Goal: Register for event/course

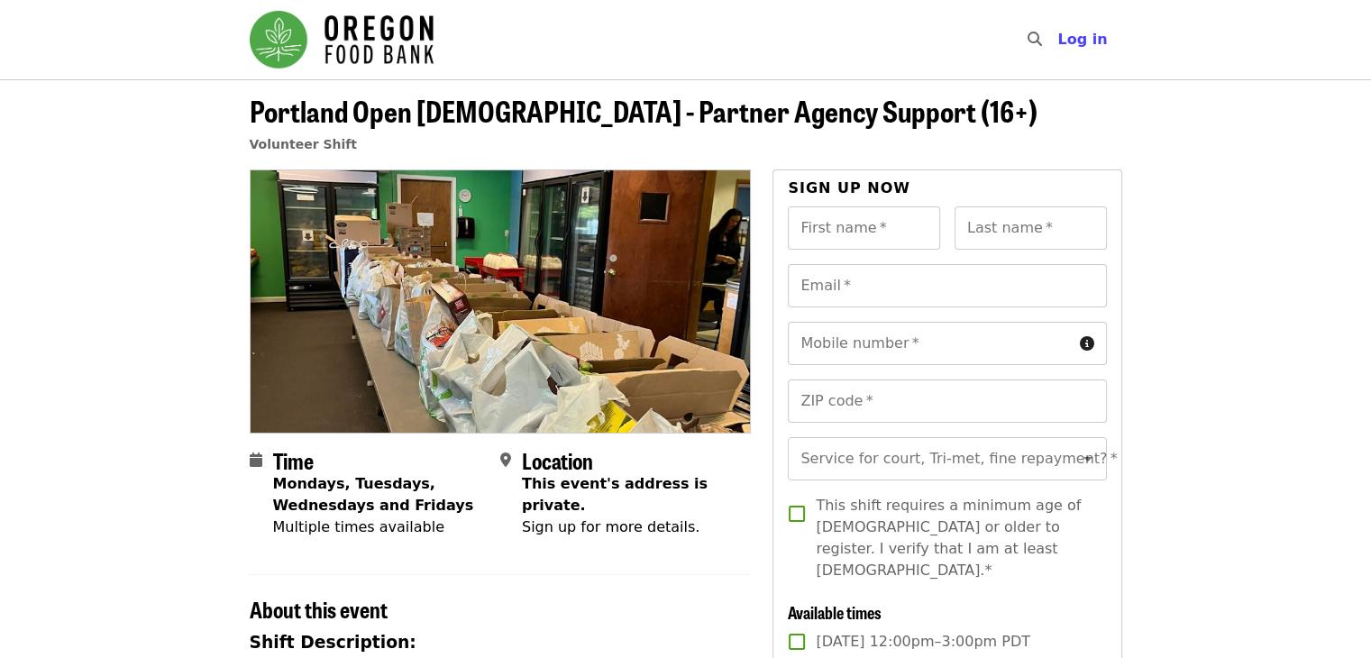
click at [350, 493] on strong "Mondays, Tuesdays, Wednesdays and Fridays" at bounding box center [373, 494] width 201 height 39
click at [353, 492] on strong "Mondays, Tuesdays, Wednesdays and Fridays" at bounding box center [373, 494] width 201 height 39
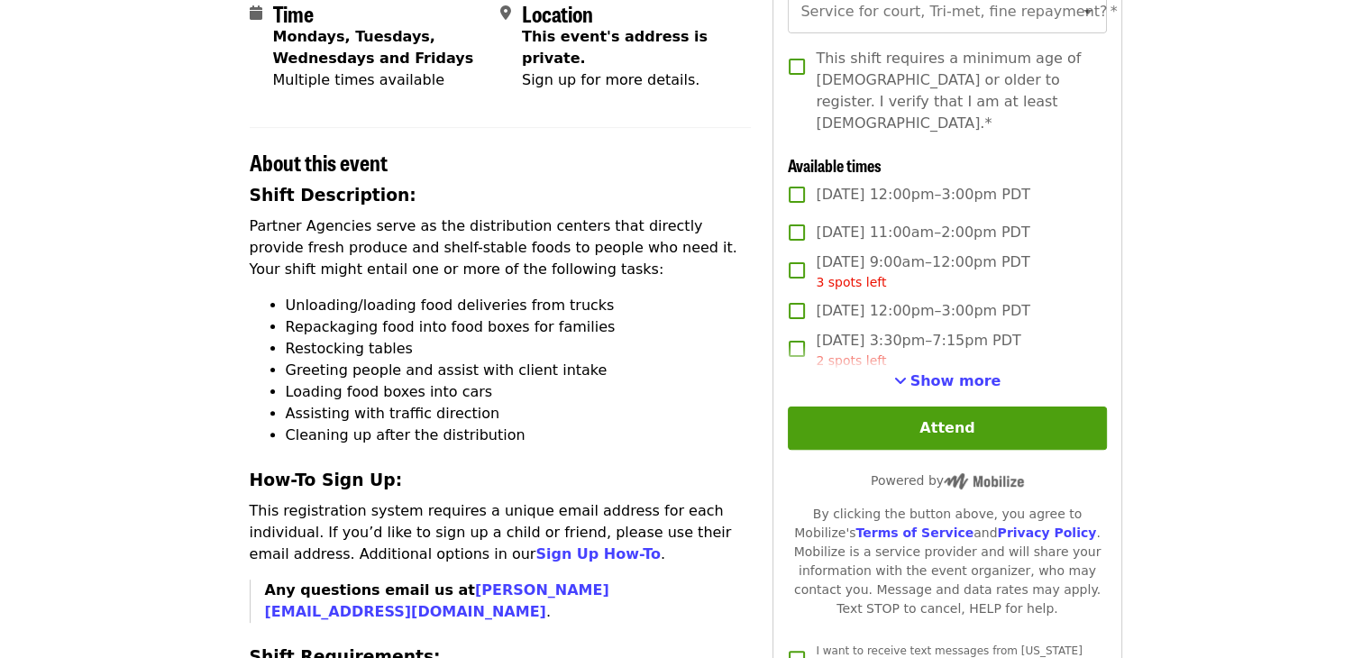
scroll to position [451, 0]
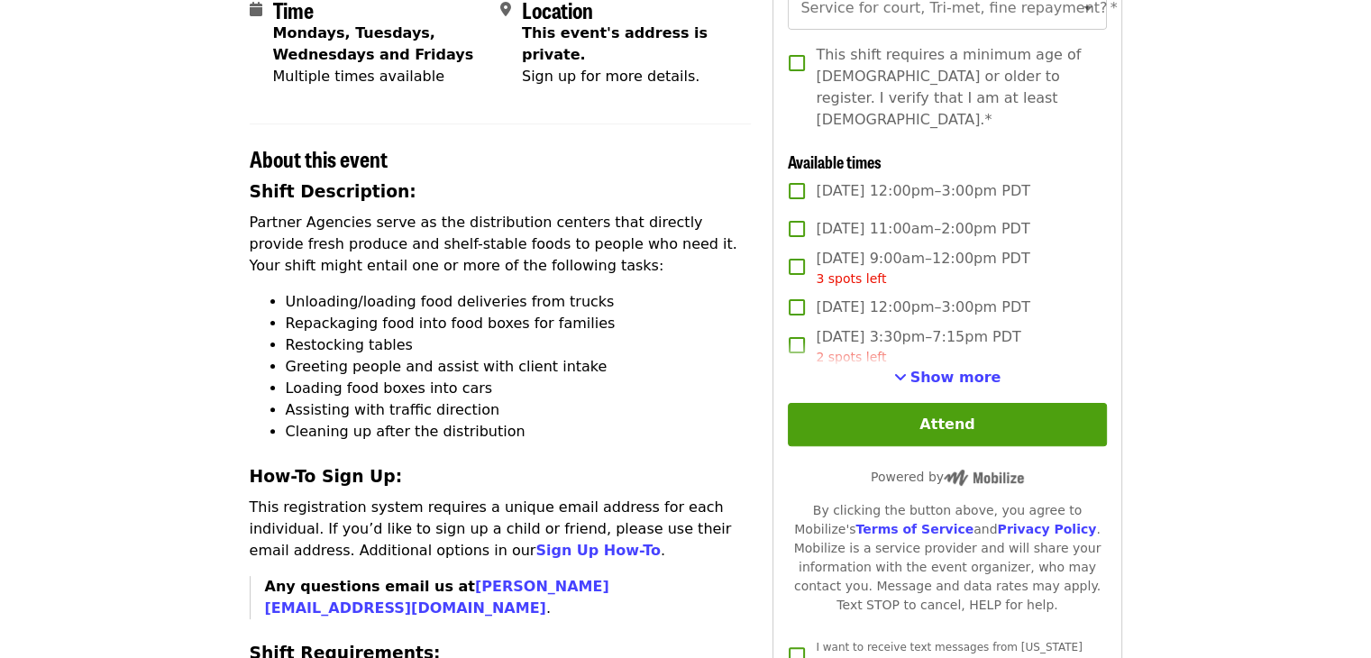
click at [897, 376] on div "Show more" at bounding box center [947, 378] width 318 height 22
click at [911, 377] on button "Show more" at bounding box center [947, 378] width 107 height 22
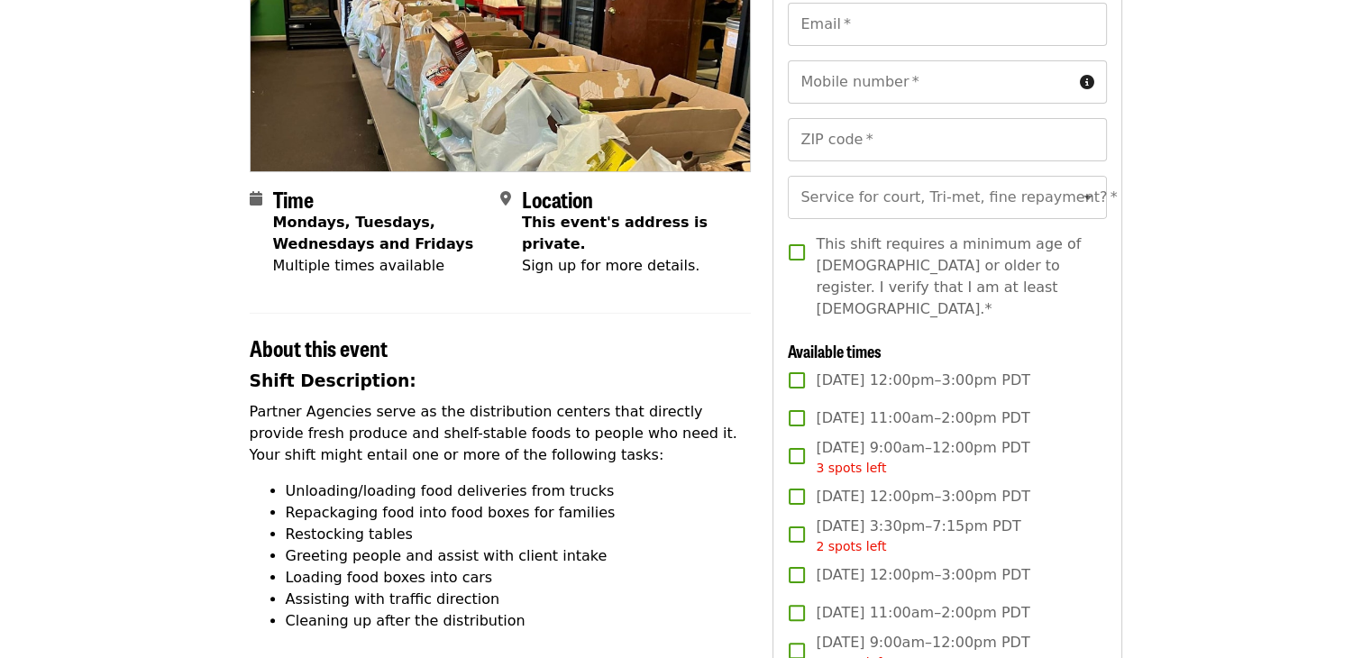
scroll to position [270, 0]
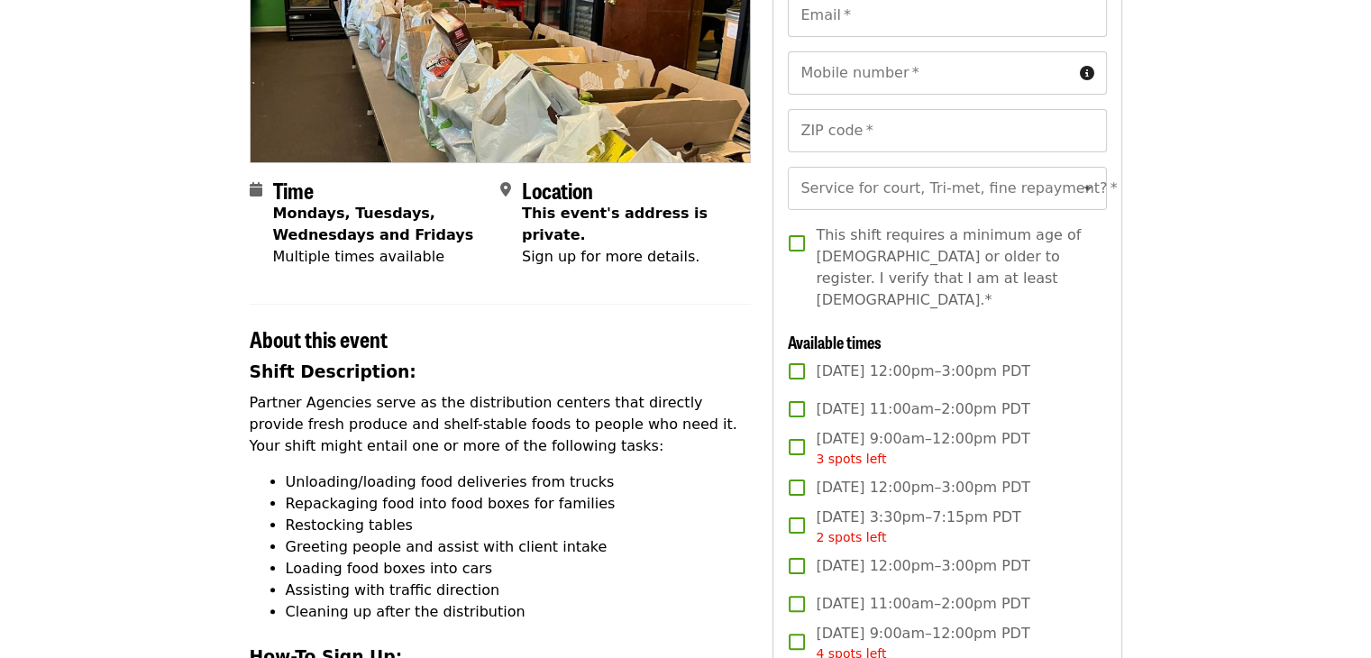
click at [702, 451] on p "Partner Agencies serve as the distribution centers that directly provide fresh …" at bounding box center [501, 424] width 502 height 65
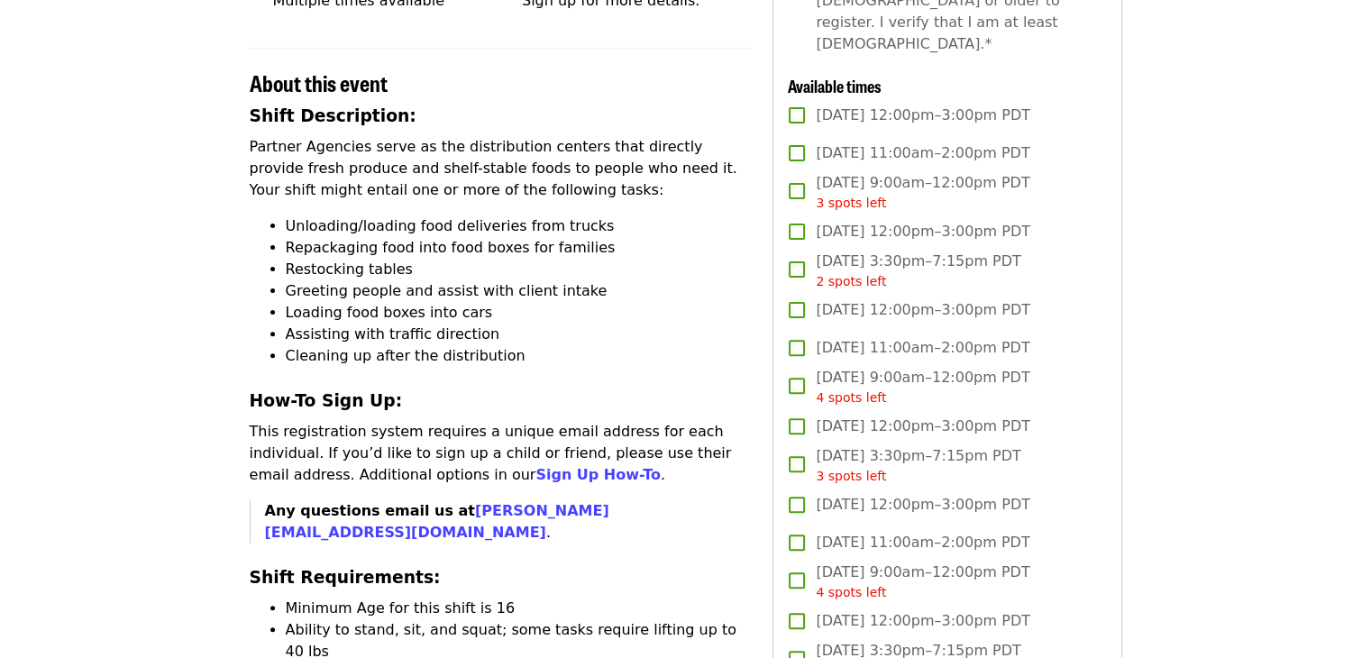
scroll to position [541, 0]
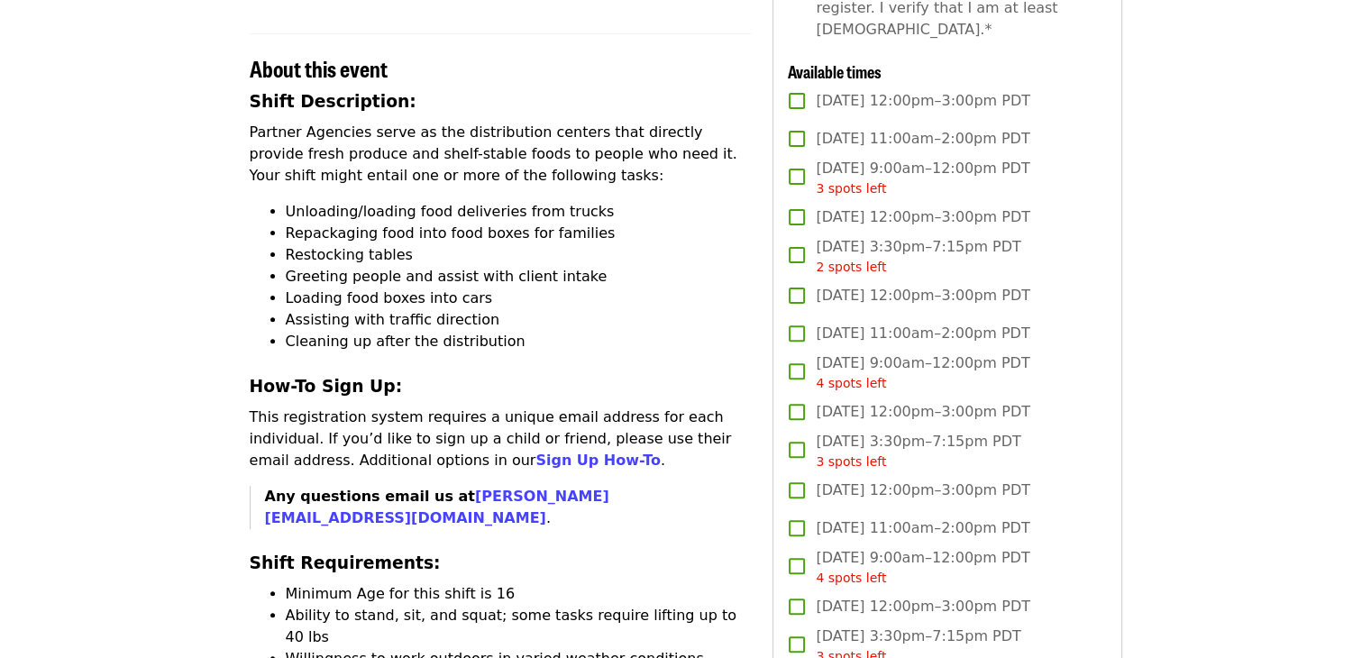
click at [500, 206] on li "Unloading/loading food deliveries from trucks" at bounding box center [519, 212] width 466 height 22
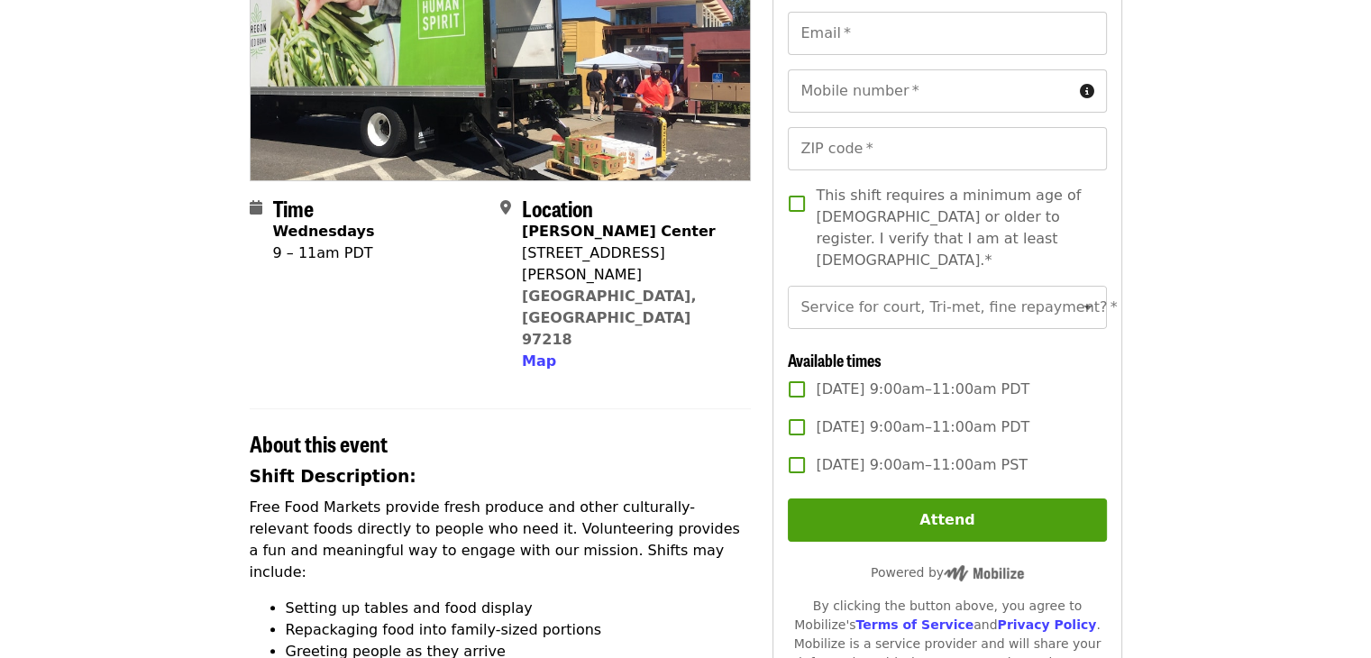
scroll to position [270, 0]
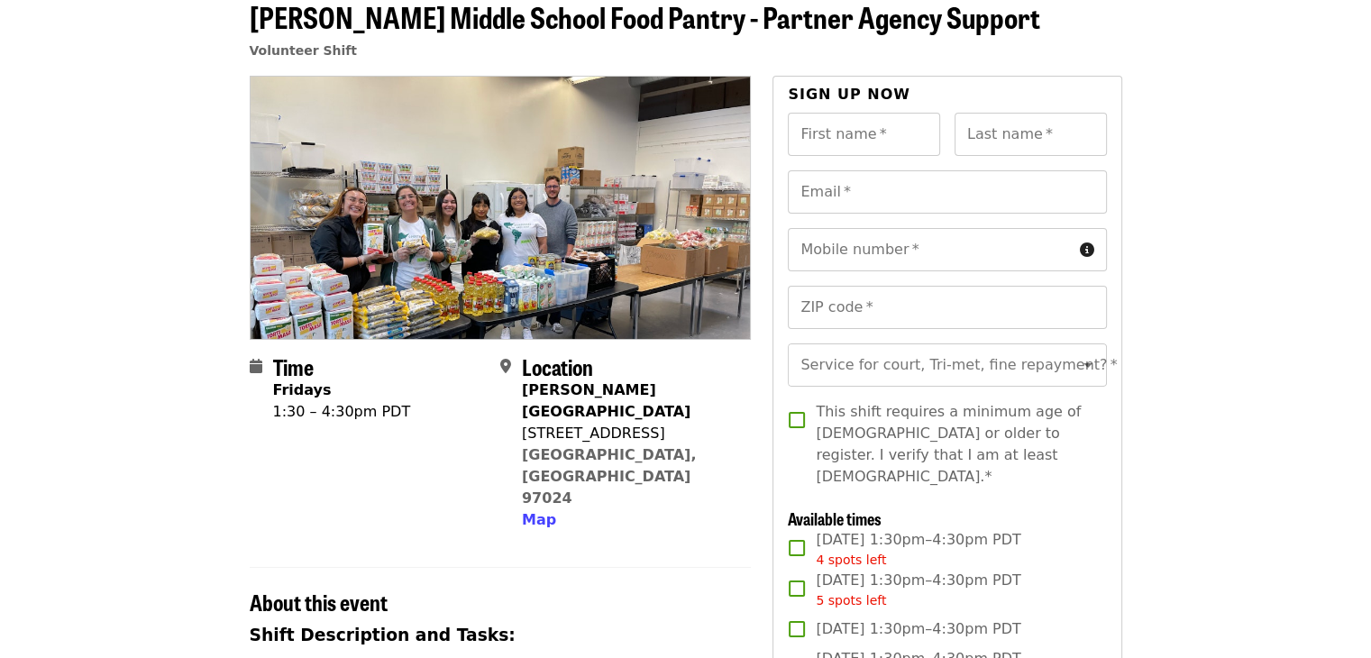
scroll to position [90, 0]
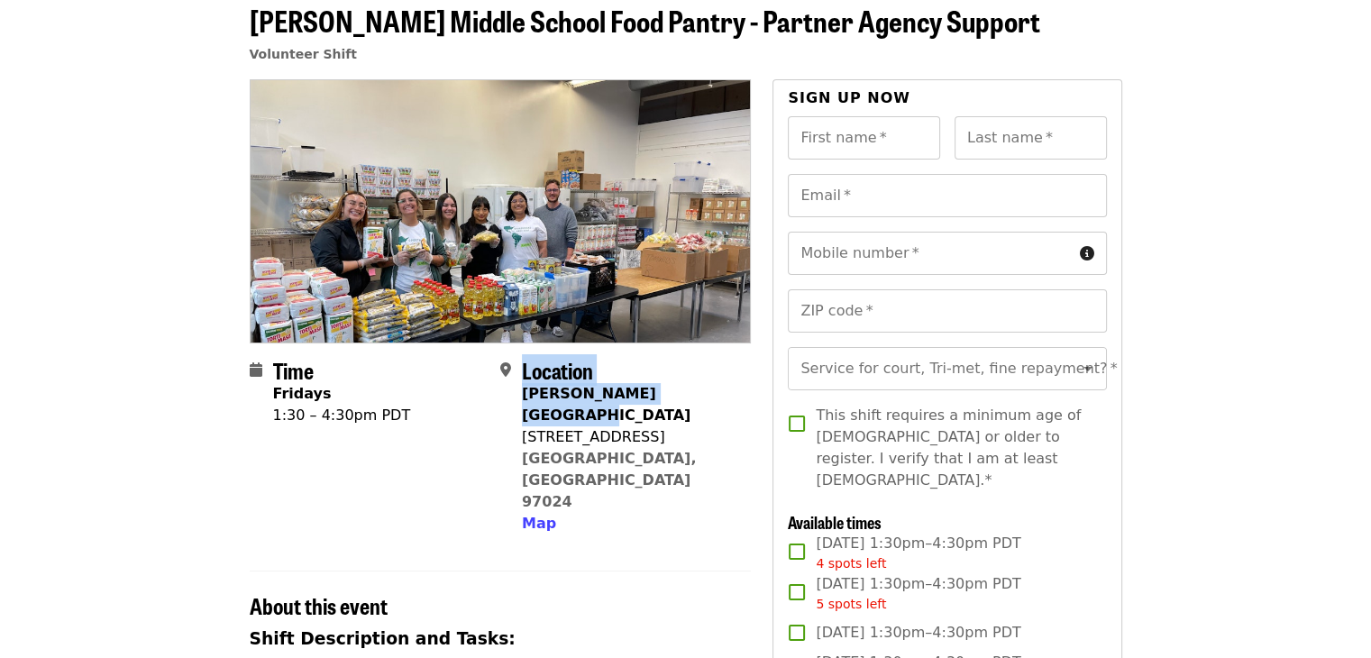
drag, startPoint x: 519, startPoint y: 388, endPoint x: 701, endPoint y: 399, distance: 182.4
click at [701, 399] on div "Location Reynolds Middle School 1200 NE 201st Ave Fairview, OR 97024 Map" at bounding box center [618, 447] width 236 height 178
drag, startPoint x: 697, startPoint y: 390, endPoint x: 524, endPoint y: 393, distance: 173.1
click at [524, 393] on div "Location Reynolds Middle School 1200 NE 201st Ave Fairview, OR 97024 Map" at bounding box center [618, 447] width 236 height 178
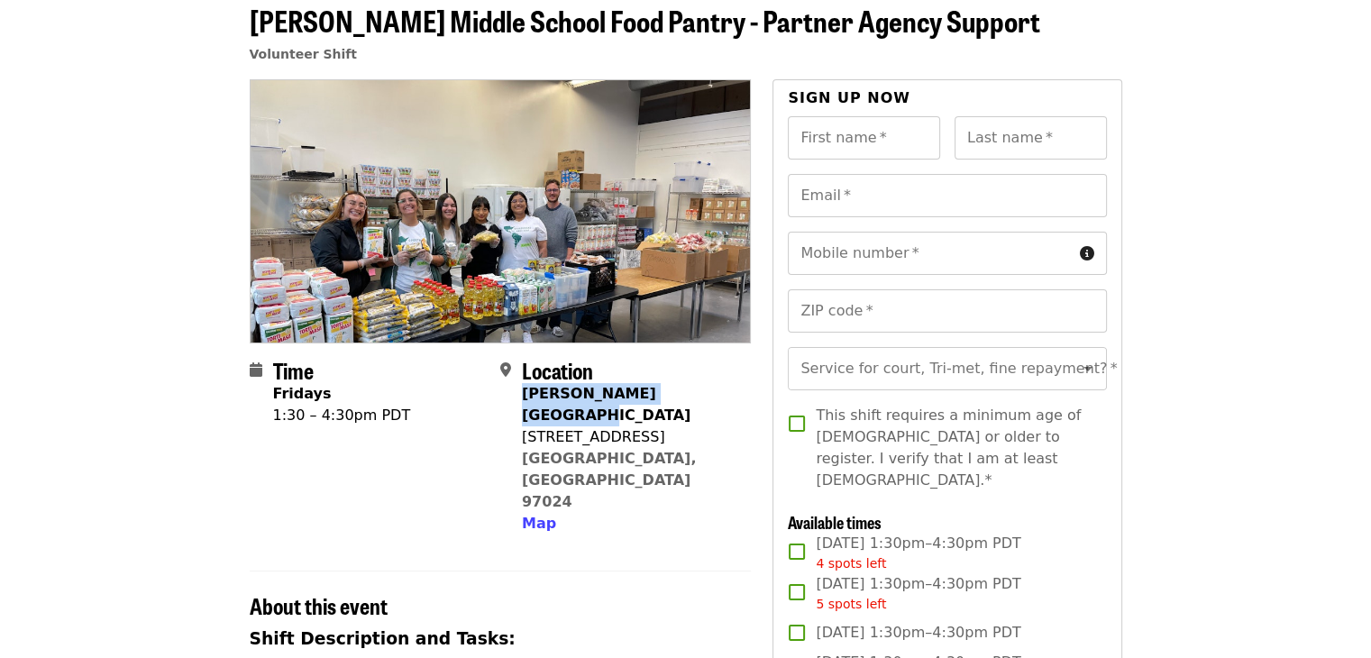
copy strong "Reynolds Middle School"
click at [471, 471] on section "Time Fridays 1:30 – 4:30pm PDT Location Reynolds Middle School 1200 NE 201st Av…" at bounding box center [501, 454] width 502 height 192
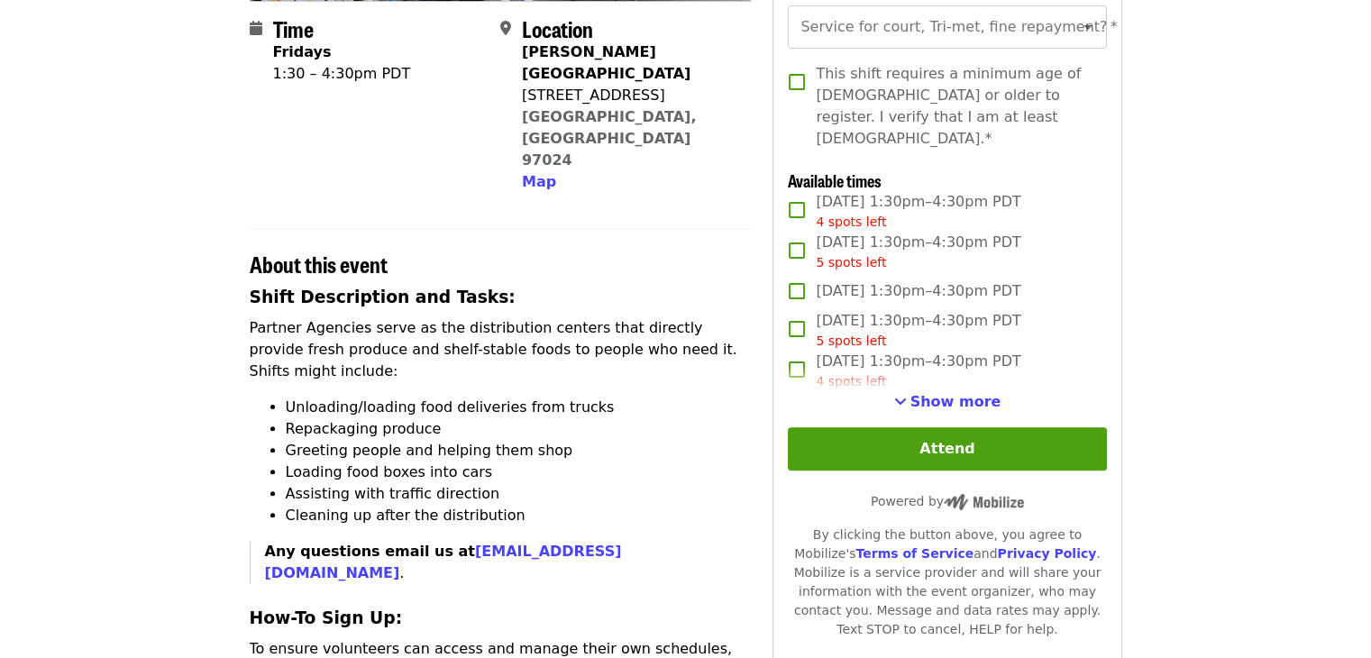
scroll to position [451, 0]
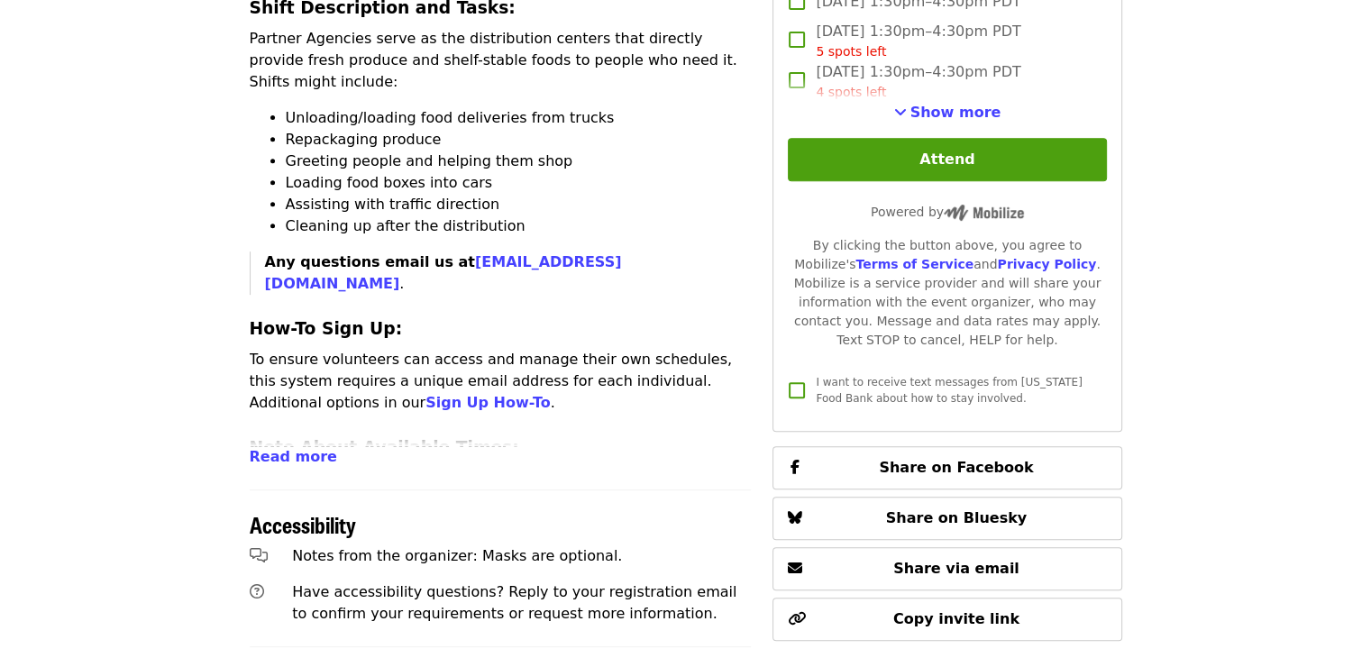
scroll to position [541, 0]
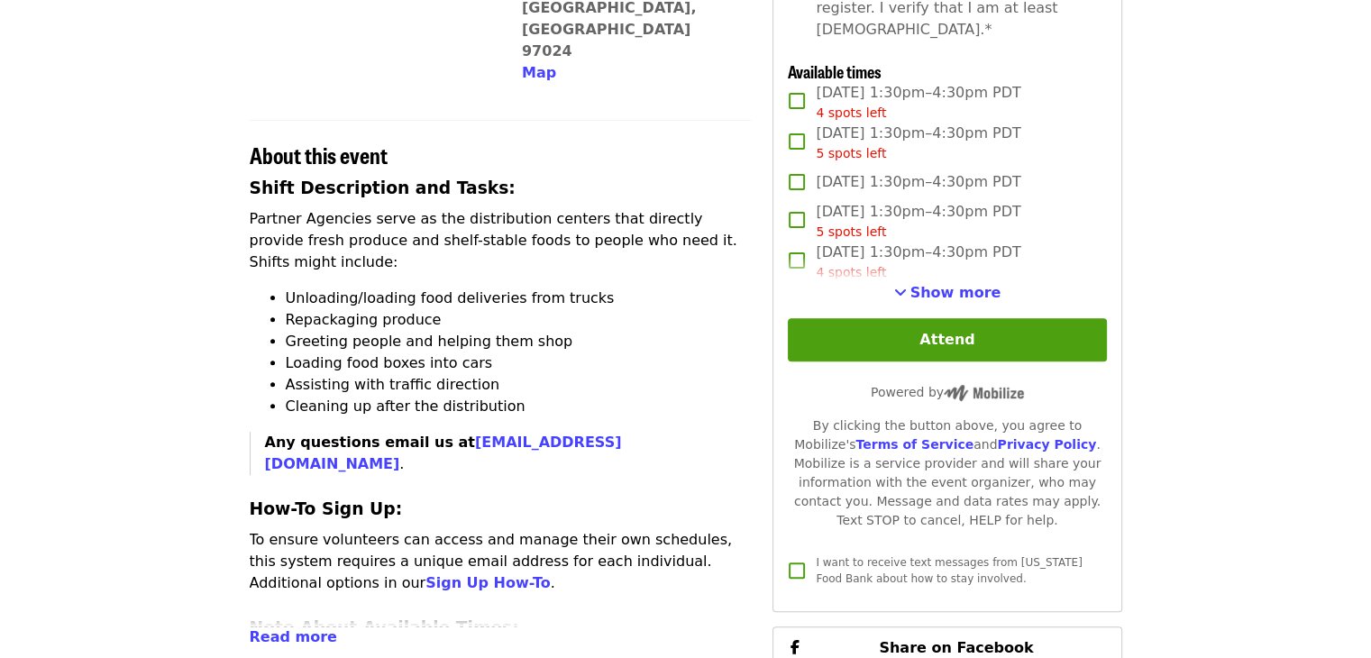
click at [918, 298] on div "First name   * First name * Last name   * Last name * Email   * Email * Mobile …" at bounding box center [947, 128] width 318 height 924
click at [923, 294] on button "Show more" at bounding box center [947, 293] width 107 height 22
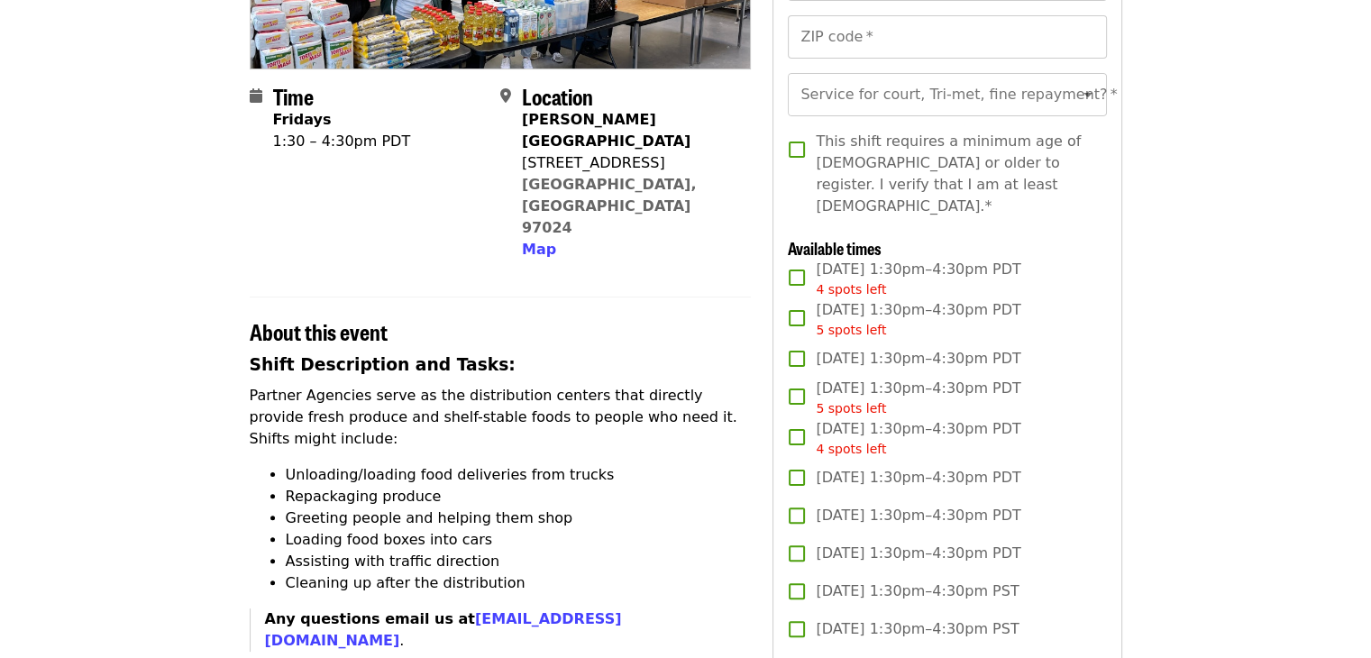
scroll to position [90, 0]
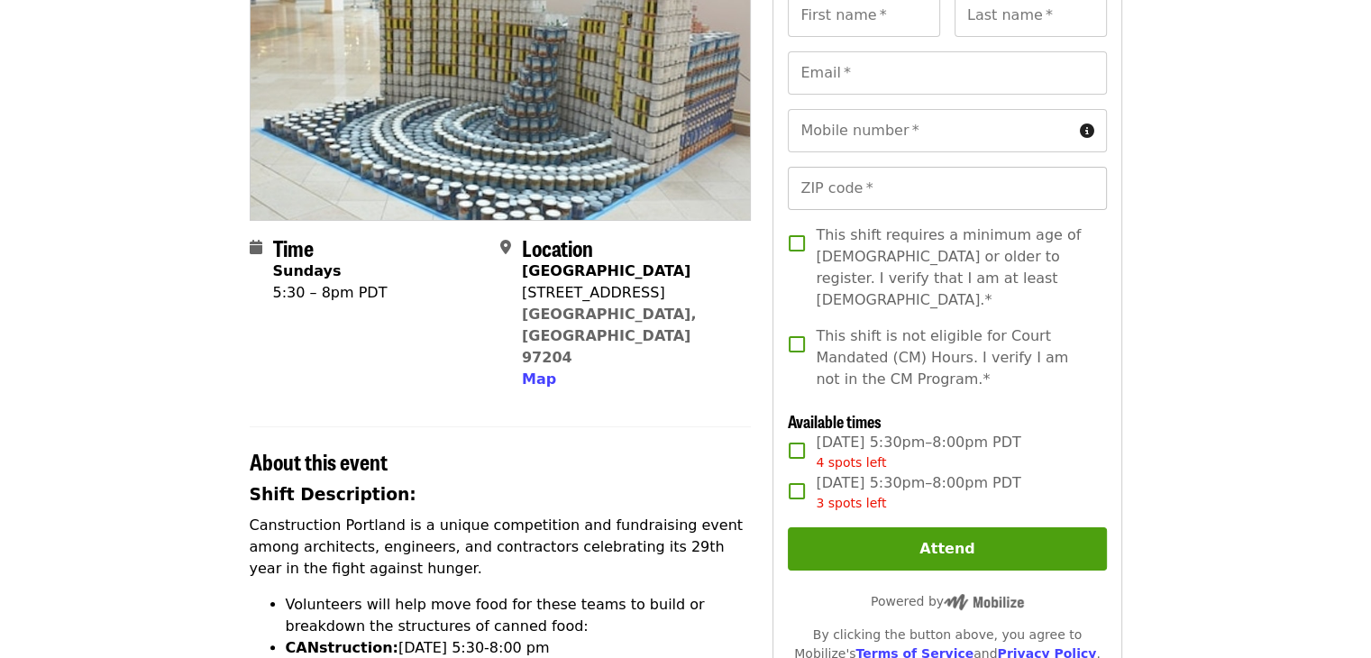
scroll to position [361, 0]
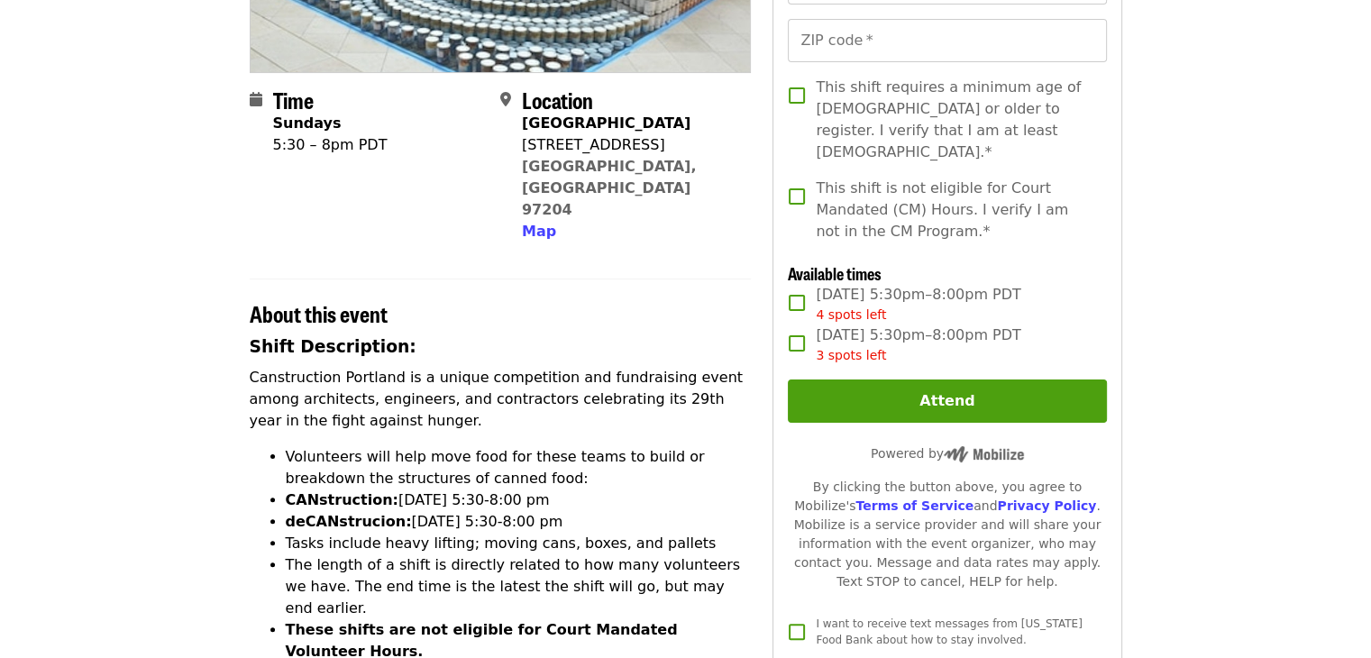
click at [822, 284] on span "Sun, Sep 14, 5:30pm–8:00pm PDT 4 spots left" at bounding box center [918, 304] width 205 height 41
click at [835, 186] on span "This shift is not eligible for Court Mandated (CM) Hours. I verify I am not in …" at bounding box center [954, 210] width 276 height 65
click at [858, 111] on span "This shift requires a minimum age of [DEMOGRAPHIC_DATA] or older to register. I…" at bounding box center [954, 120] width 276 height 87
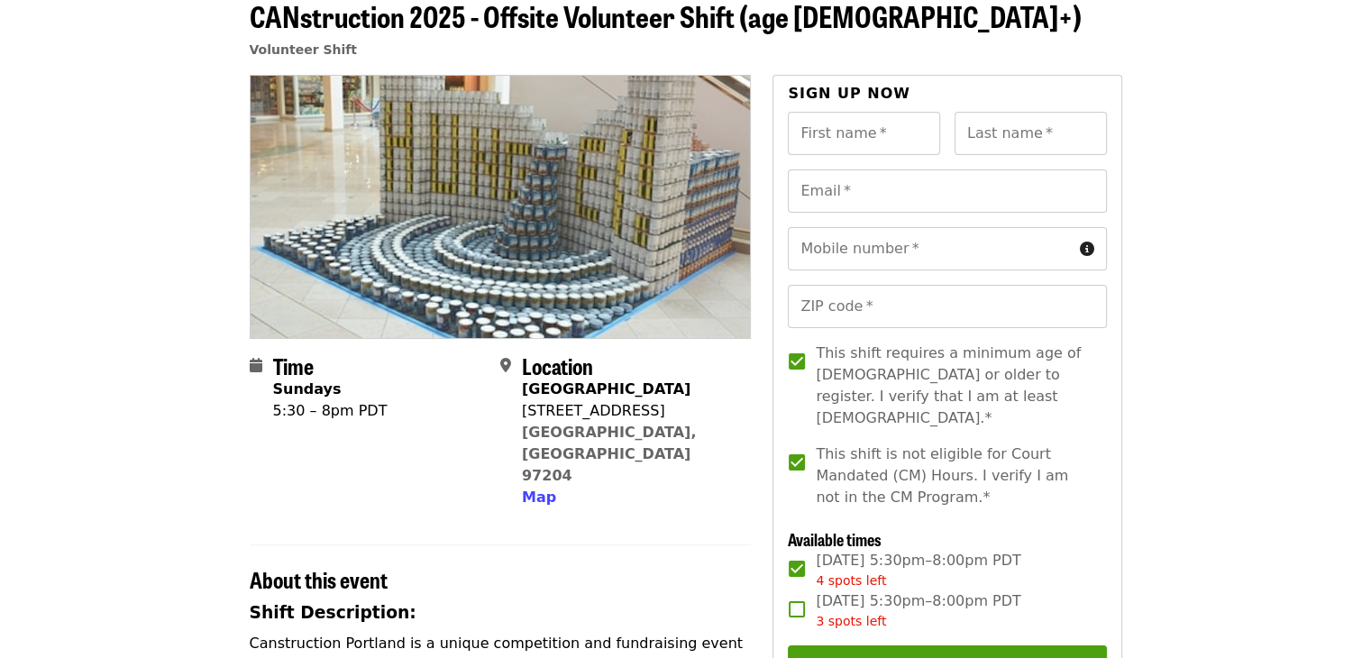
scroll to position [90, 0]
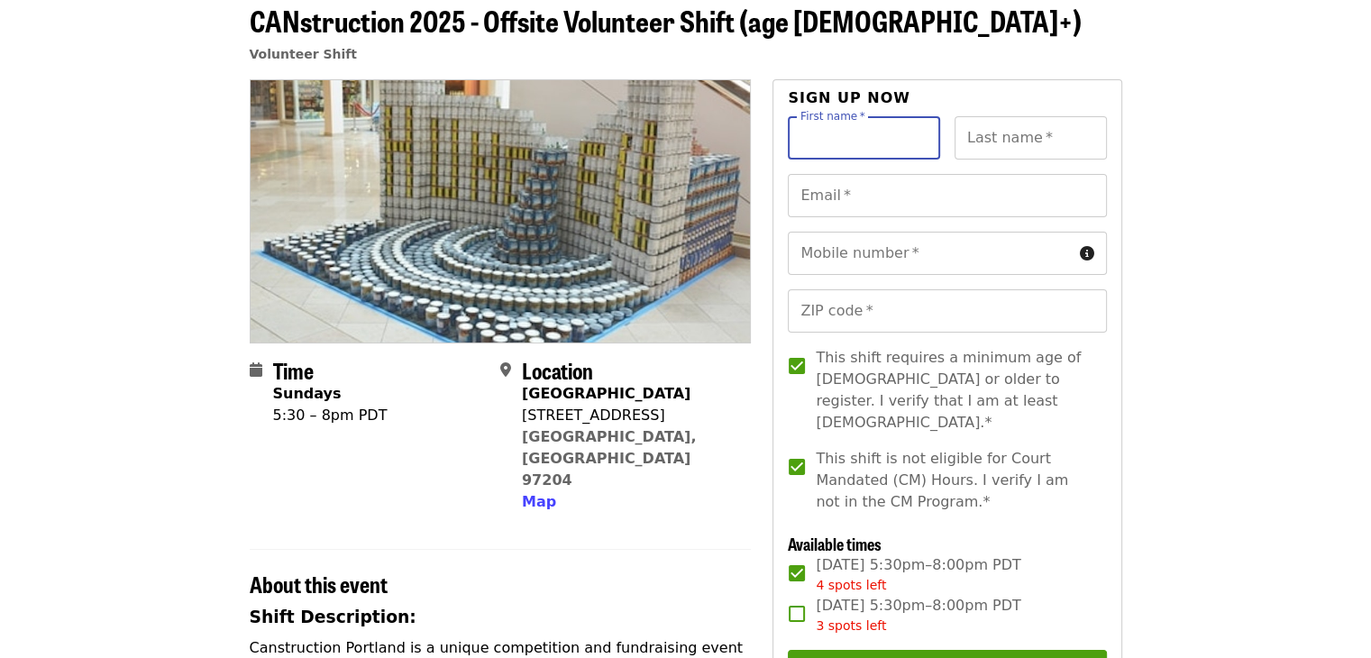
click at [804, 122] on div "First name   * First name *" at bounding box center [864, 137] width 152 height 43
type input "*****"
type input "**********"
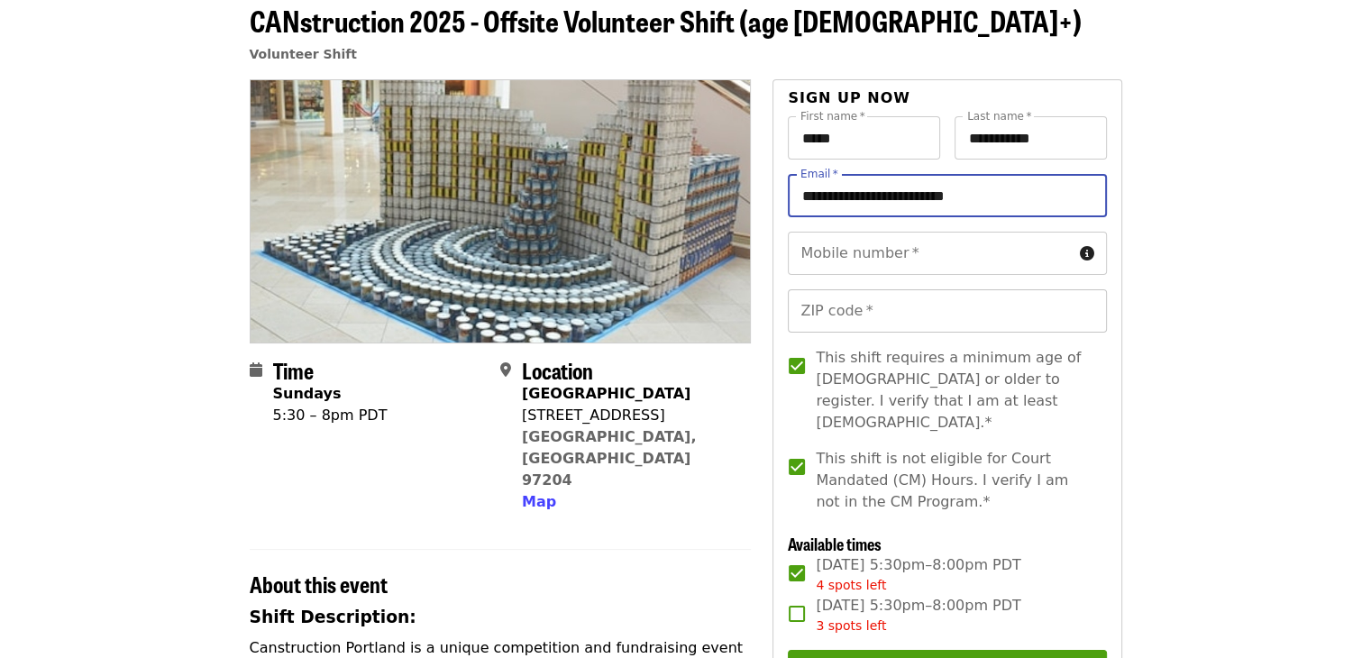
type input "**********"
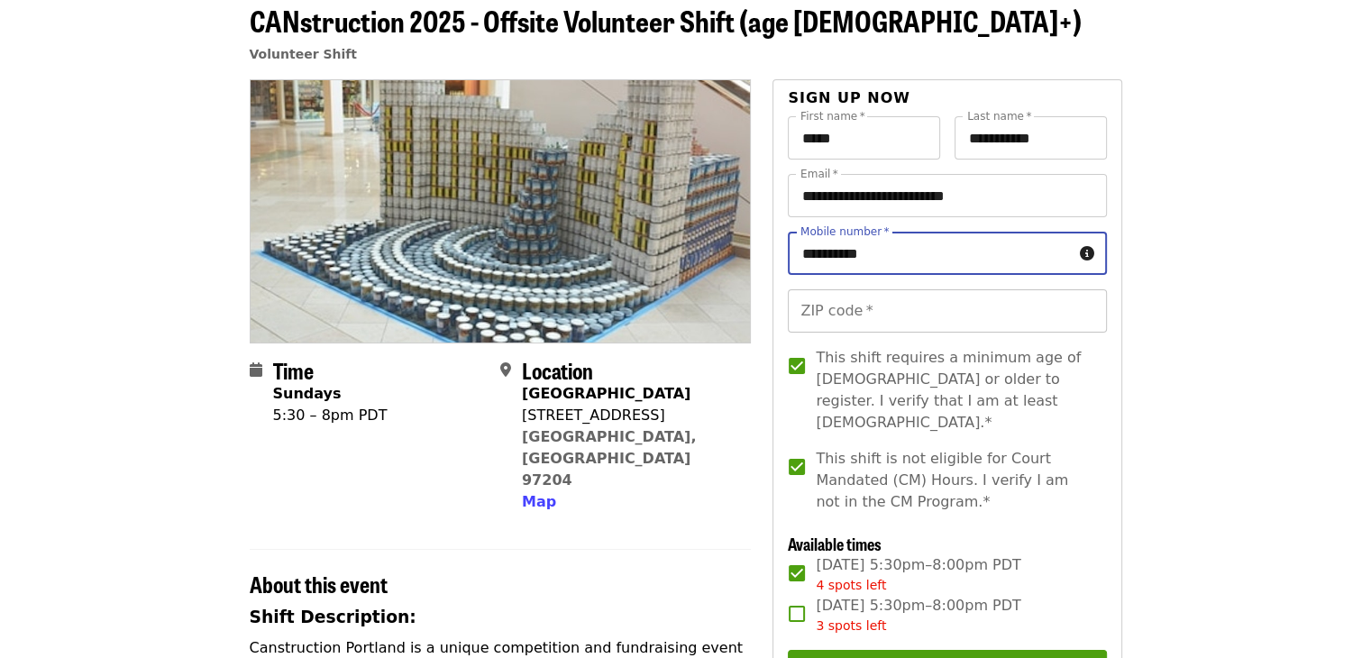
type input "**********"
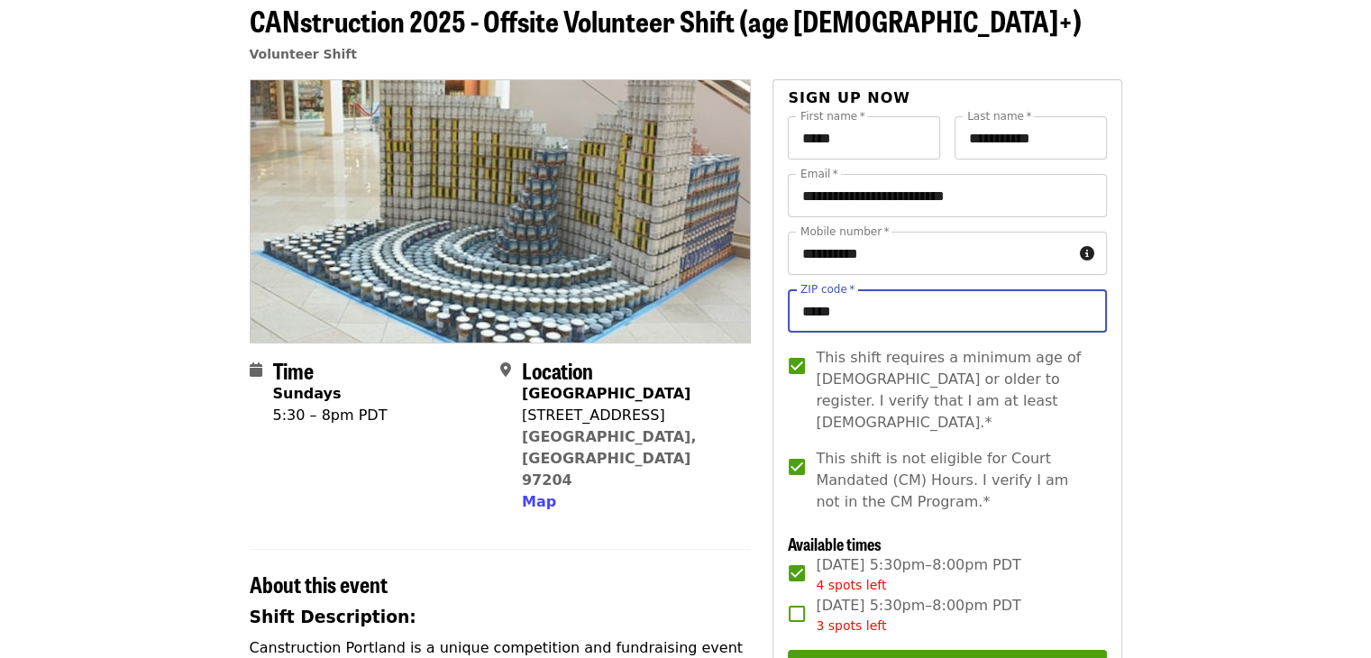
type input "*****"
click at [719, 571] on h2 "About this event" at bounding box center [501, 584] width 502 height 26
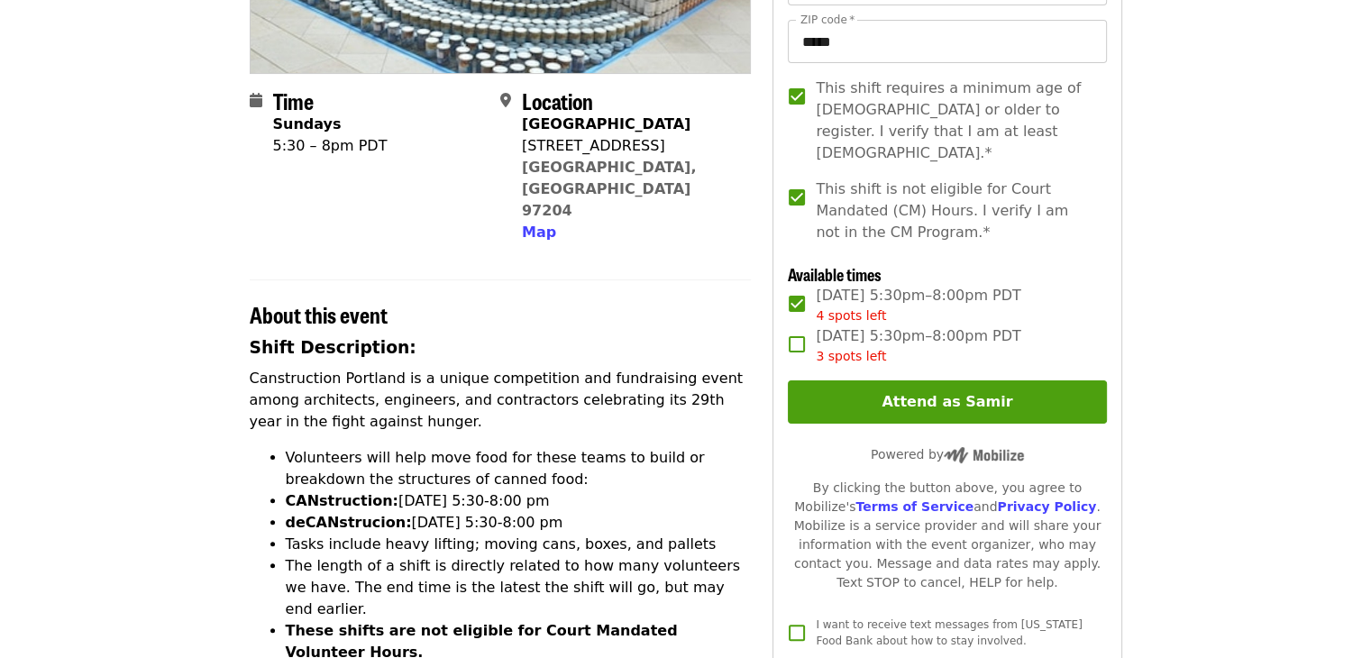
scroll to position [361, 0]
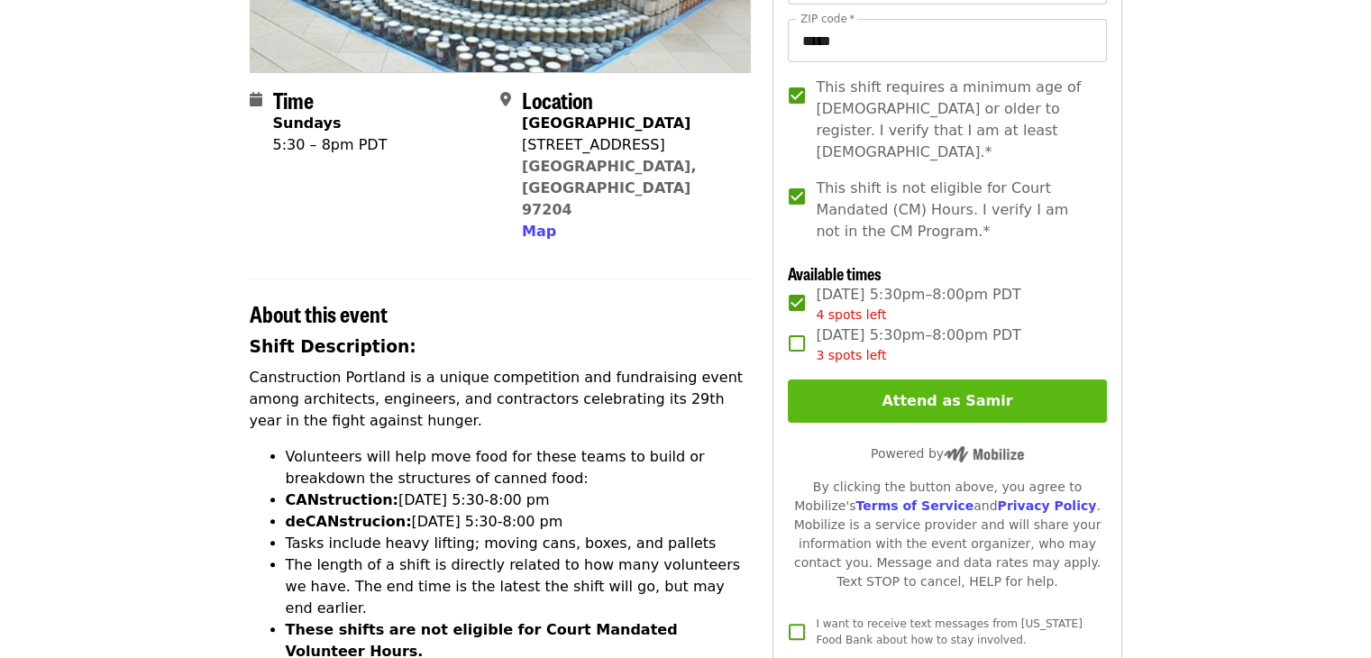
click at [852, 394] on button "Attend as Samir" at bounding box center [947, 400] width 318 height 43
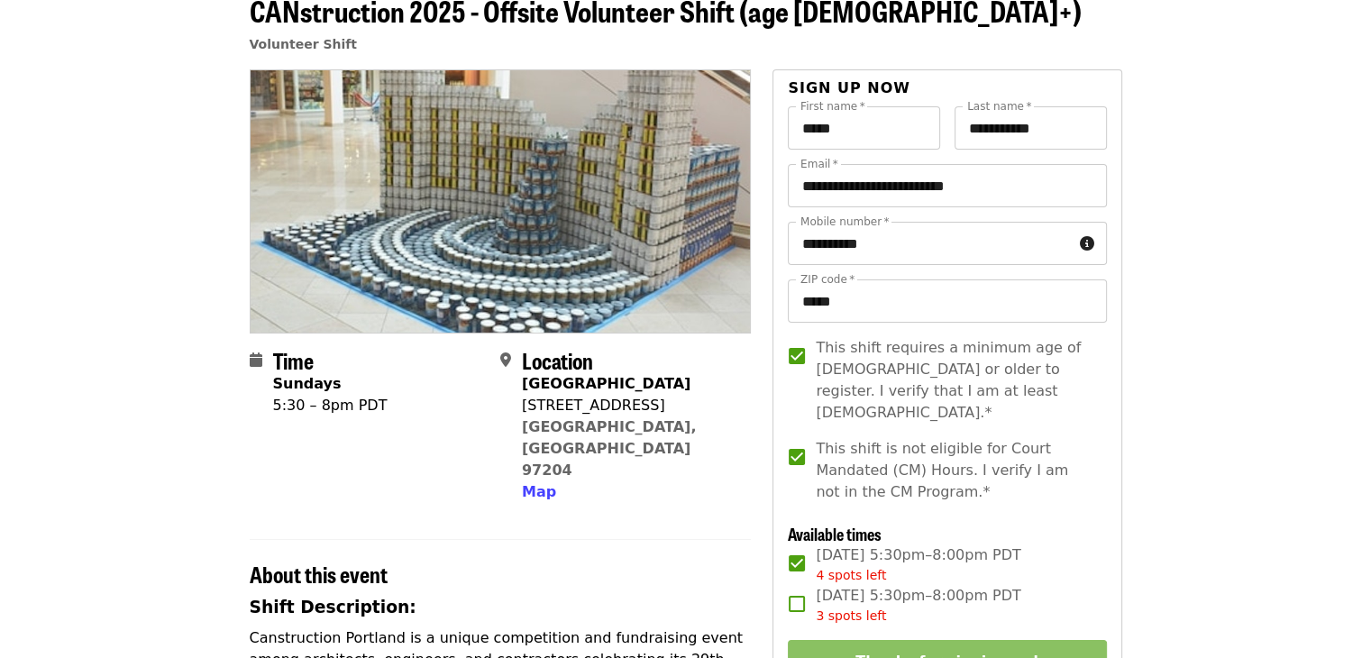
scroll to position [90, 0]
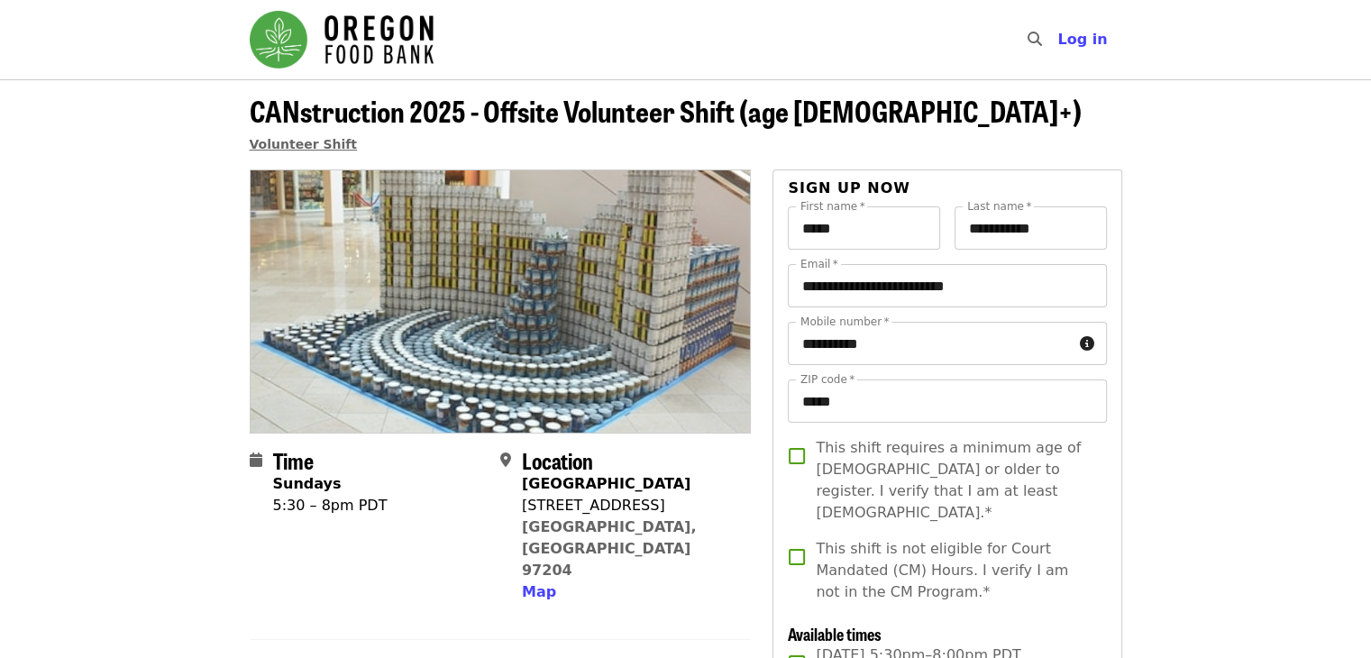
click at [293, 142] on span "Volunteer Shift" at bounding box center [304, 144] width 108 height 14
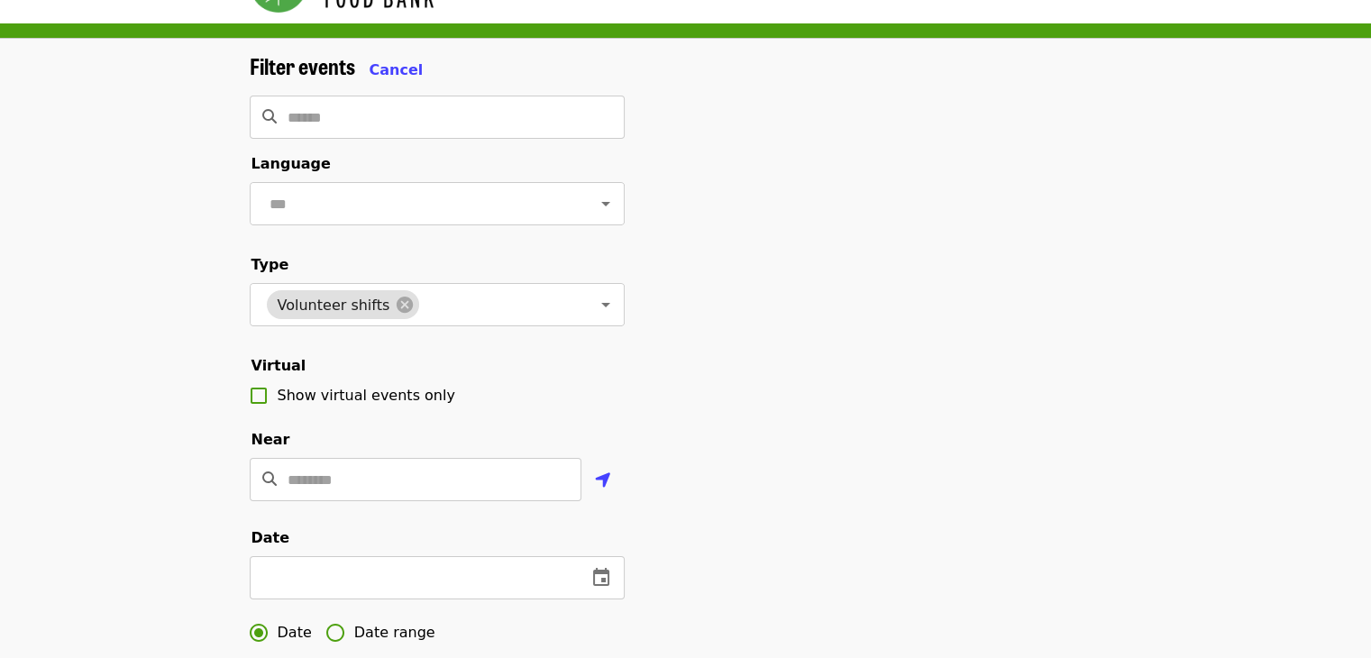
scroll to position [270, 0]
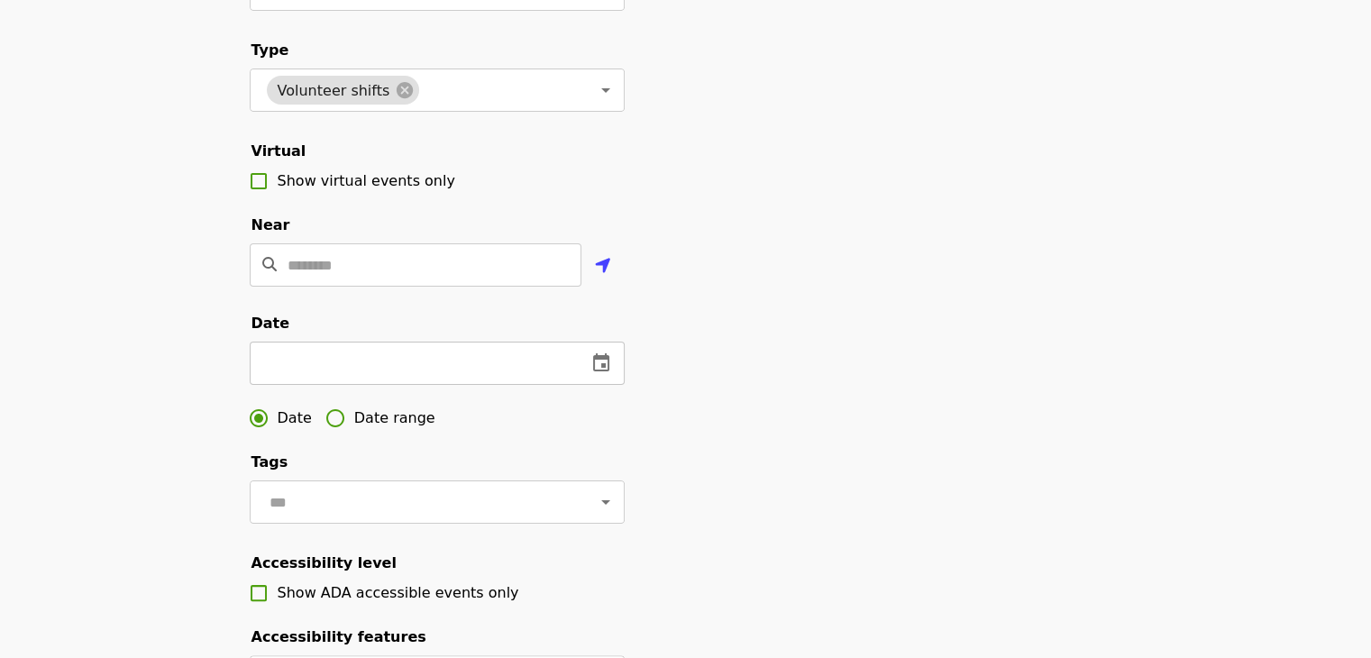
click at [570, 385] on input "text" at bounding box center [411, 363] width 323 height 43
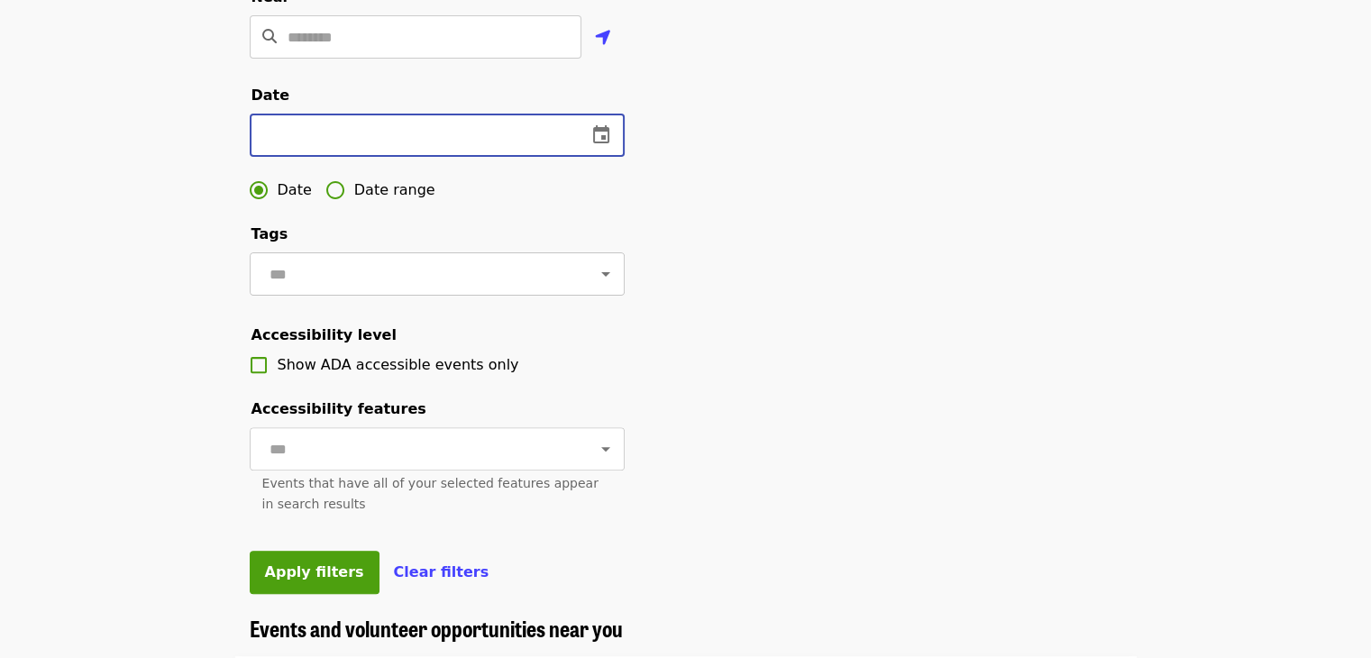
scroll to position [451, 0]
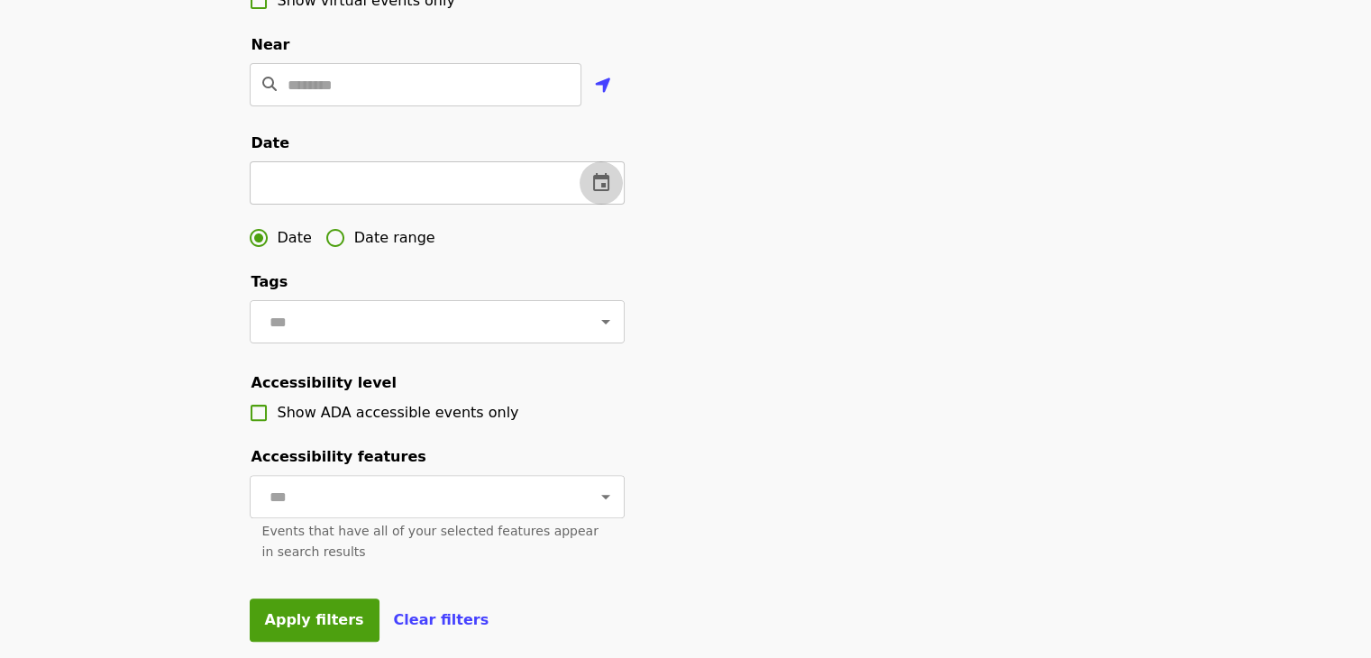
click at [606, 194] on icon "change date" at bounding box center [601, 183] width 22 height 22
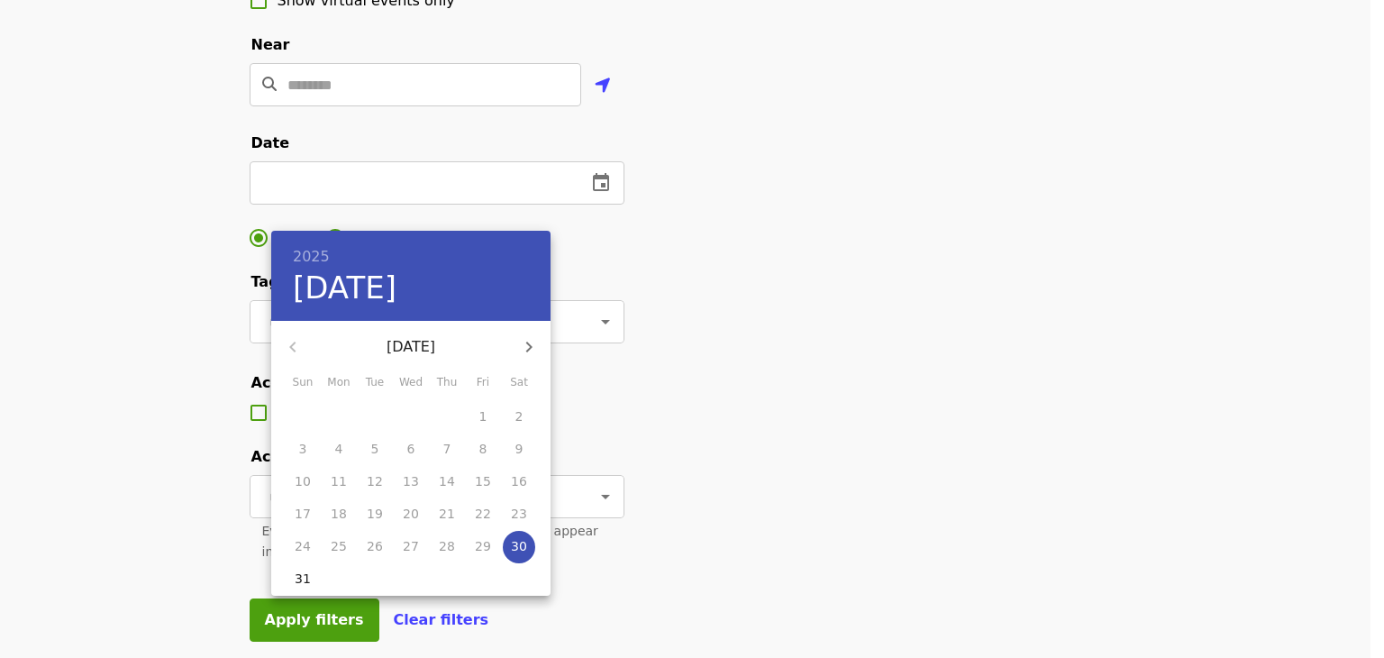
click at [535, 354] on icon "button" at bounding box center [529, 347] width 22 height 22
click at [303, 349] on icon "button" at bounding box center [293, 347] width 22 height 22
click at [295, 351] on icon "button" at bounding box center [292, 347] width 6 height 11
click at [523, 356] on icon "button" at bounding box center [529, 347] width 22 height 22
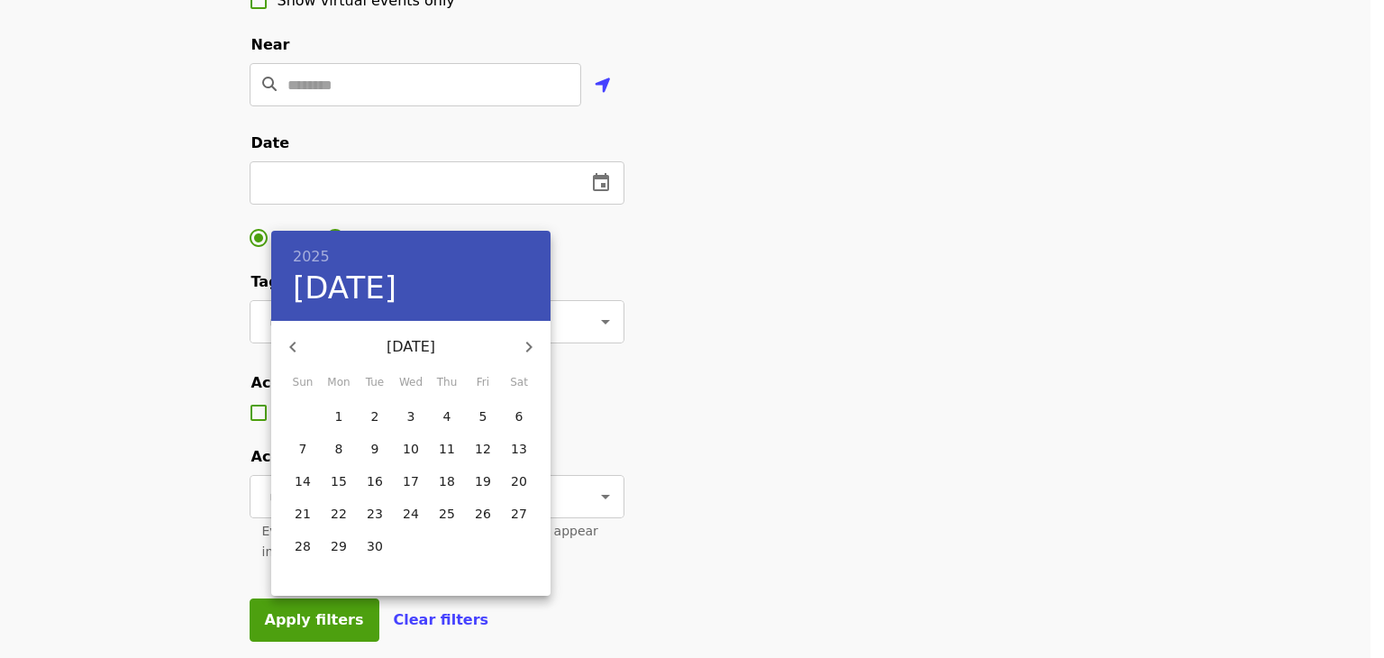
click at [375, 560] on button "30" at bounding box center [375, 547] width 32 height 32
type input "**********"
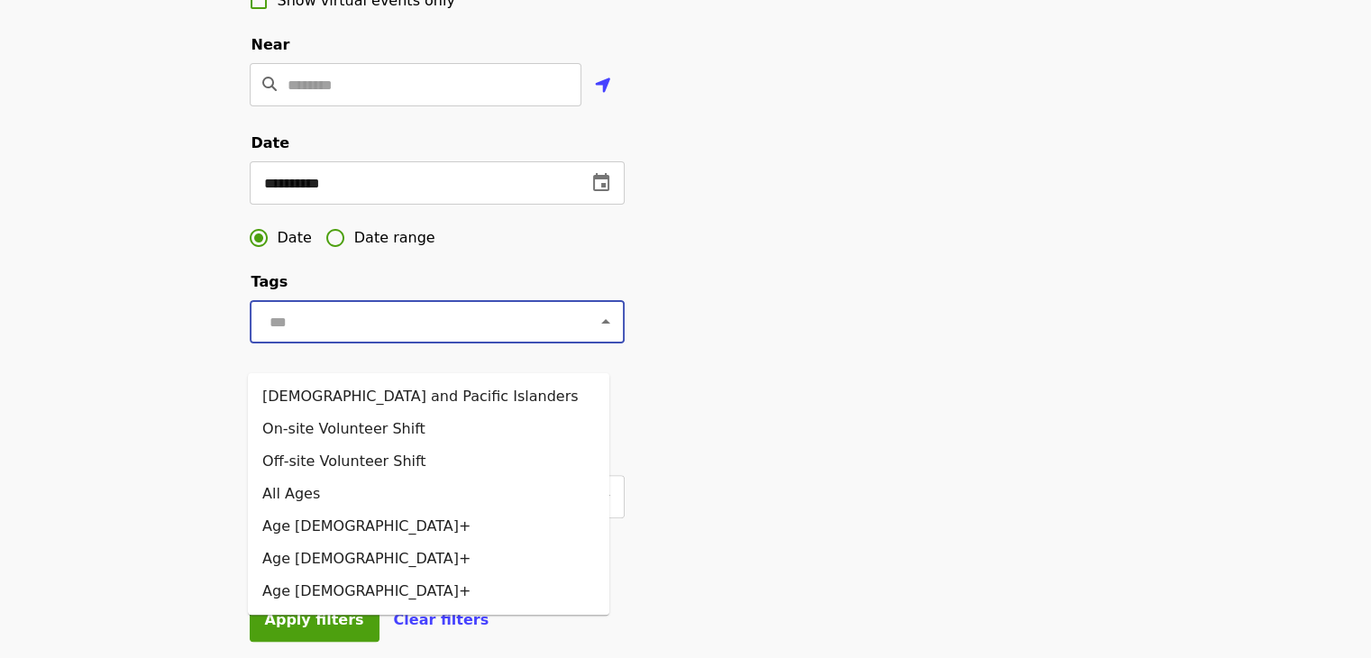
click at [475, 339] on input "text" at bounding box center [415, 322] width 302 height 34
click at [489, 339] on input "text" at bounding box center [415, 322] width 302 height 34
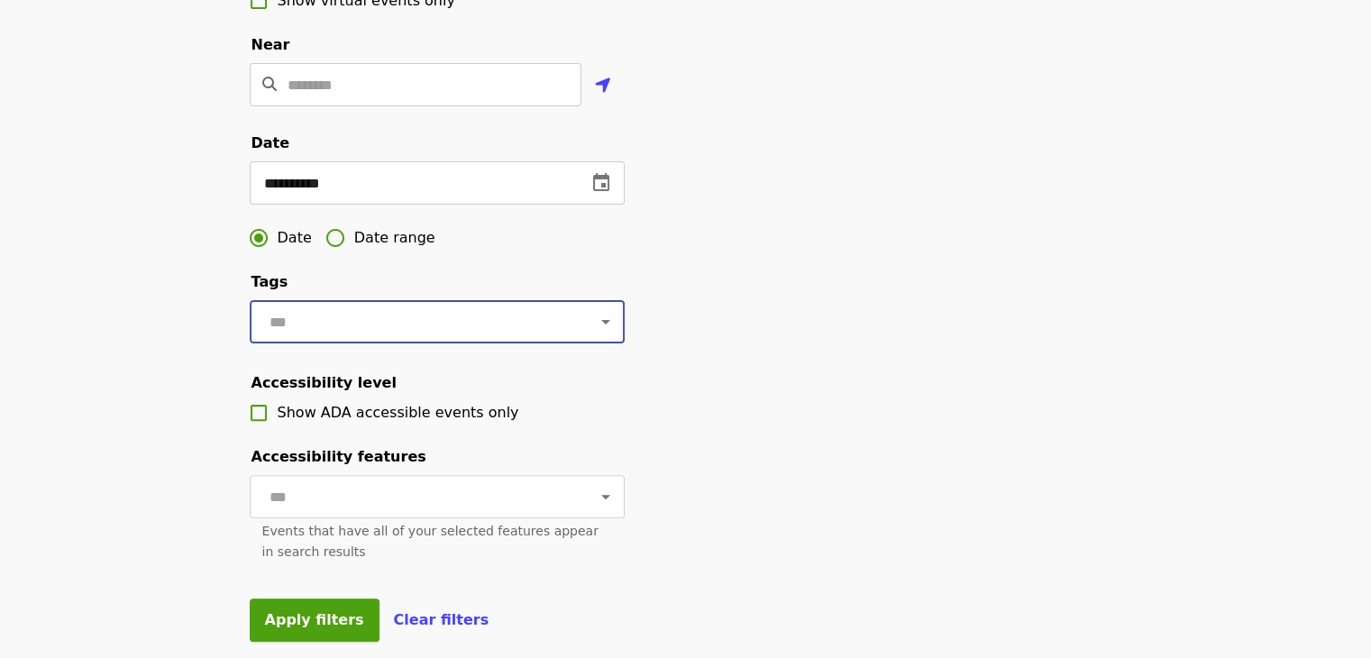
click at [532, 339] on input "text" at bounding box center [415, 322] width 302 height 34
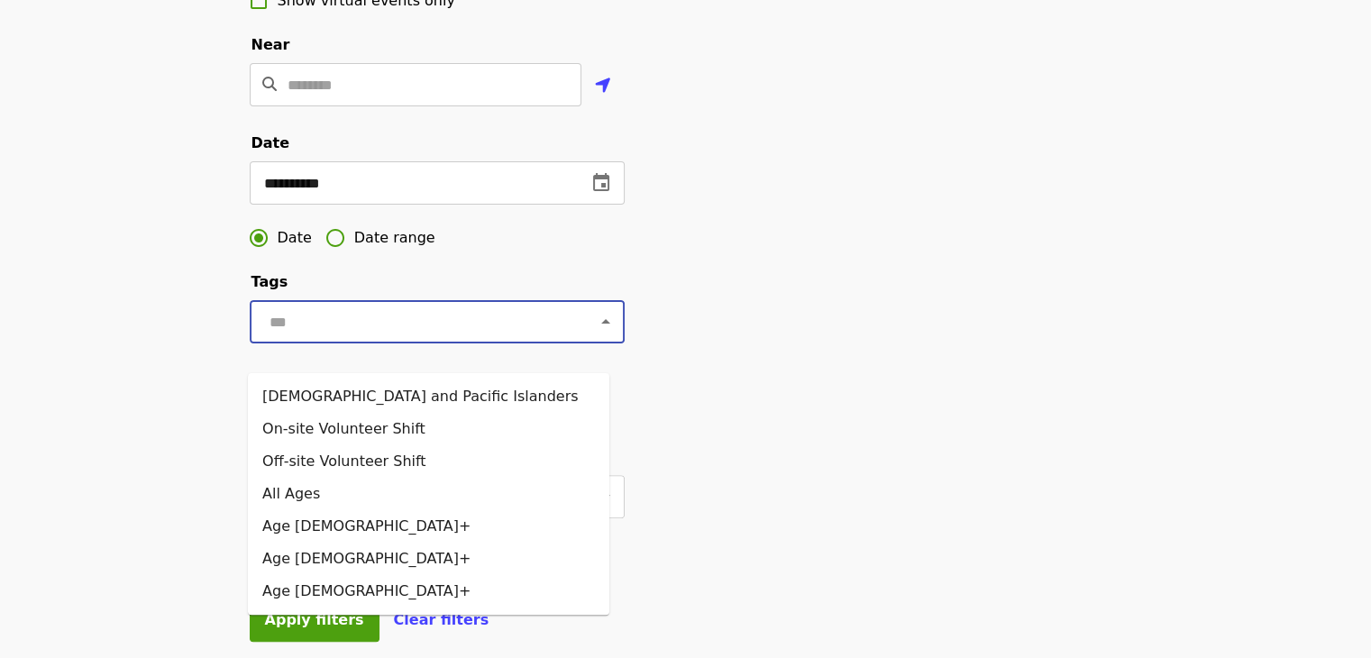
click at [527, 339] on input "text" at bounding box center [415, 322] width 302 height 34
click at [285, 516] on li "Age [DEMOGRAPHIC_DATA]+" at bounding box center [428, 526] width 361 height 32
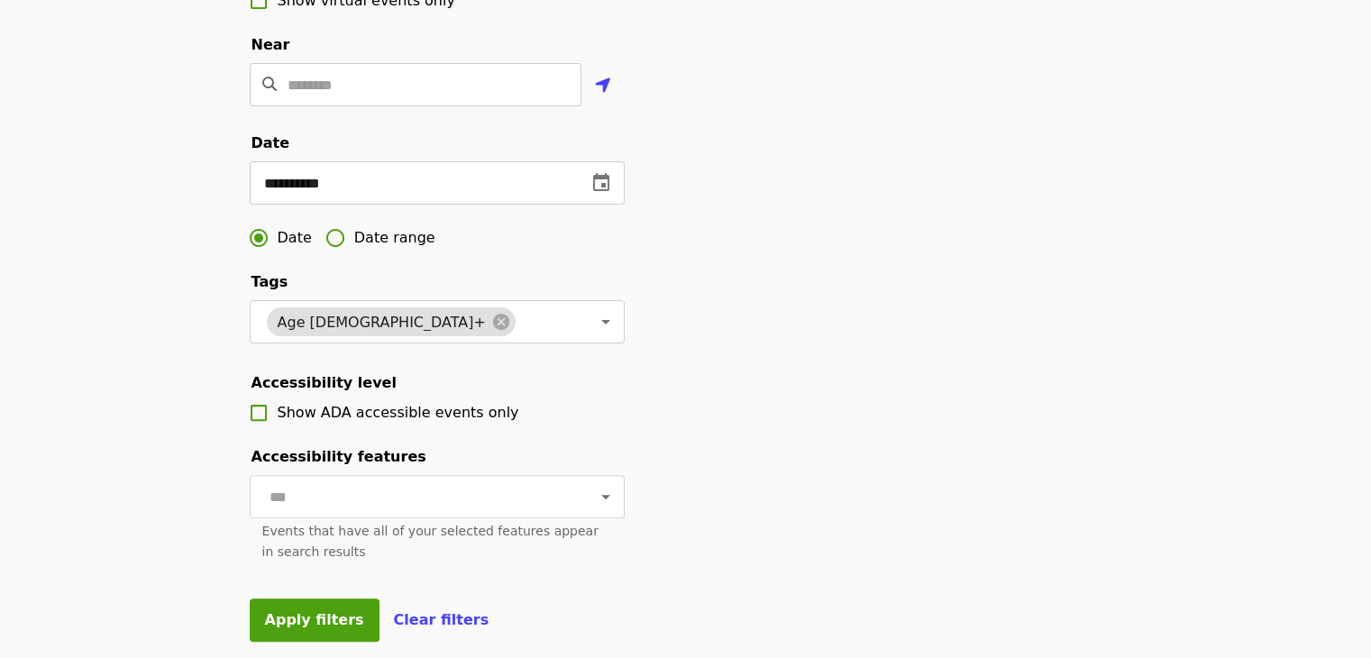
click at [901, 450] on div "**********" at bounding box center [685, 160] width 901 height 1005
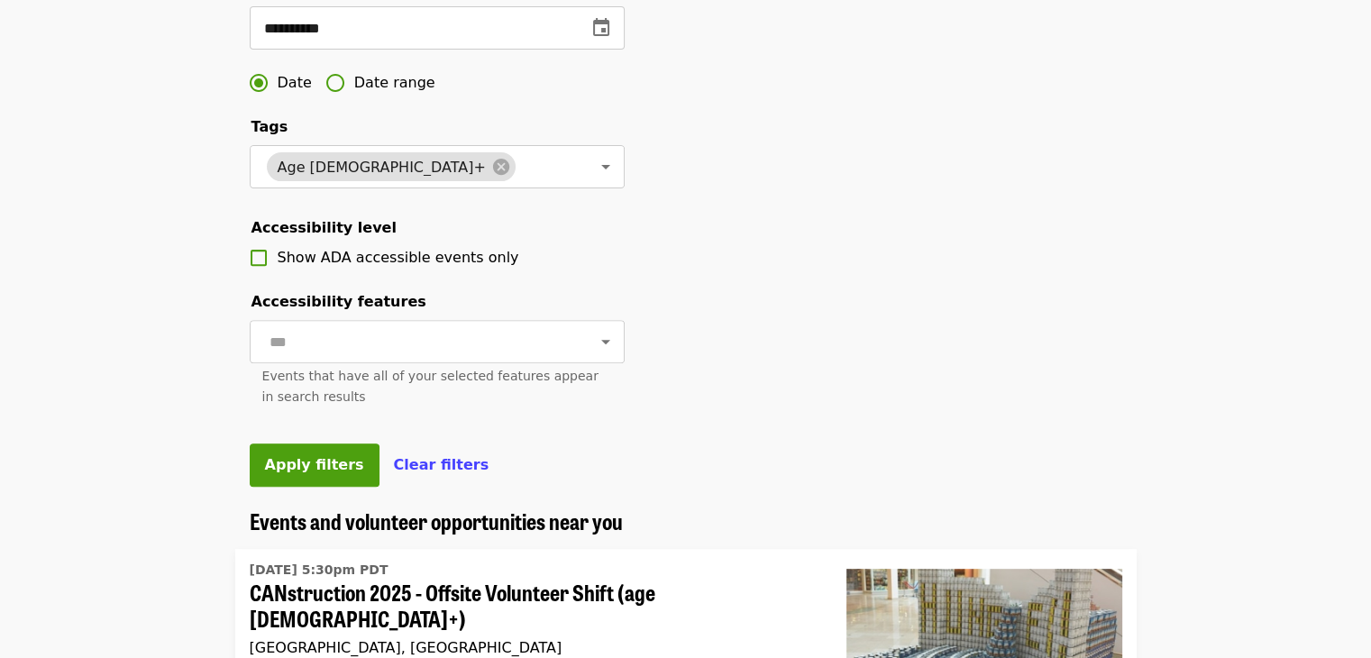
scroll to position [631, 0]
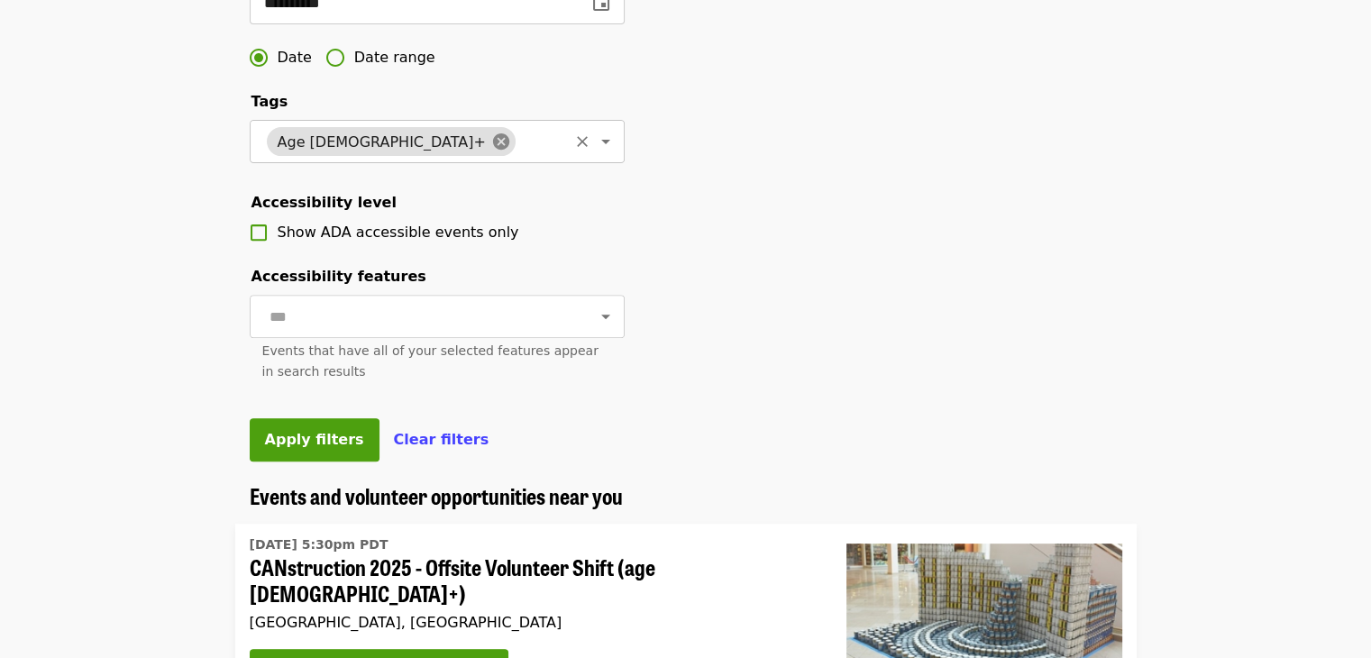
click at [493, 150] on icon at bounding box center [501, 141] width 16 height 16
click at [324, 448] on span "Apply filters" at bounding box center [314, 439] width 99 height 17
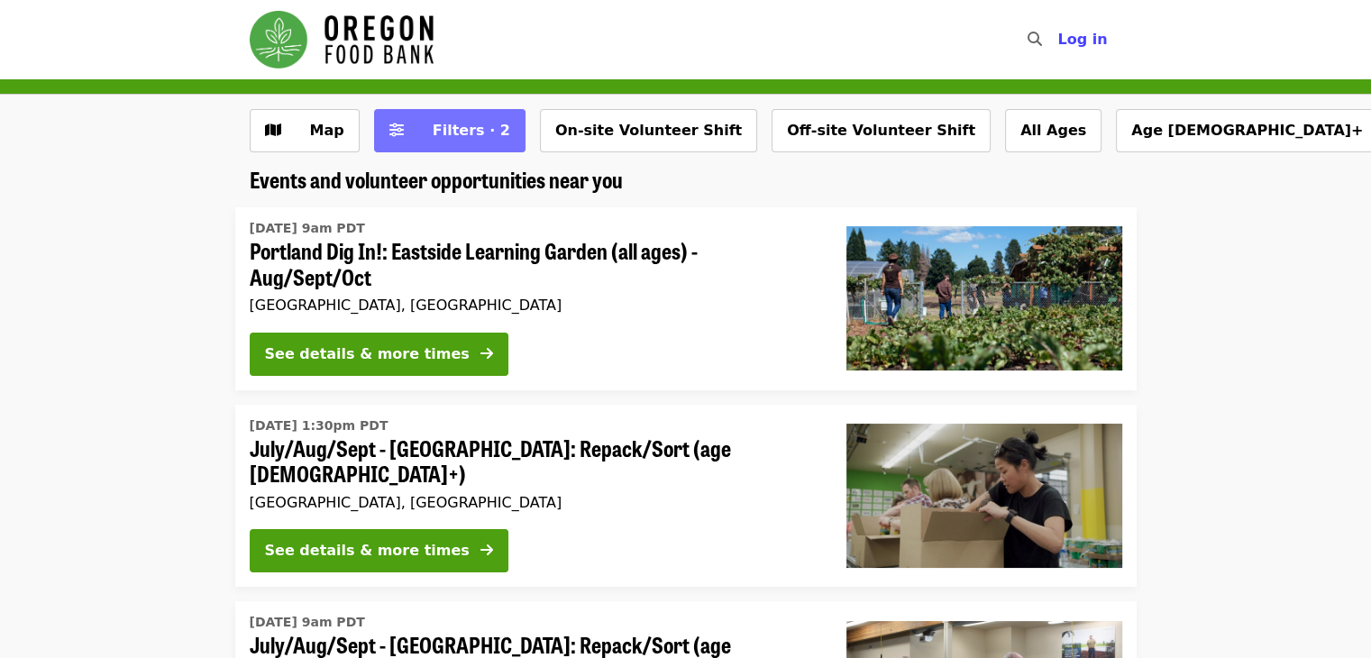
click at [398, 127] on button "Filters · 2" at bounding box center [449, 130] width 151 height 43
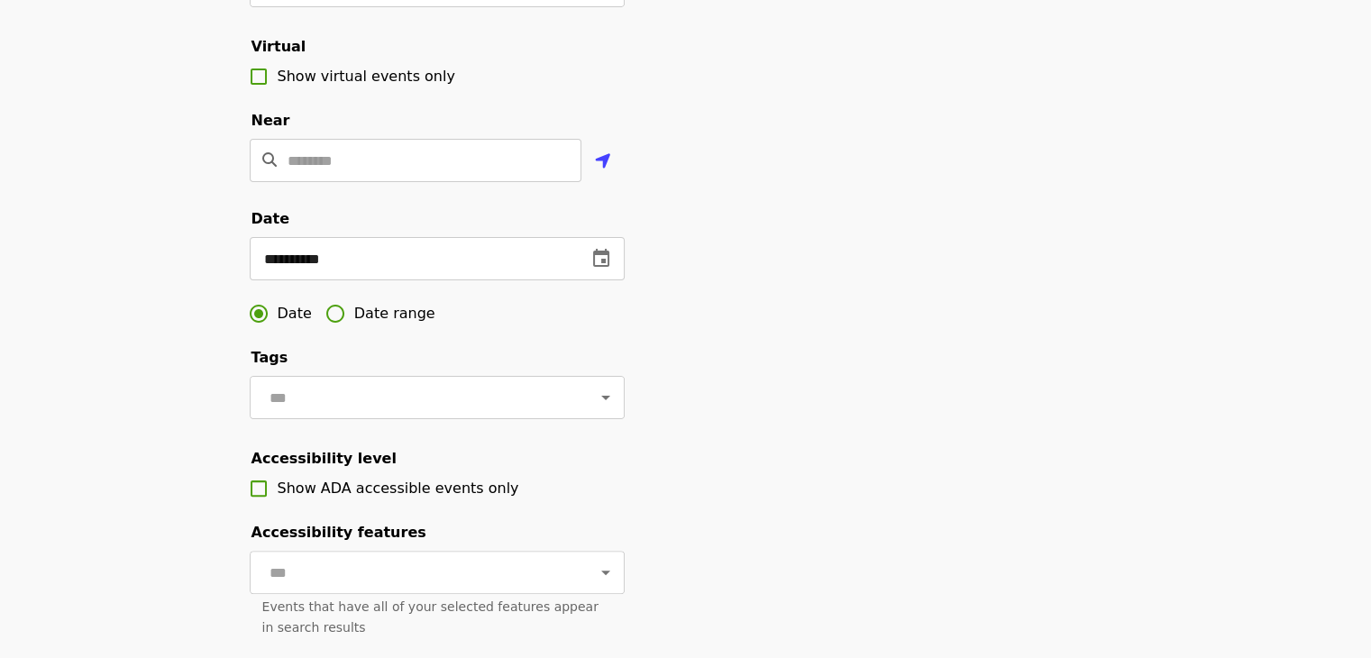
scroll to position [378, 0]
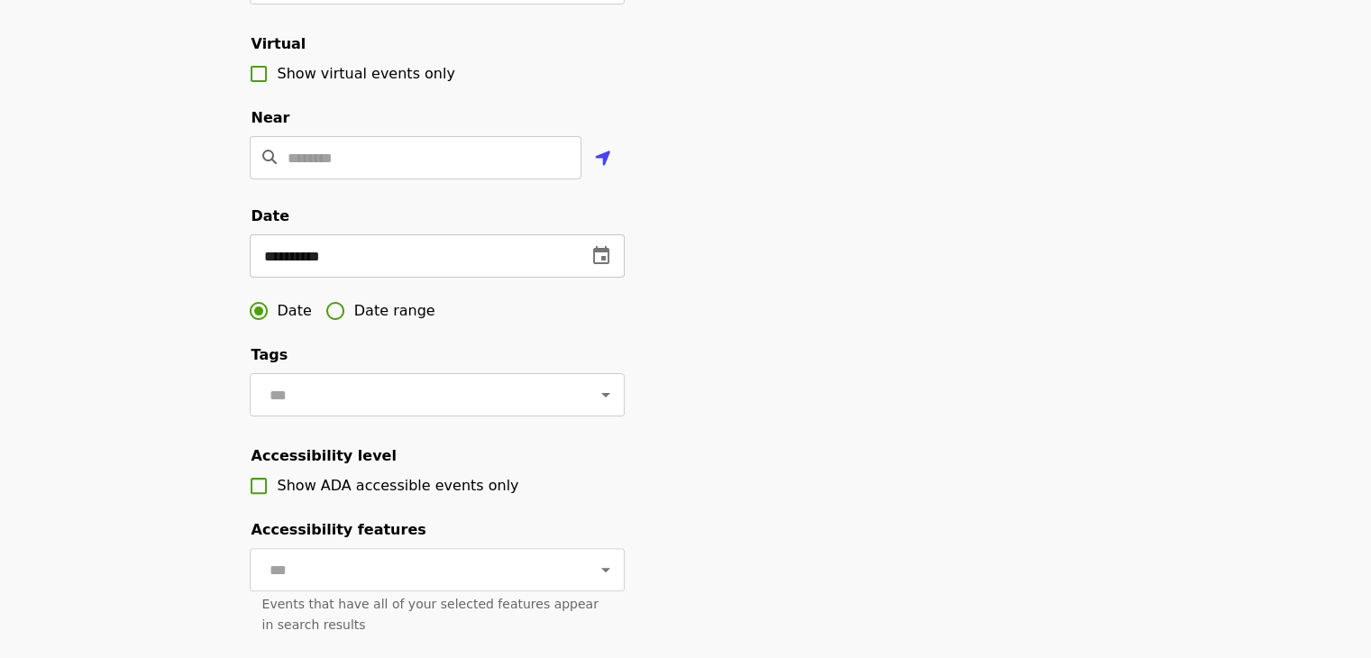
click at [511, 278] on input "**********" at bounding box center [411, 255] width 323 height 43
click at [512, 278] on input "**********" at bounding box center [411, 255] width 323 height 43
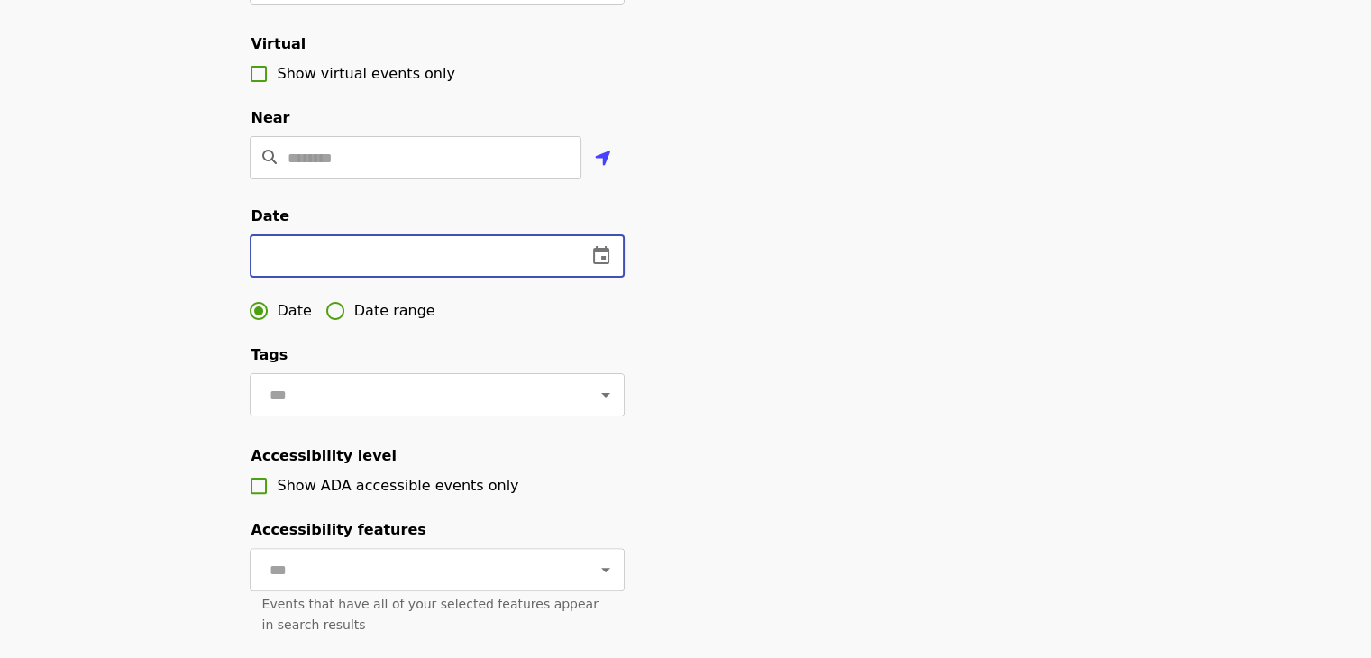
click at [474, 324] on div "Date Date range" at bounding box center [437, 311] width 375 height 38
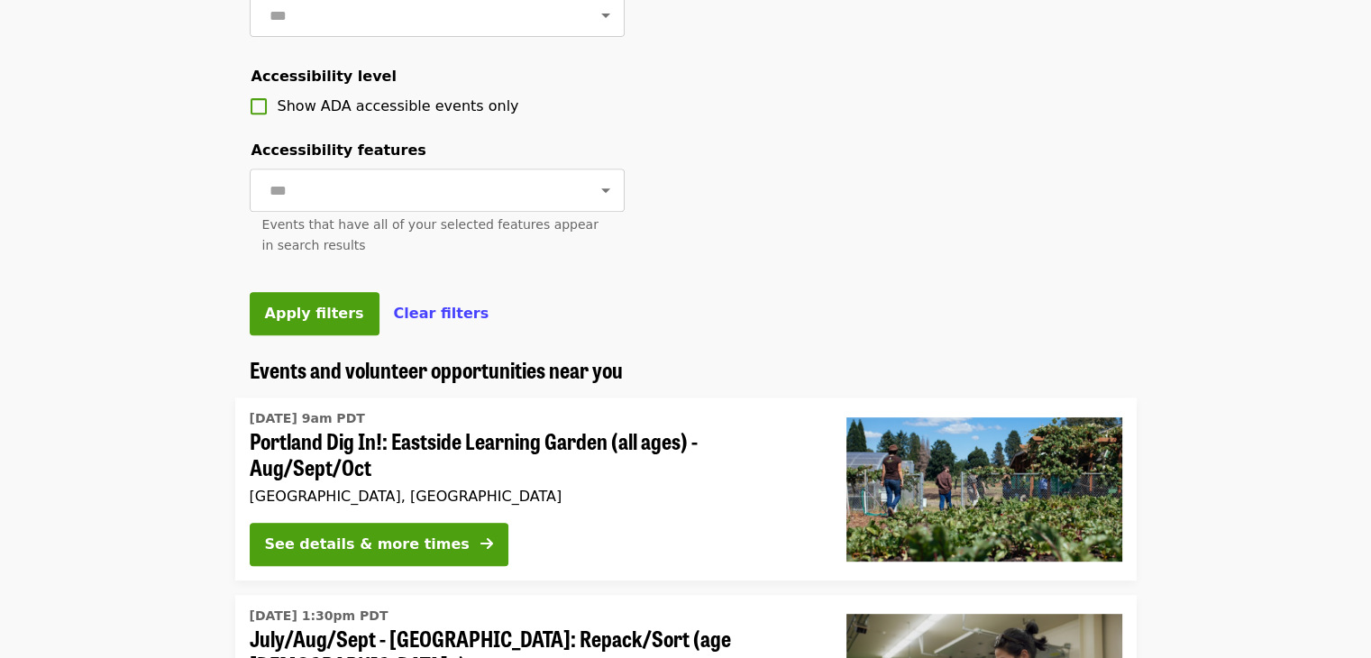
scroll to position [883, 0]
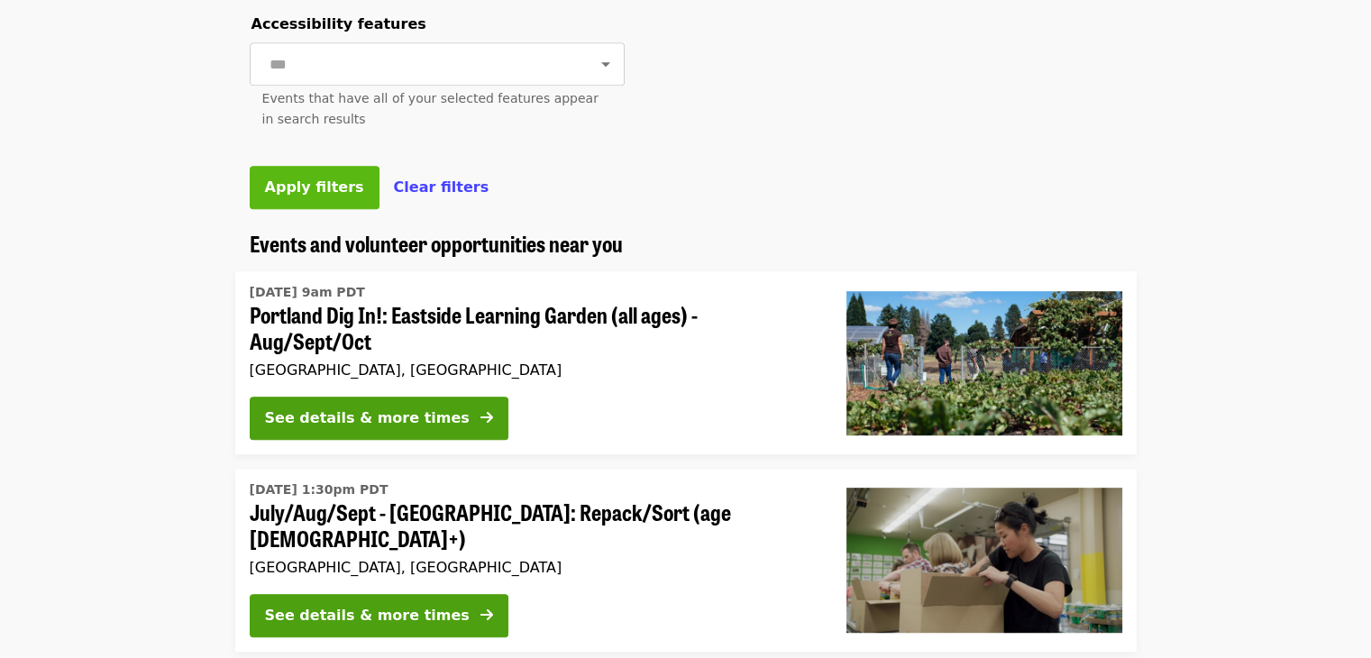
click at [328, 209] on button "Apply filters" at bounding box center [315, 187] width 130 height 43
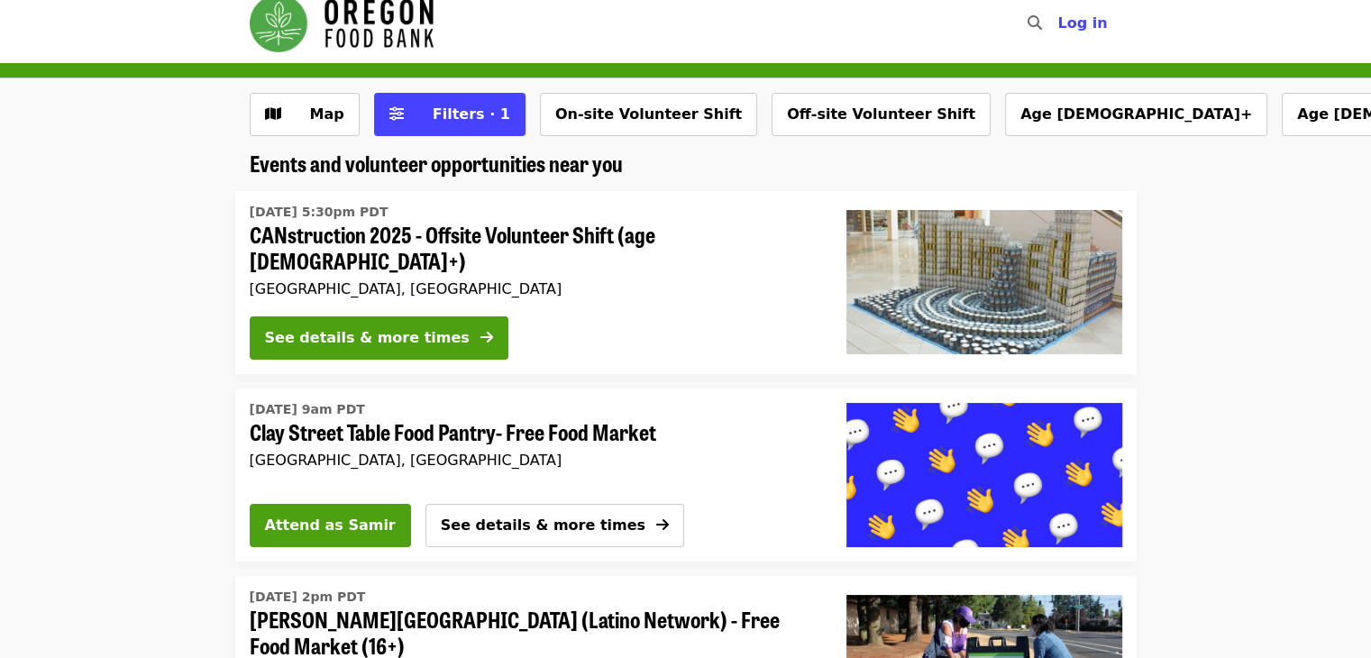
scroll to position [17, 0]
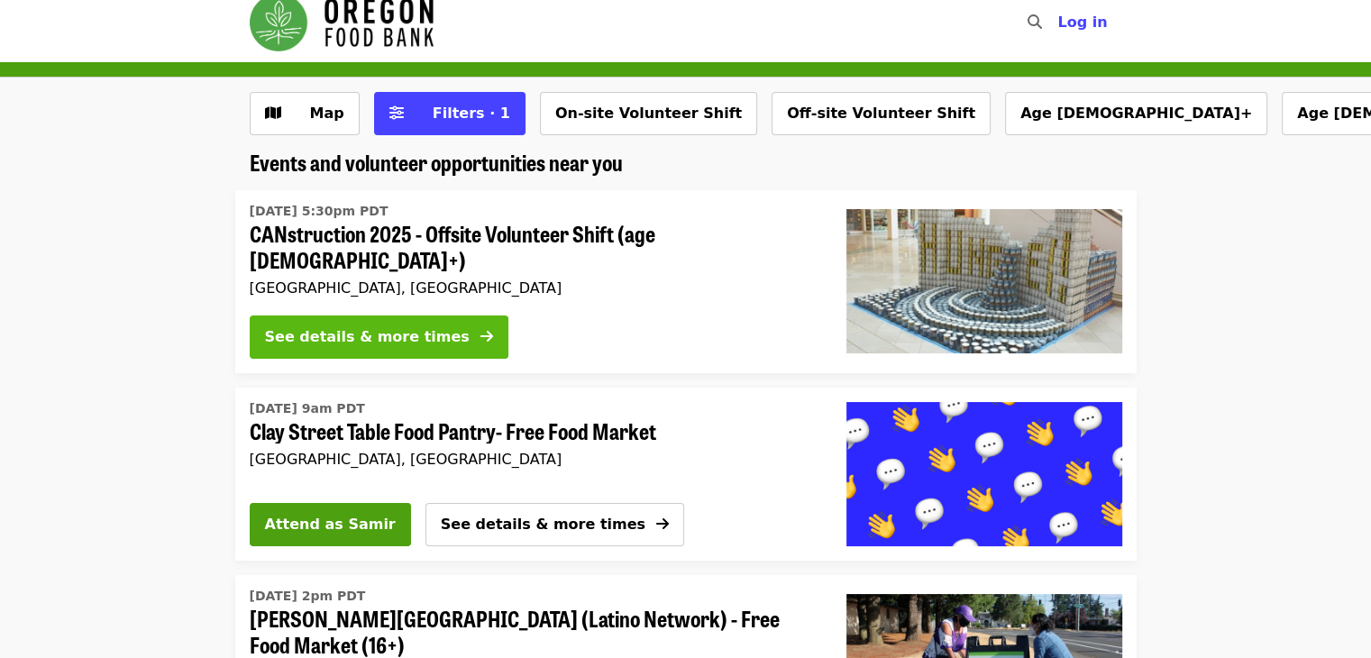
click at [315, 326] on div "See details & more times" at bounding box center [367, 337] width 205 height 22
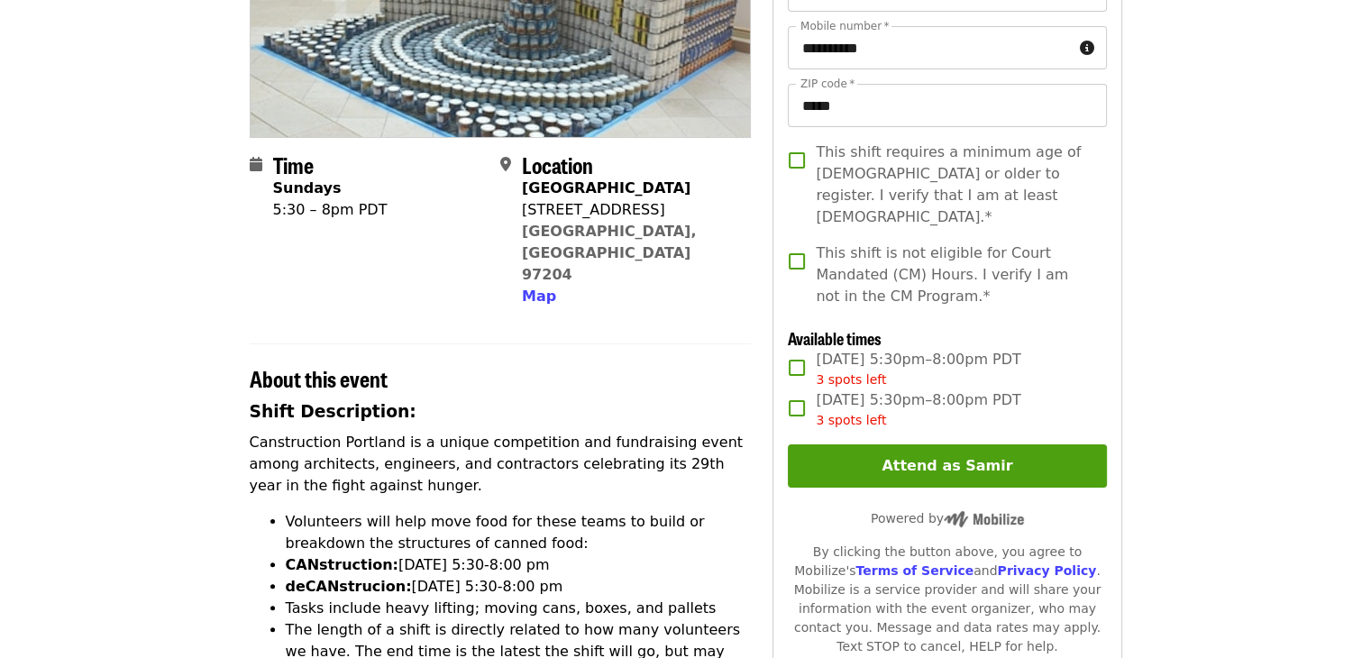
scroll to position [306, 0]
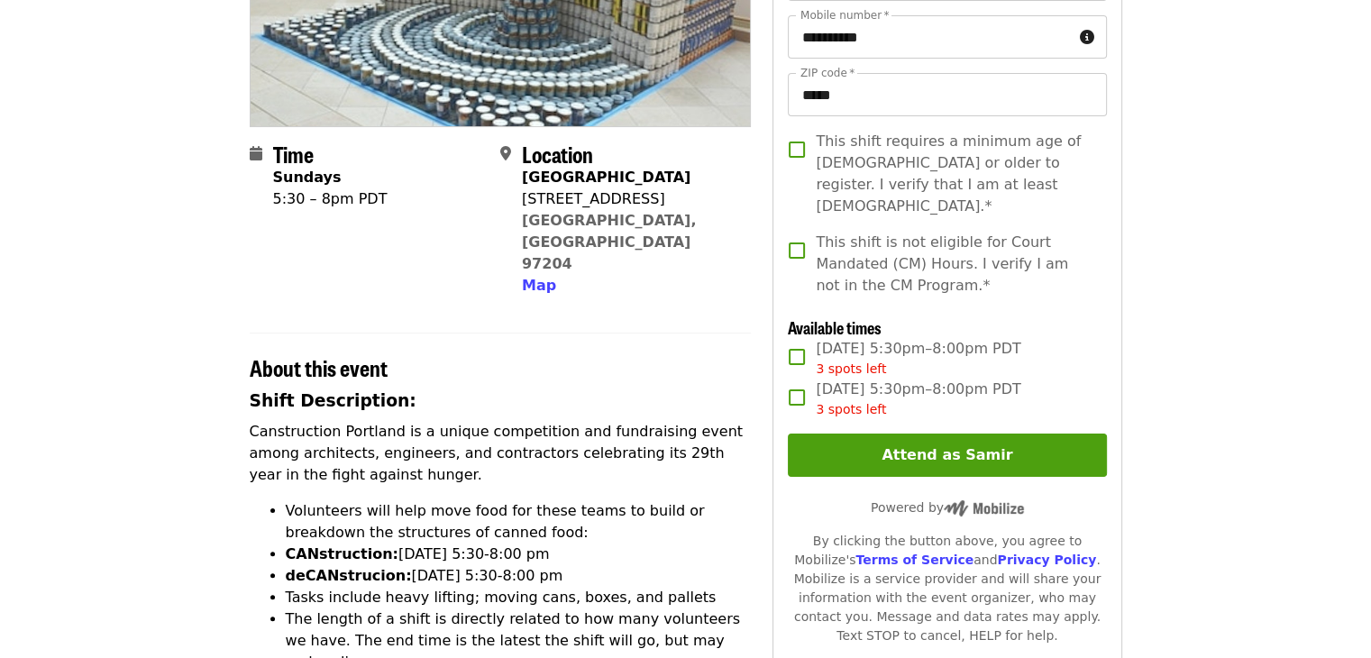
drag, startPoint x: 862, startPoint y: 389, endPoint x: 874, endPoint y: 389, distance: 12.6
click at [865, 402] on span "3 spots left" at bounding box center [851, 409] width 70 height 14
click at [819, 402] on span "3 spots left" at bounding box center [851, 409] width 70 height 14
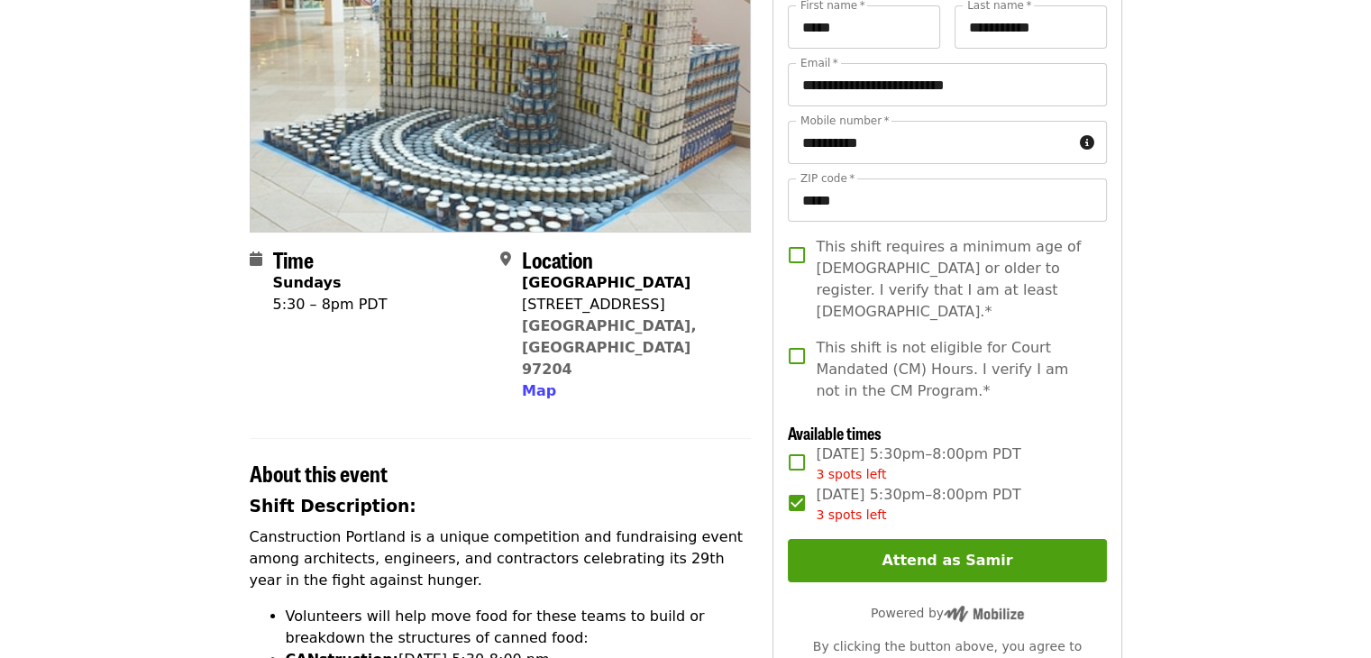
scroll to position [202, 0]
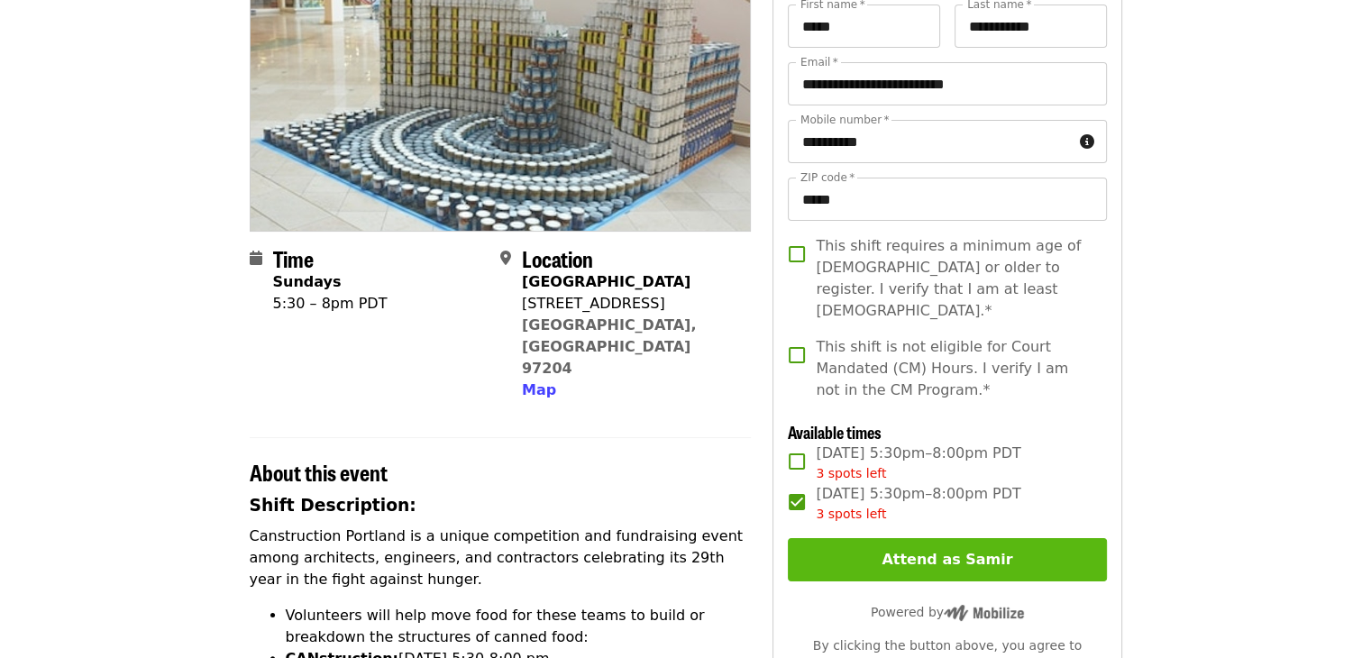
click at [862, 538] on button "Attend as Samir" at bounding box center [947, 559] width 318 height 43
click at [836, 549] on button "Attend as Samir" at bounding box center [947, 559] width 318 height 43
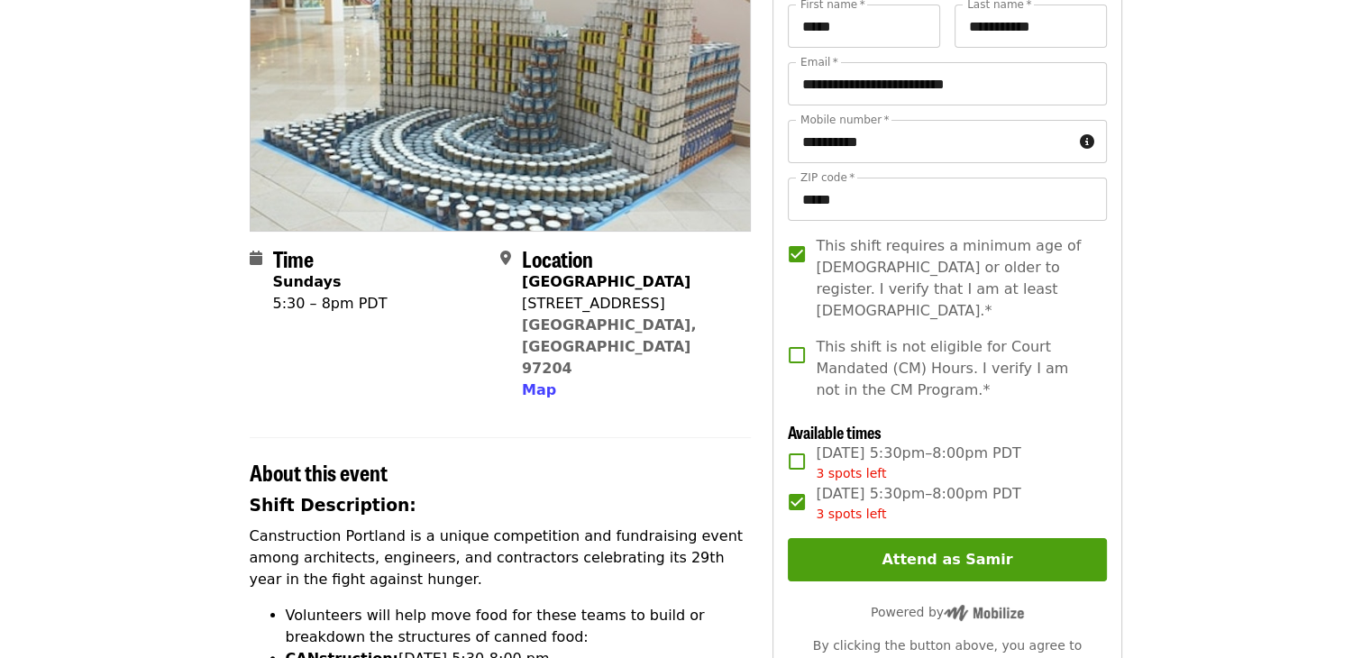
click at [818, 336] on span "This shift is not eligible for Court Mandated (CM) Hours. I verify I am not in …" at bounding box center [954, 368] width 276 height 65
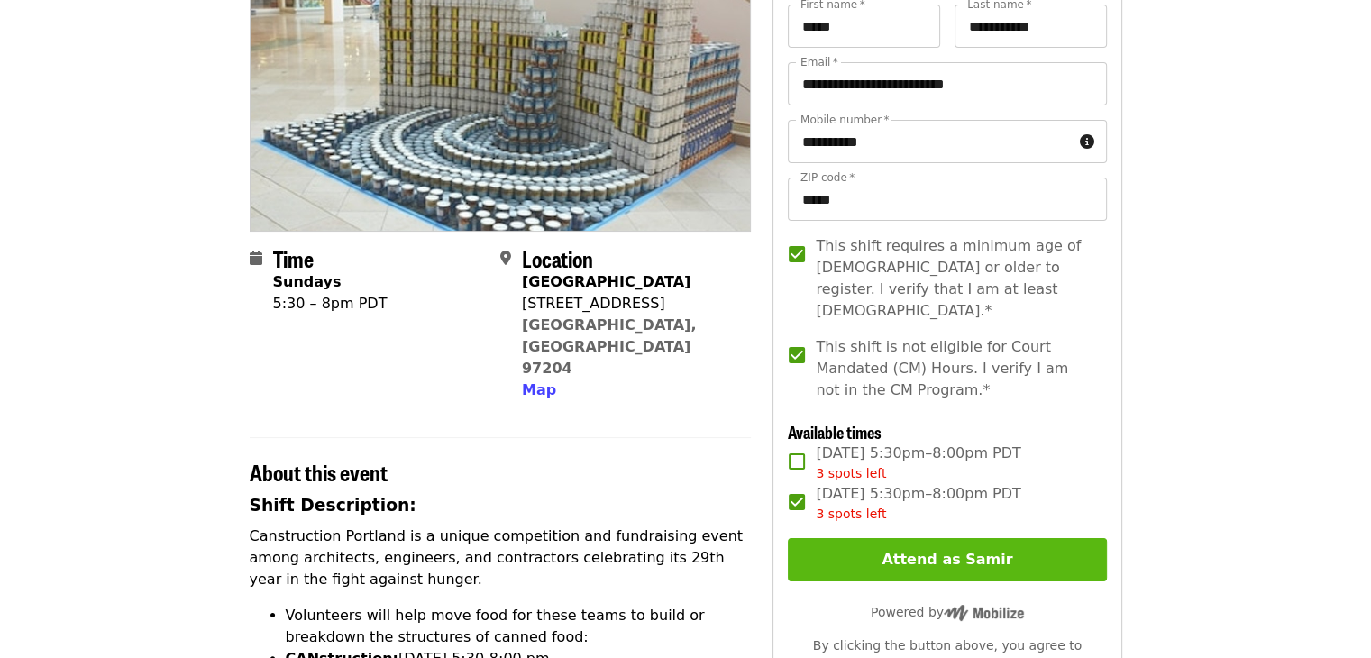
click at [846, 538] on button "Attend as Samir" at bounding box center [947, 559] width 318 height 43
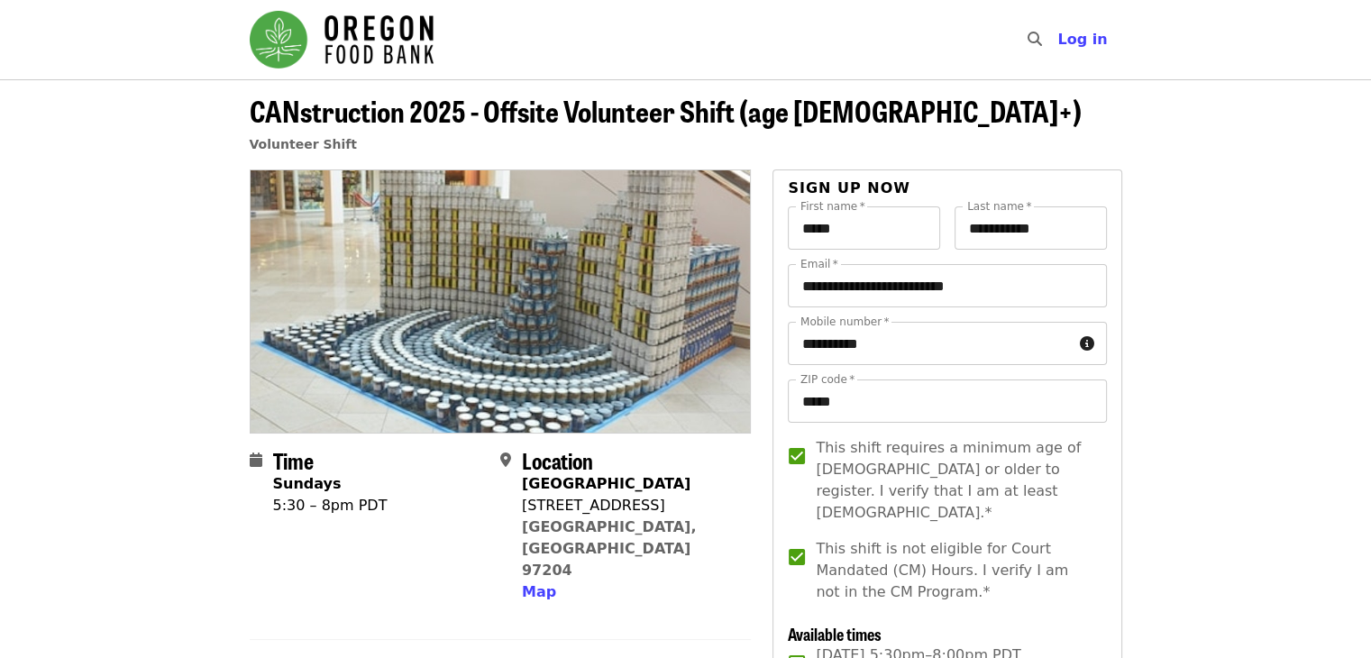
scroll to position [0, 0]
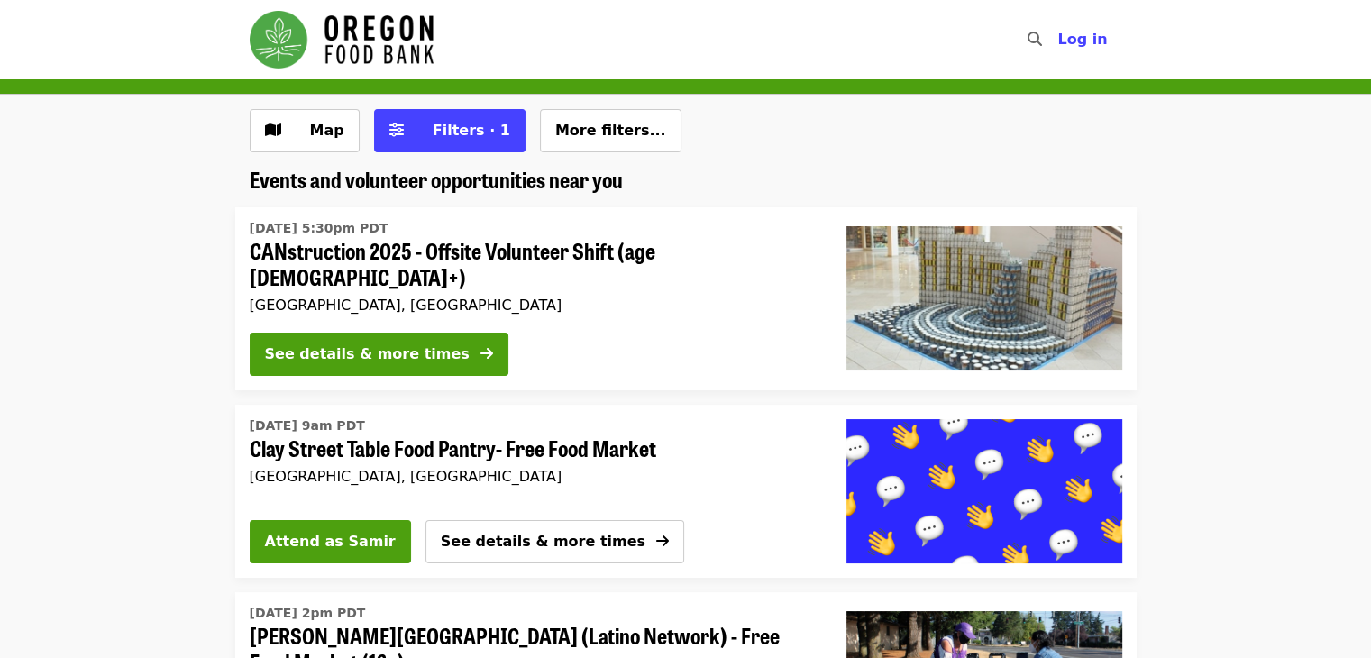
scroll to position [17, 0]
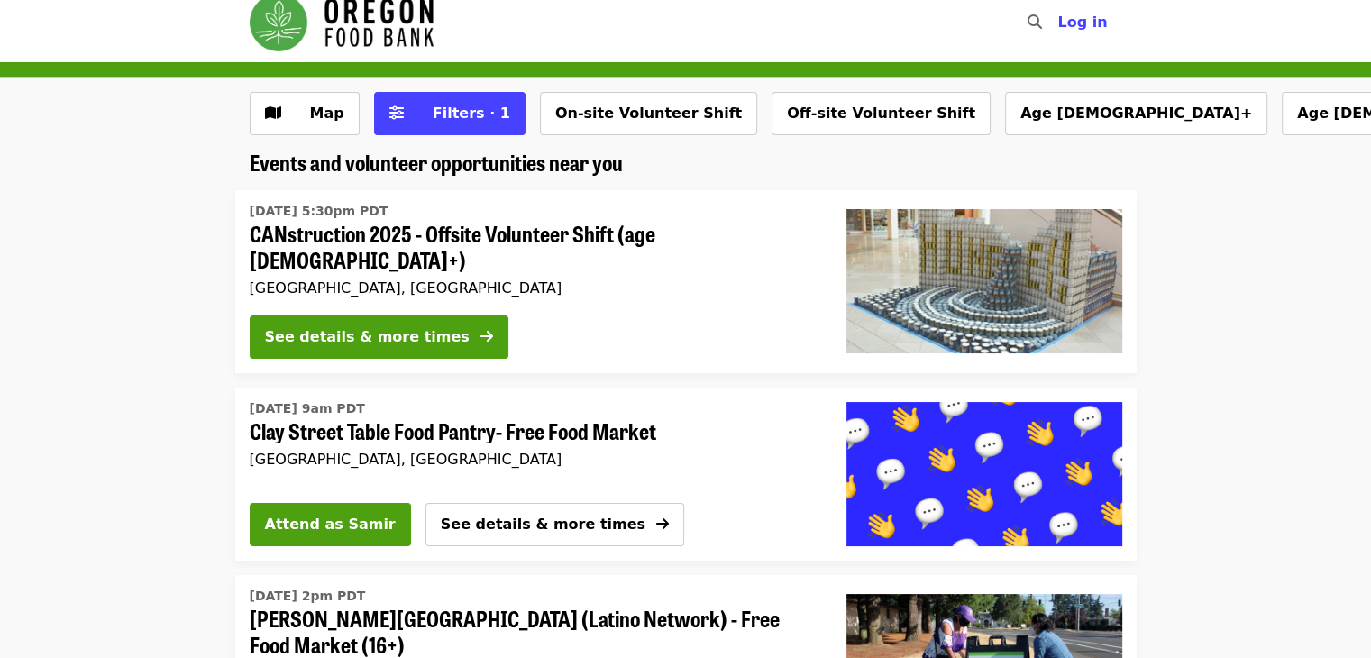
click at [177, 262] on li "Sun, Sep 14 @ 5:30pm PDT CANstruction 2025 - Offsite Volunteer Shift (age 16+) …" at bounding box center [685, 281] width 1371 height 183
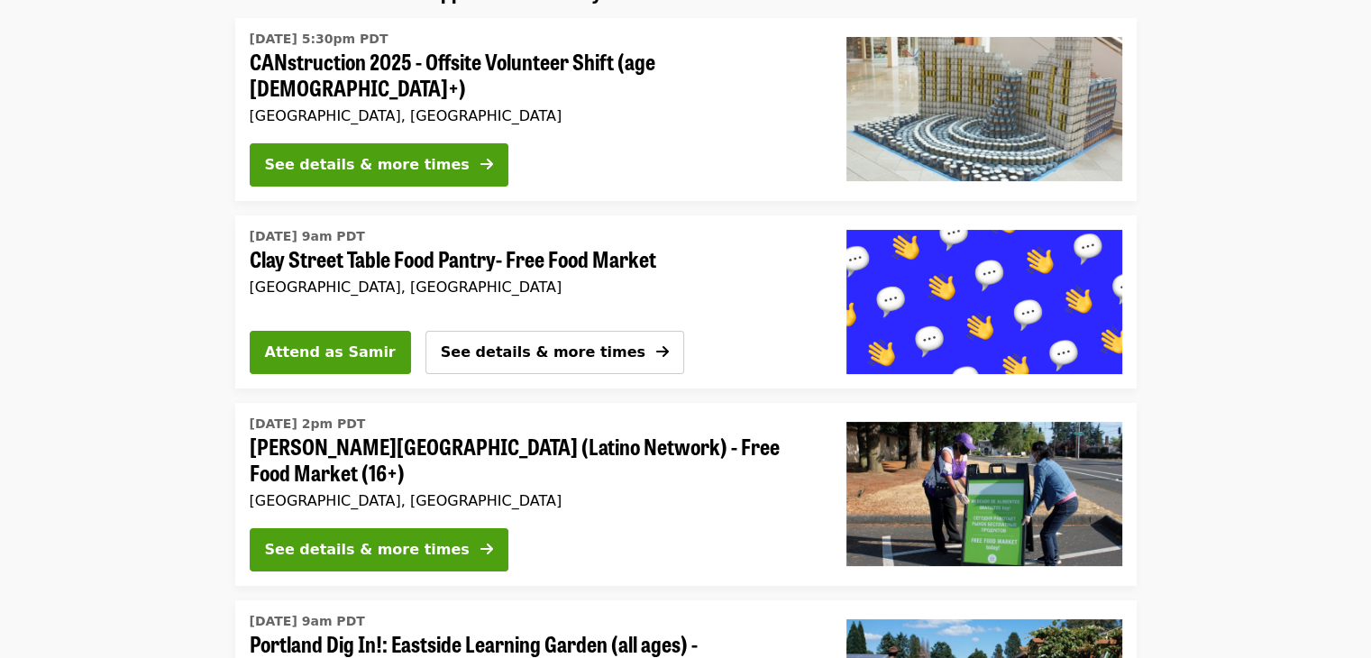
scroll to position [202, 0]
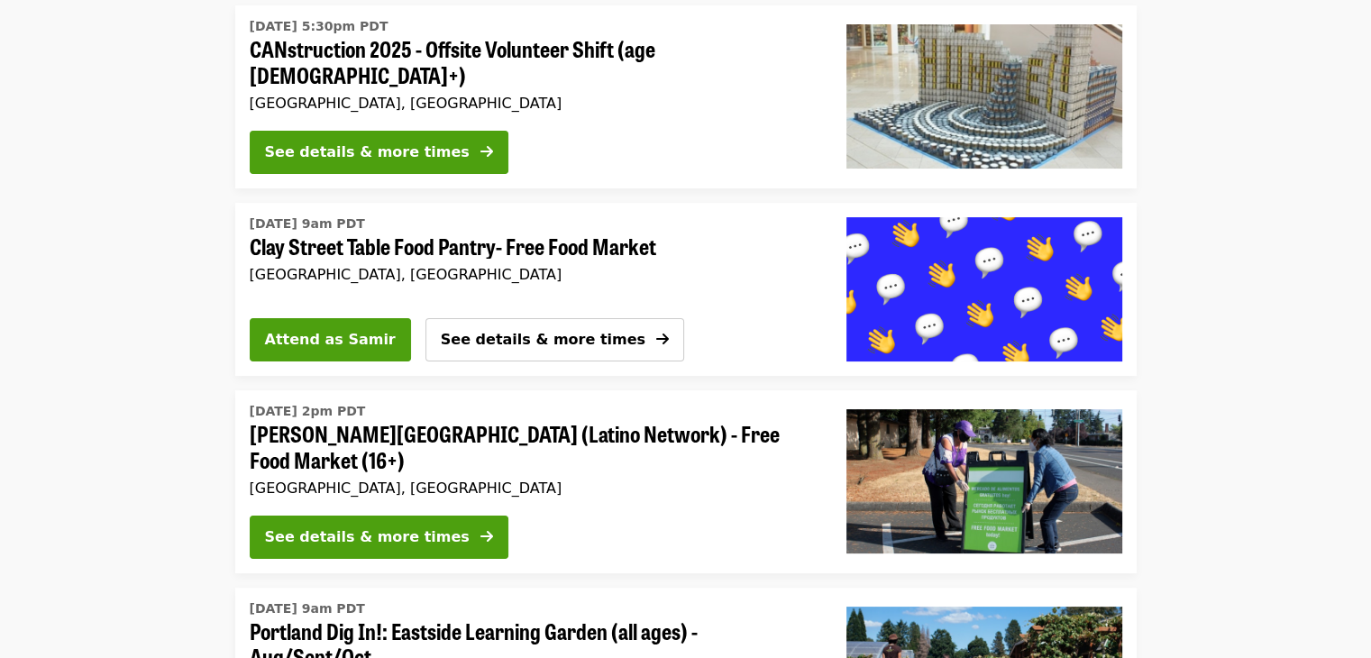
click at [432, 423] on span "[PERSON_NAME][GEOGRAPHIC_DATA] (Latino Network) - Free Food Market (16+)" at bounding box center [534, 447] width 568 height 52
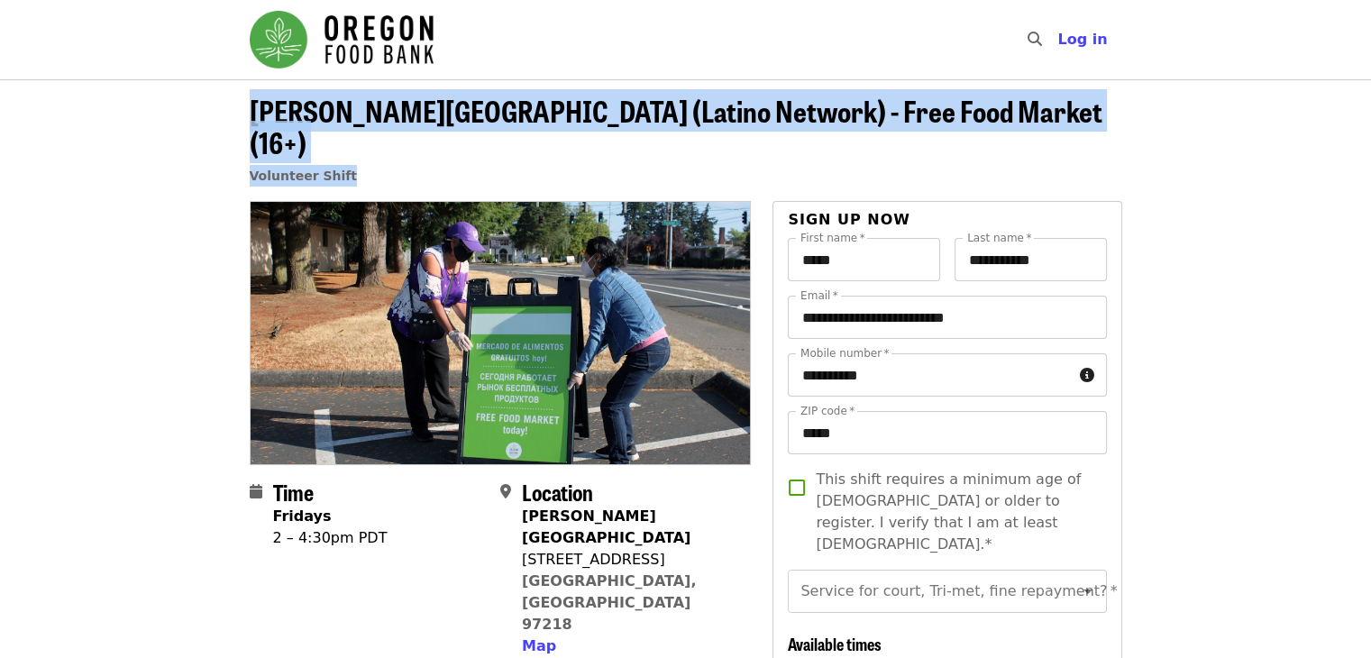
drag, startPoint x: 222, startPoint y: 121, endPoint x: 581, endPoint y: 155, distance: 361.3
click at [581, 155] on header "Rigler Elementary School (Latino Network) - Free Food Market (16+) Volunteer Sh…" at bounding box center [685, 140] width 1371 height 122
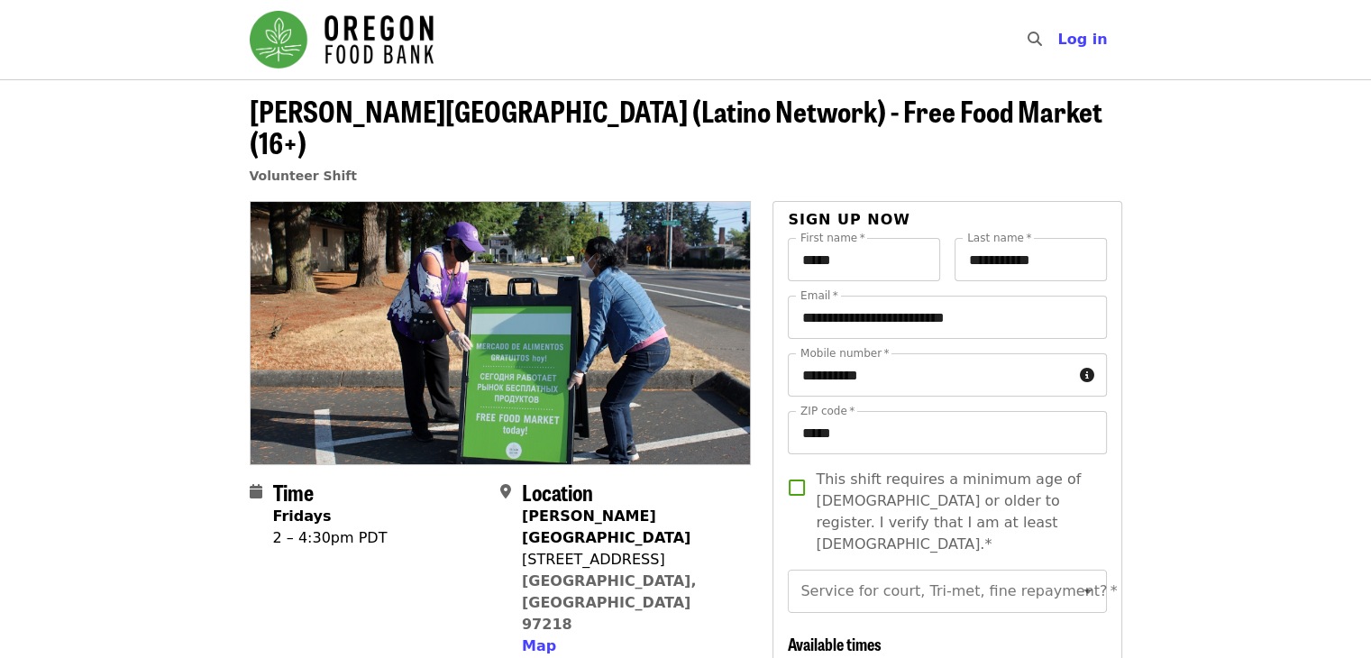
click at [522, 549] on div "5401 NE Prescott St" at bounding box center [629, 560] width 215 height 22
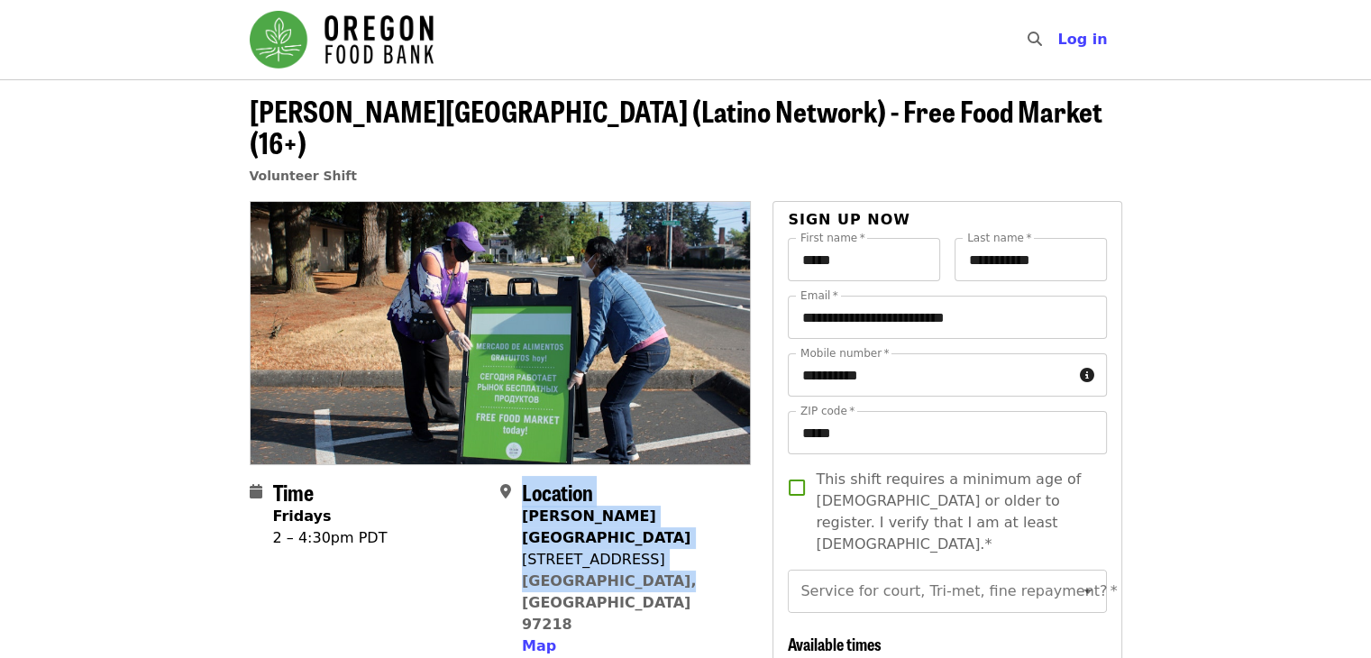
drag, startPoint x: 518, startPoint y: 476, endPoint x: 679, endPoint y: 523, distance: 167.1
click at [679, 523] on div "Location Rigler Elementary 5401 NE Prescott St Portland, OR 97218 Map" at bounding box center [618, 569] width 236 height 178
click at [688, 522] on div "Location Rigler Elementary 5401 NE Prescott St Portland, OR 97218 Map" at bounding box center [618, 569] width 236 height 178
drag, startPoint x: 527, startPoint y: 491, endPoint x: 716, endPoint y: 531, distance: 192.5
click at [716, 531] on div "Location Rigler Elementary 5401 NE Prescott St Portland, OR 97218 Map" at bounding box center [618, 569] width 236 height 178
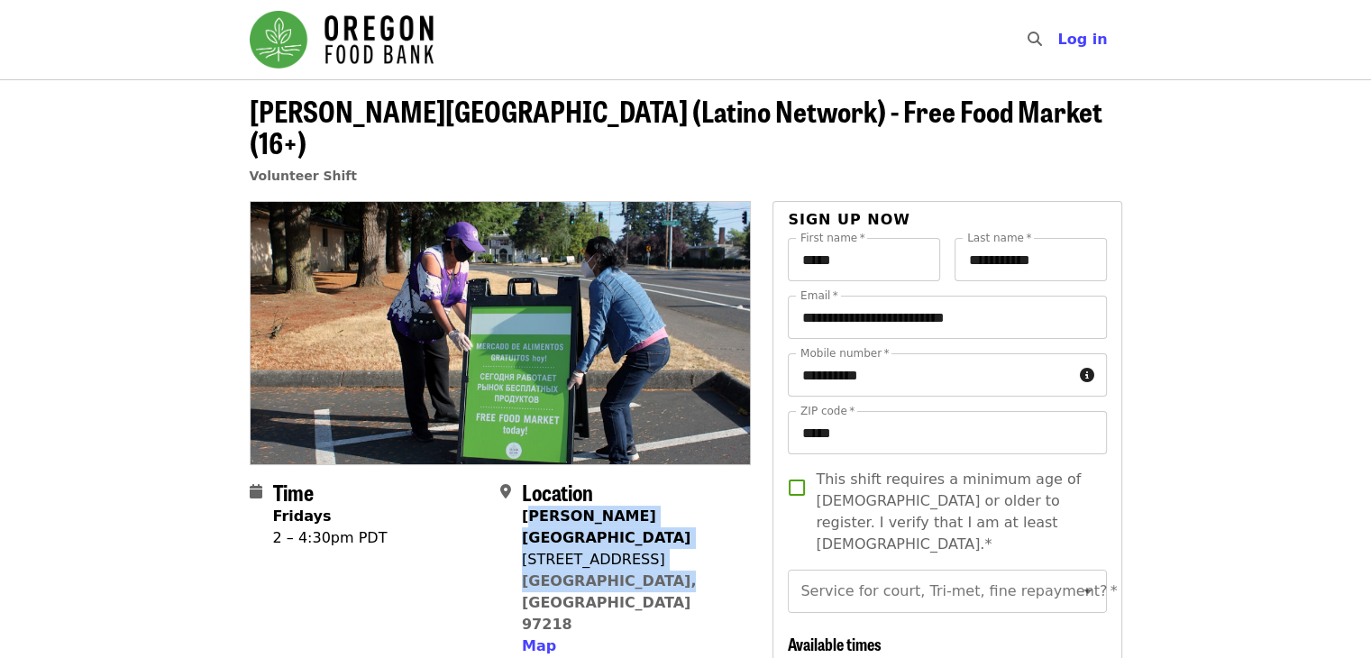
click at [716, 531] on div "Location Rigler Elementary 5401 NE Prescott St Portland, OR 97218 Map" at bounding box center [618, 569] width 236 height 178
drag, startPoint x: 717, startPoint y: 537, endPoint x: 524, endPoint y: 484, distance: 201.0
click at [524, 484] on div "Location Rigler Elementary 5401 NE Prescott St Portland, OR 97218 Map" at bounding box center [618, 569] width 236 height 178
copy span "Rigler Elementary 5401 NE Prescott St Portland, OR 97218"
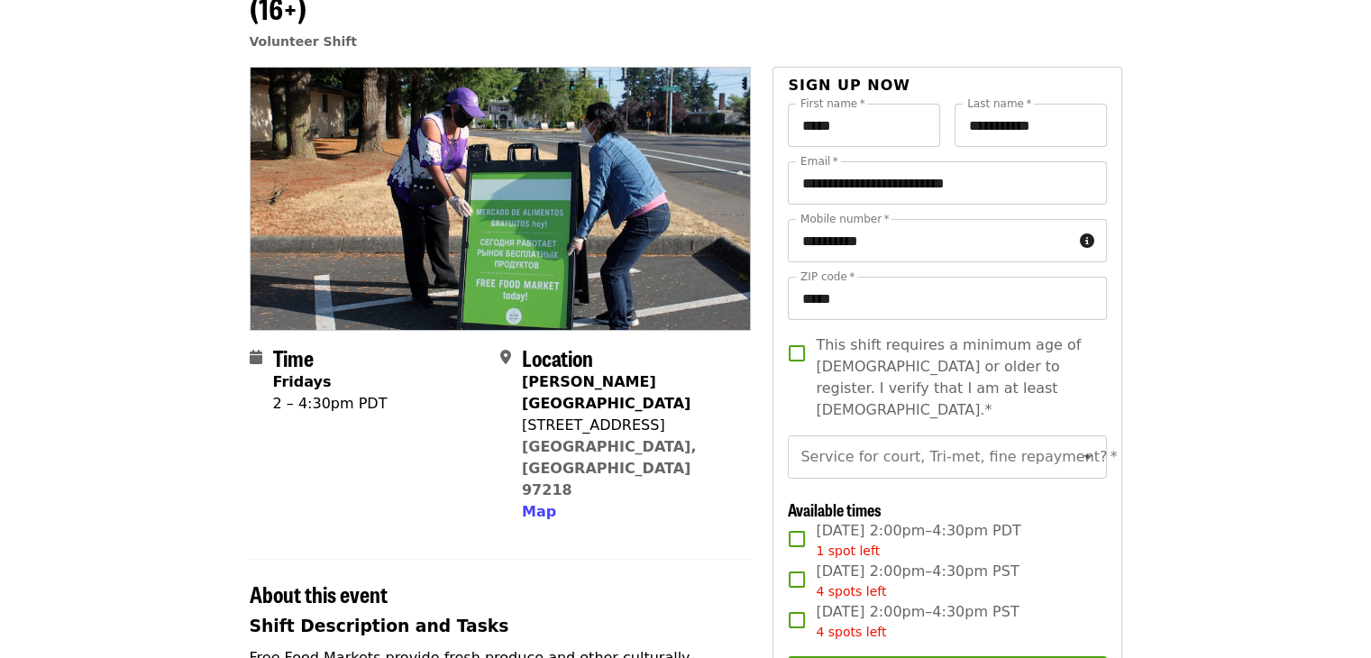
scroll to position [234, 0]
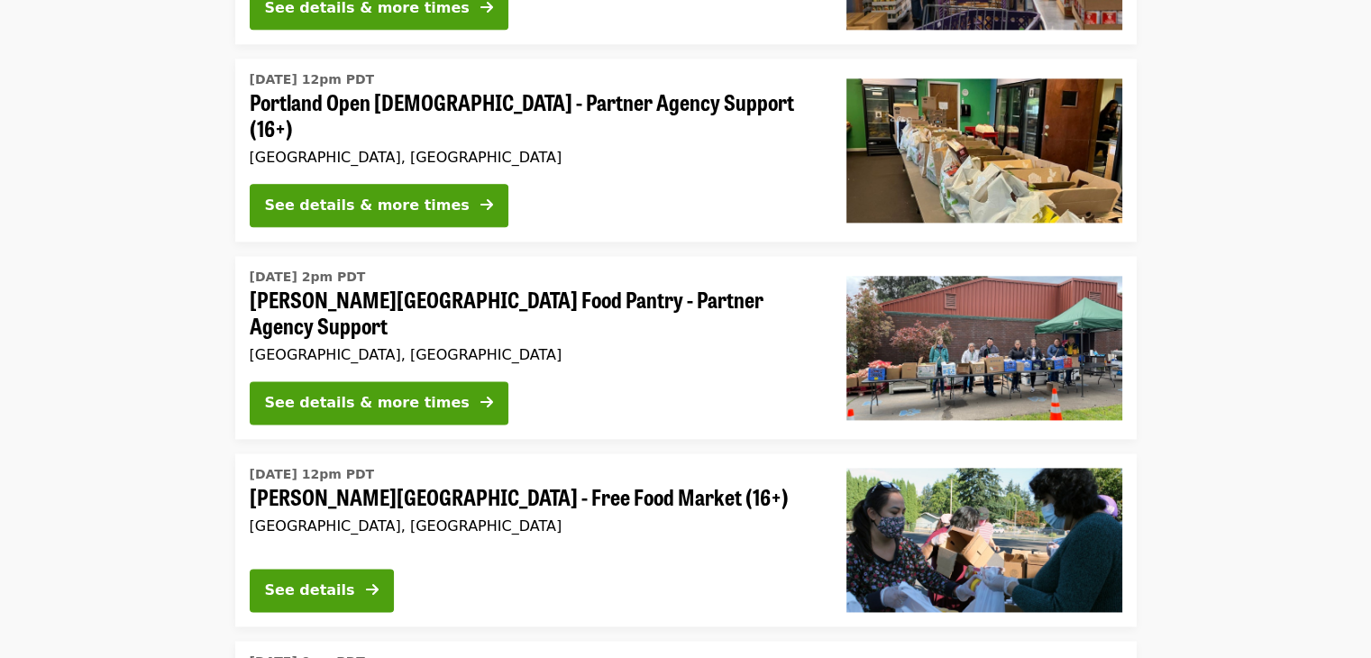
scroll to position [2275, 0]
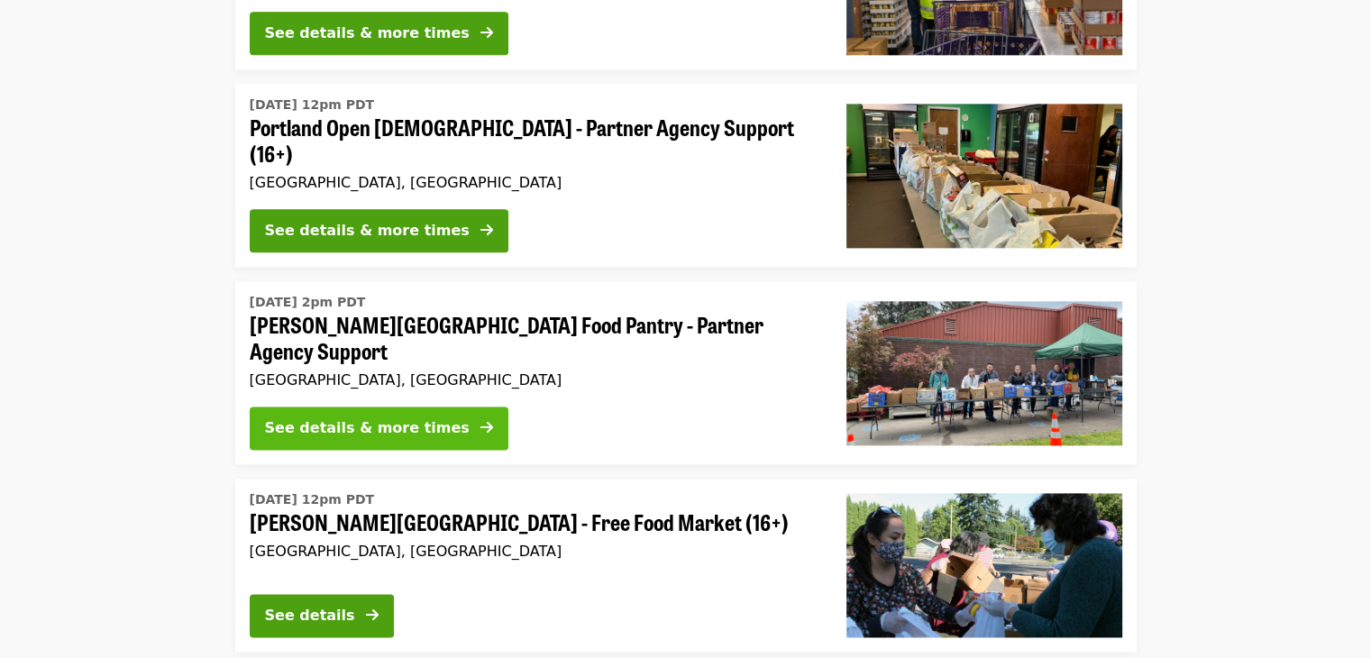
click at [346, 417] on div "See details & more times" at bounding box center [367, 428] width 205 height 22
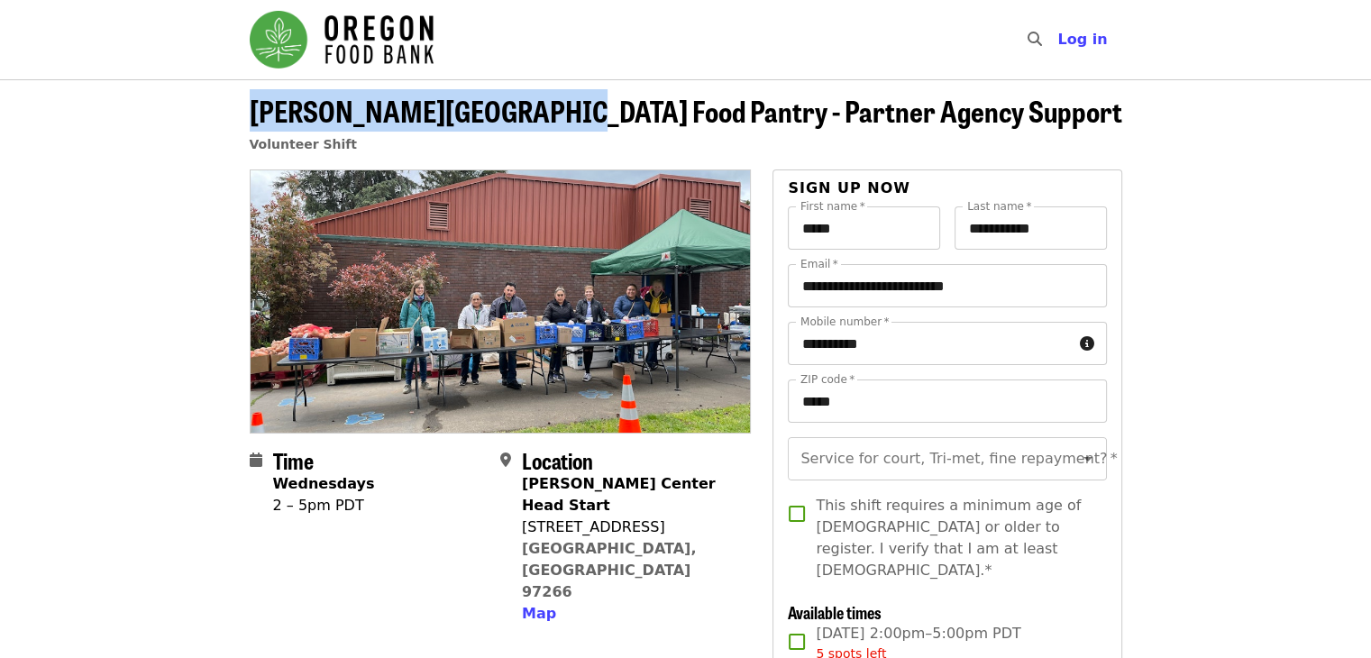
drag, startPoint x: 245, startPoint y: 108, endPoint x: 523, endPoint y: 106, distance: 277.6
click at [523, 106] on div "Kelly Elementary School Food Pantry - Partner Agency Support Volunteer Shift" at bounding box center [685, 132] width 901 height 75
copy span "Kelly Elementary School"
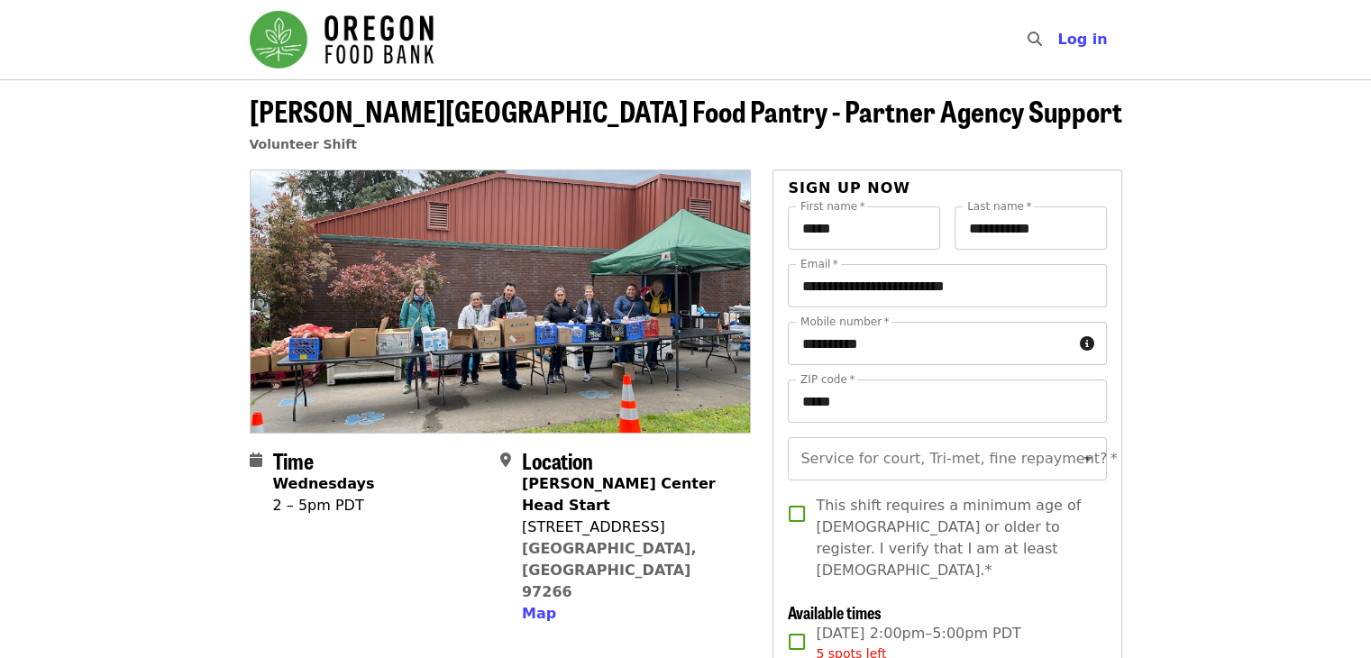
click at [919, 123] on span "[PERSON_NAME][GEOGRAPHIC_DATA] Food Pantry - Partner Agency Support" at bounding box center [686, 110] width 872 height 42
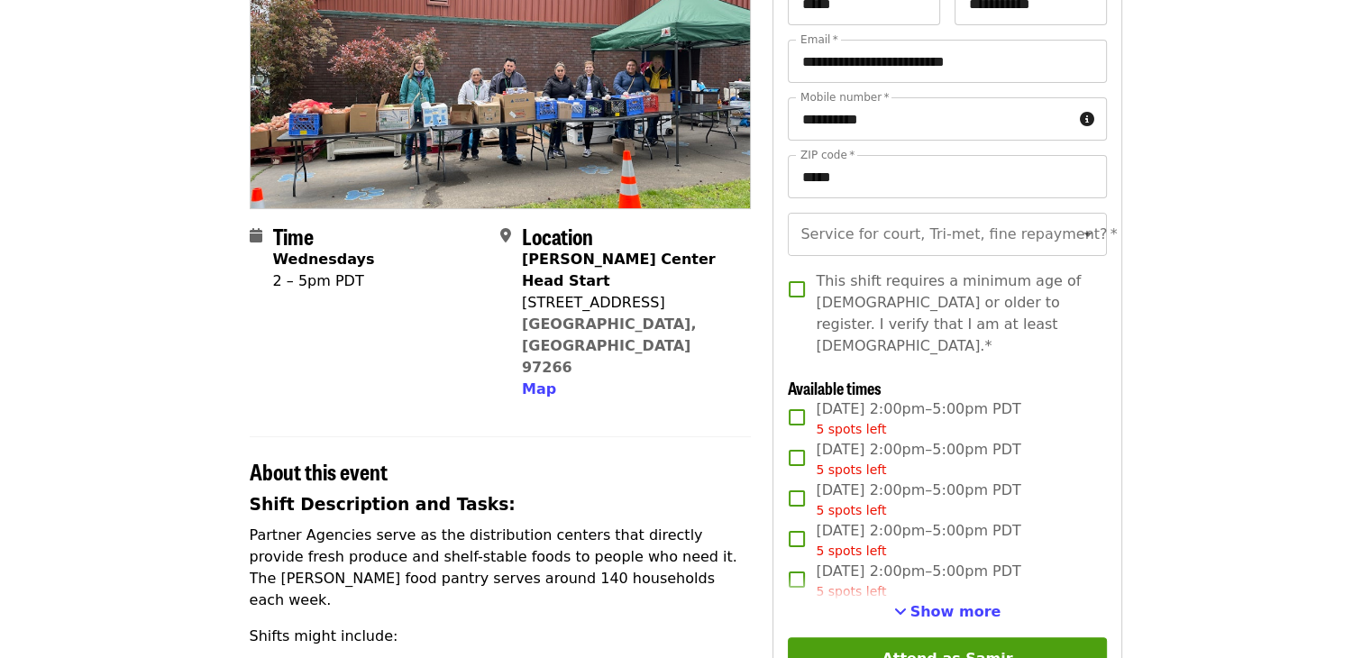
scroll to position [270, 0]
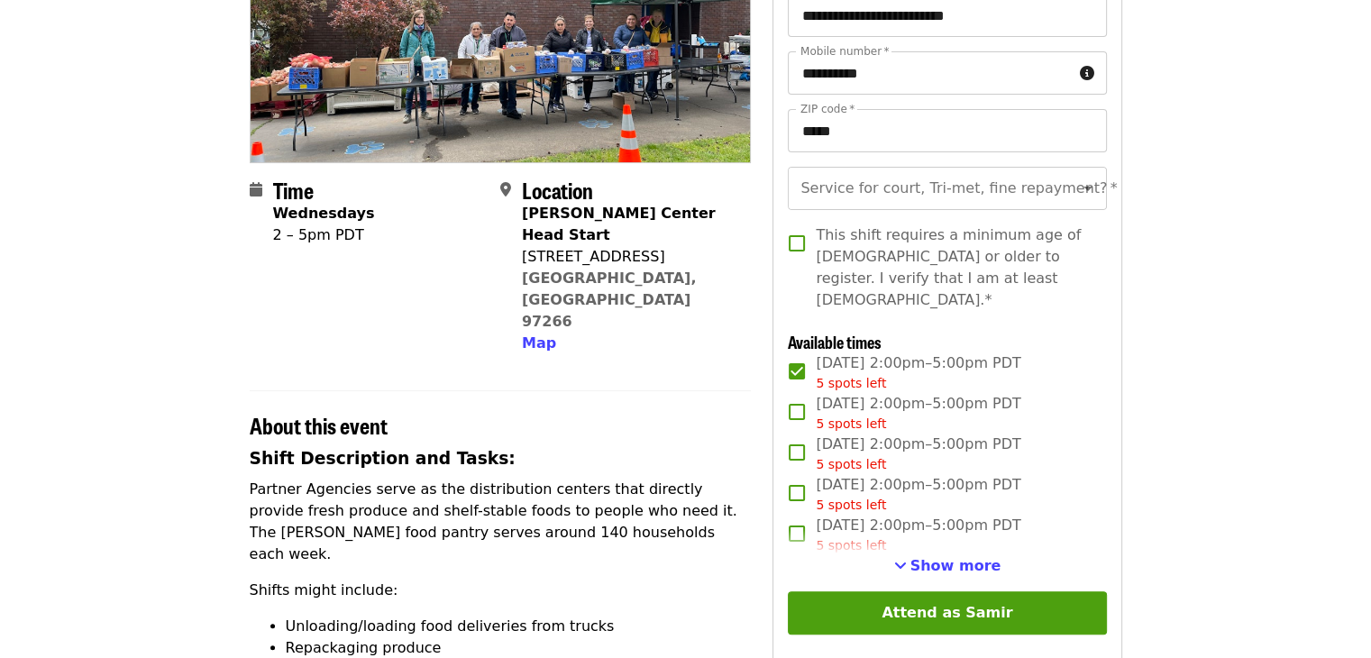
click at [908, 374] on div "5 spots left" at bounding box center [918, 383] width 205 height 19
click at [900, 415] on div "5 spots left" at bounding box center [918, 424] width 205 height 19
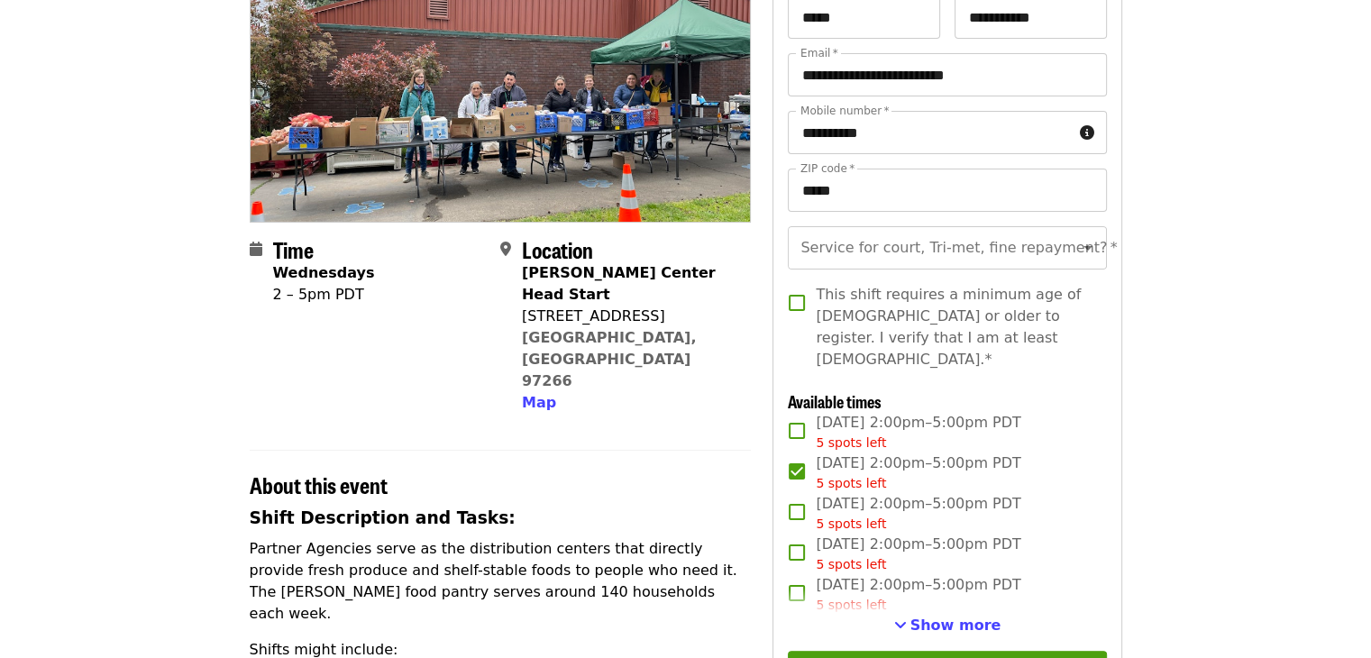
scroll to position [180, 0]
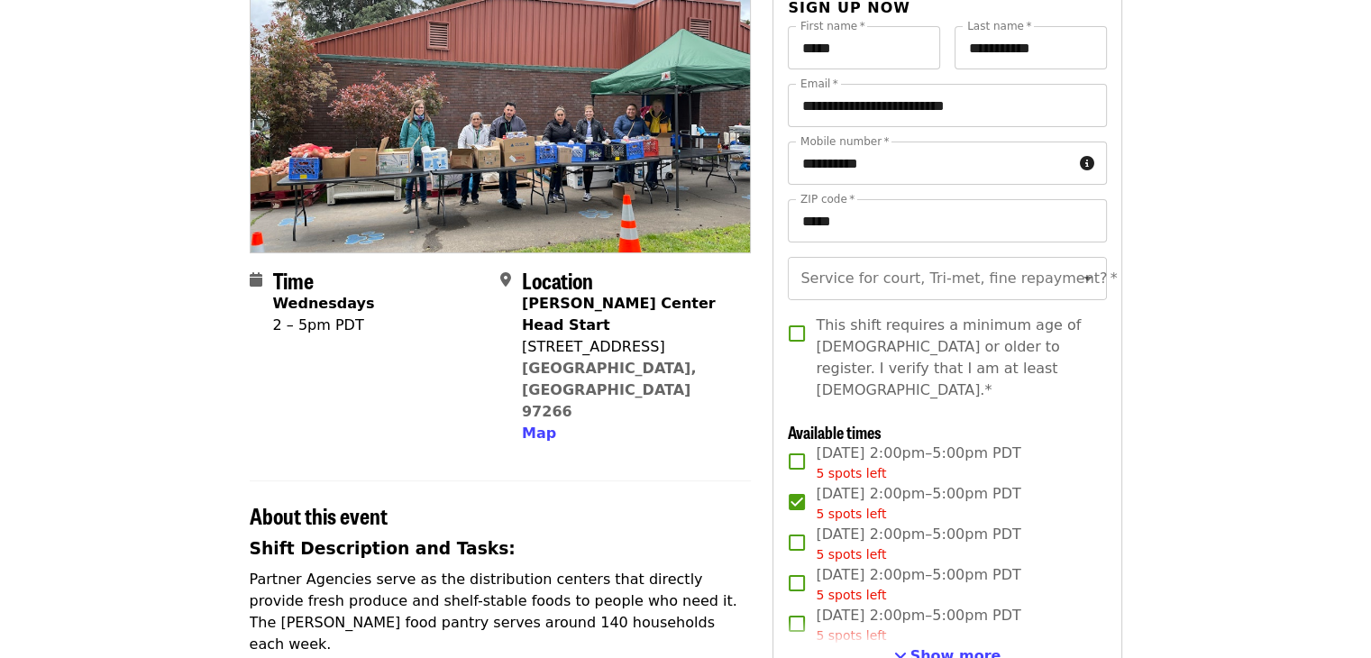
drag, startPoint x: 714, startPoint y: 370, endPoint x: 697, endPoint y: 388, distance: 25.5
click at [697, 388] on section "Time Wednesdays 2 – 5pm PDT Location [PERSON_NAME][GEOGRAPHIC_DATA] Start [STRE…" at bounding box center [501, 364] width 502 height 192
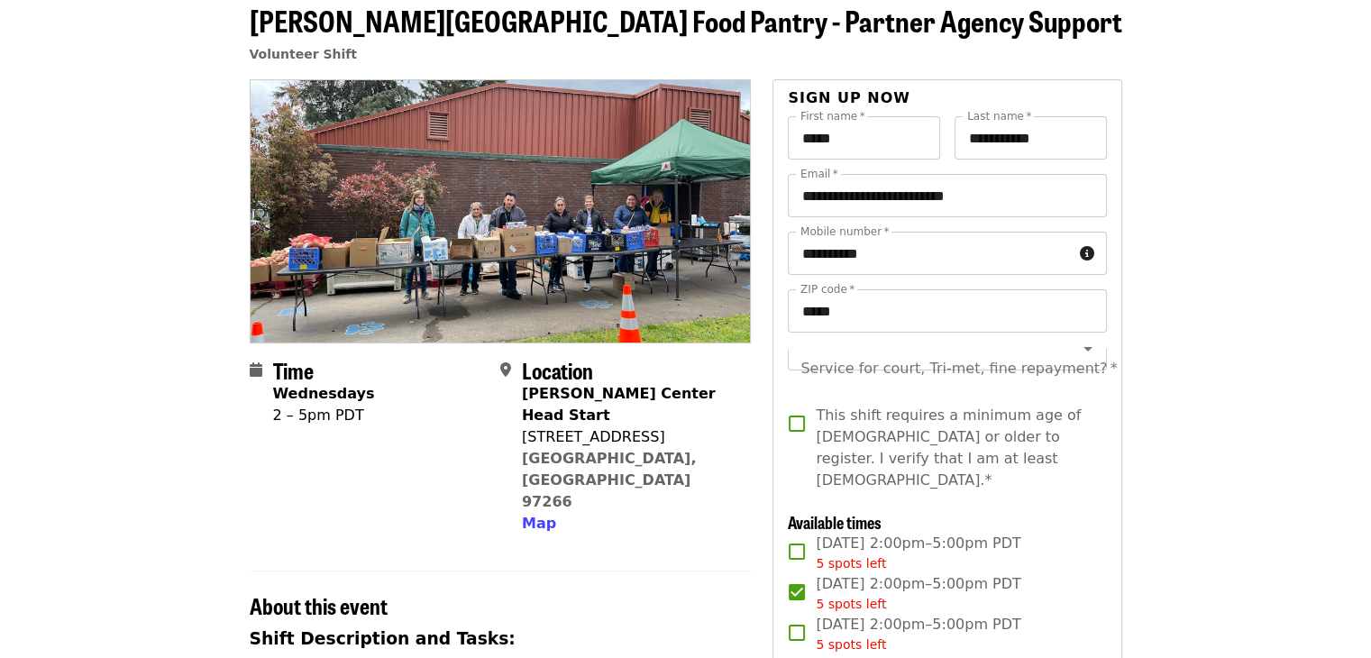
scroll to position [21, 0]
click at [865, 419] on span "This shift requires a minimum age of [DEMOGRAPHIC_DATA] or older to register. I…" at bounding box center [954, 448] width 276 height 87
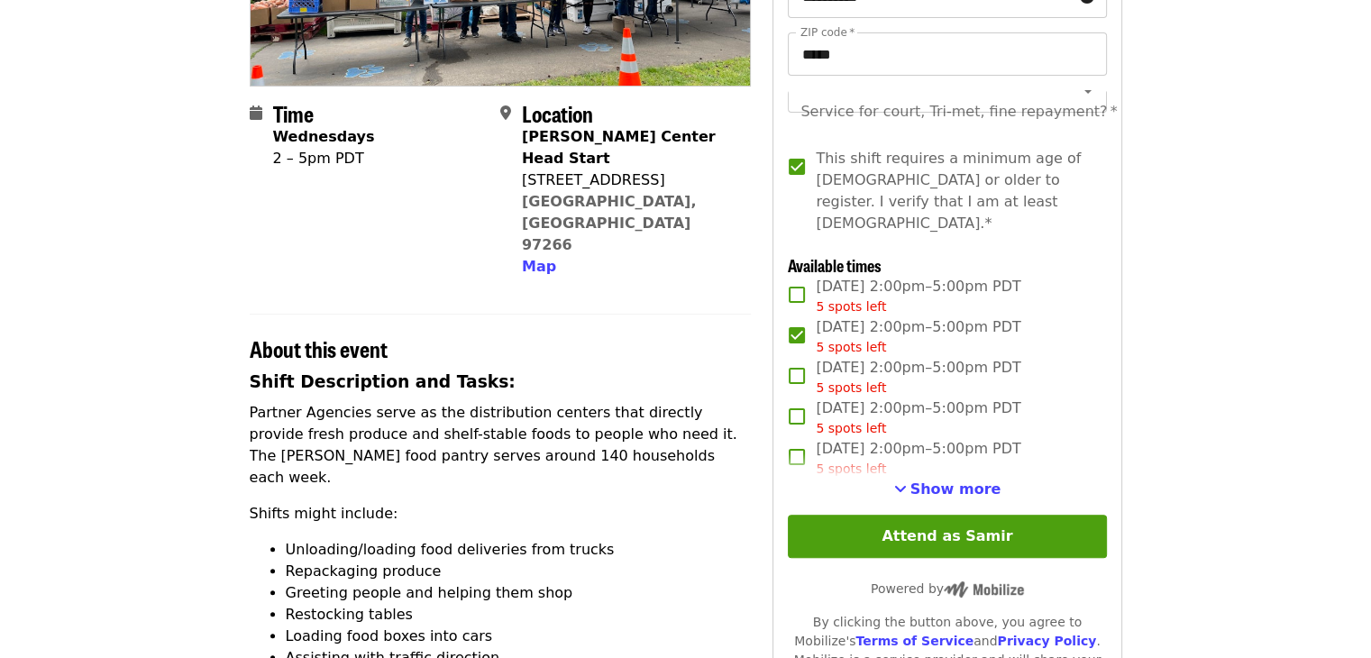
scroll to position [361, 0]
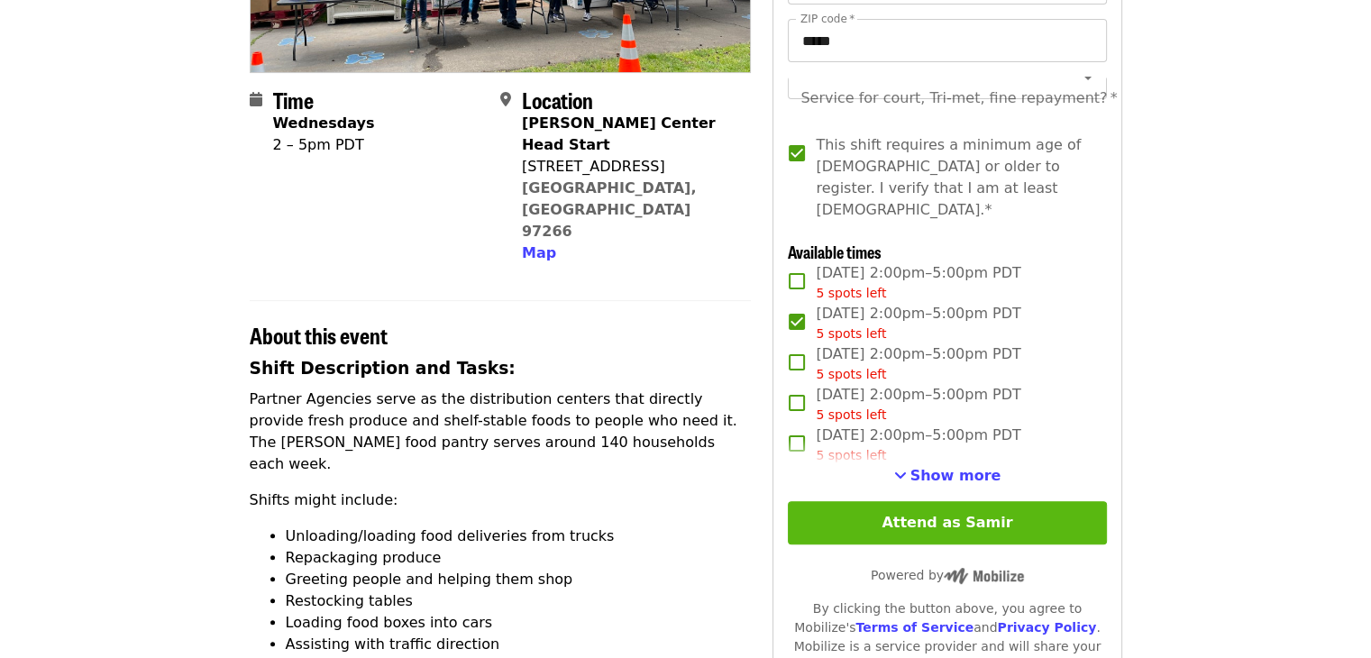
click at [825, 516] on button "Attend as Samir" at bounding box center [947, 522] width 318 height 43
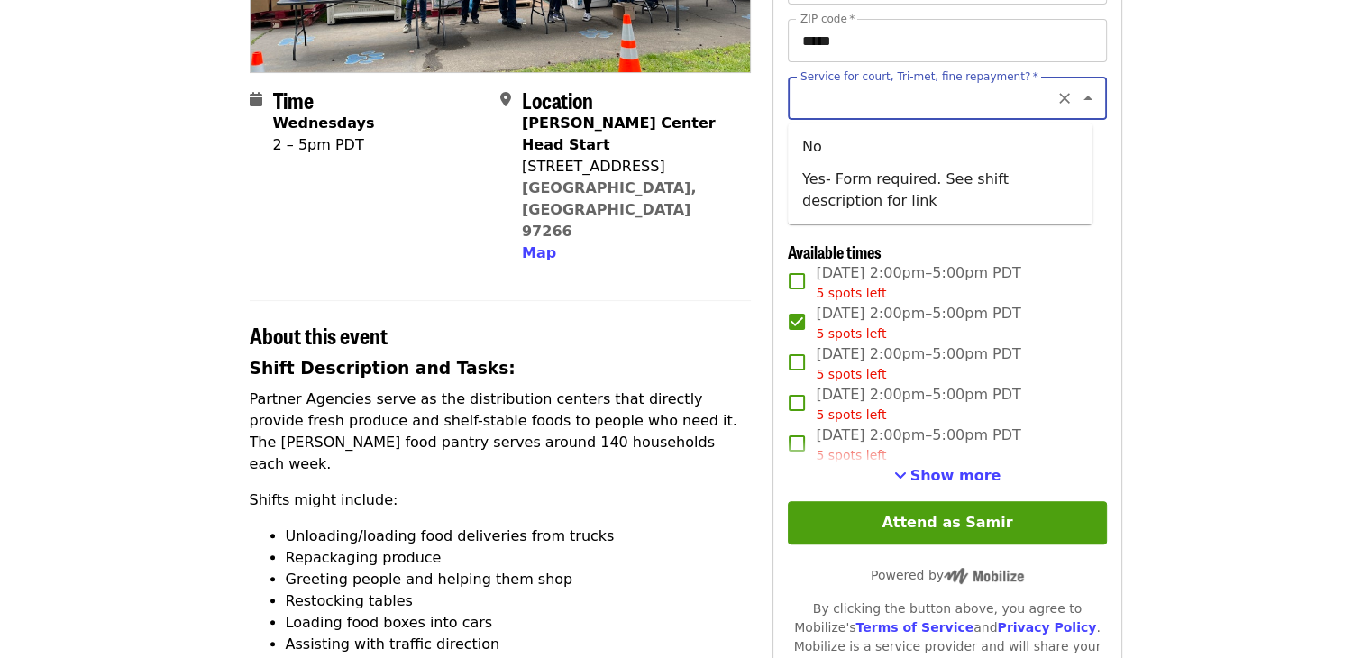
click at [1002, 114] on input "Service for court, Tri-met, fine repayment?   *" at bounding box center [924, 98] width 245 height 34
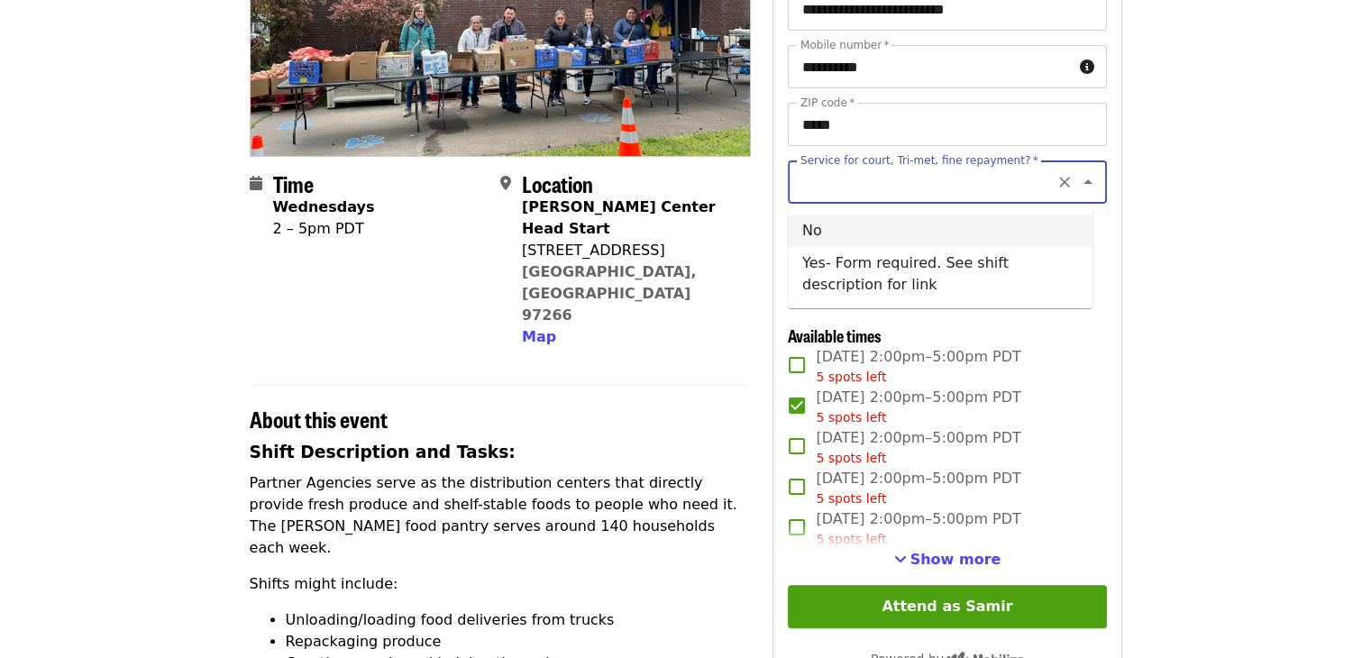
scroll to position [270, 0]
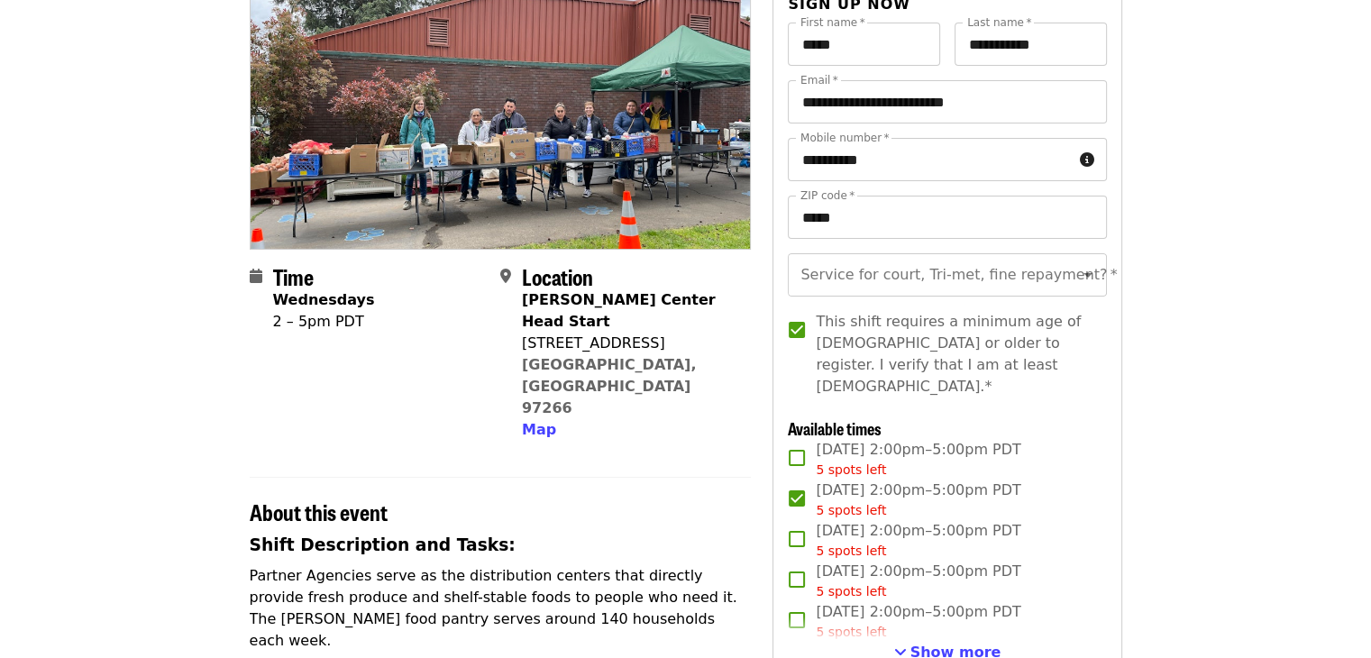
scroll to position [180, 0]
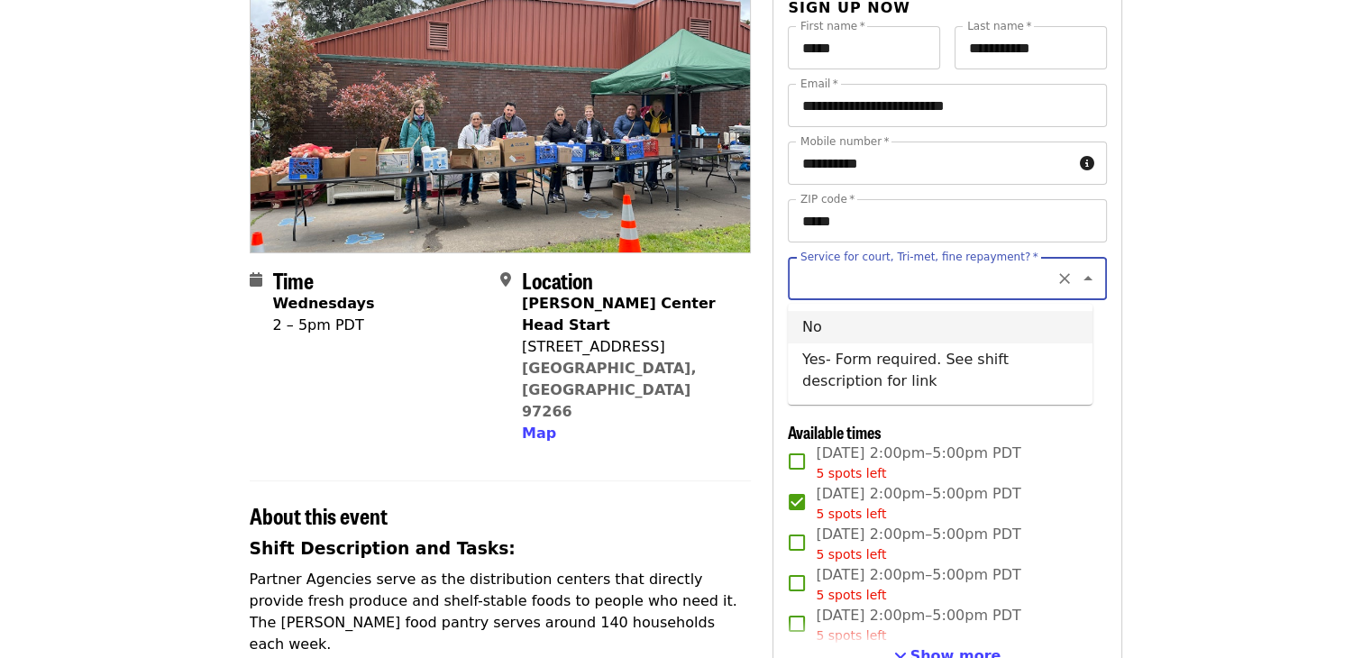
click at [1019, 293] on input "Service for court, Tri-met, fine repayment?   *" at bounding box center [924, 278] width 245 height 34
click at [1017, 324] on li "No" at bounding box center [940, 327] width 305 height 32
type input "**"
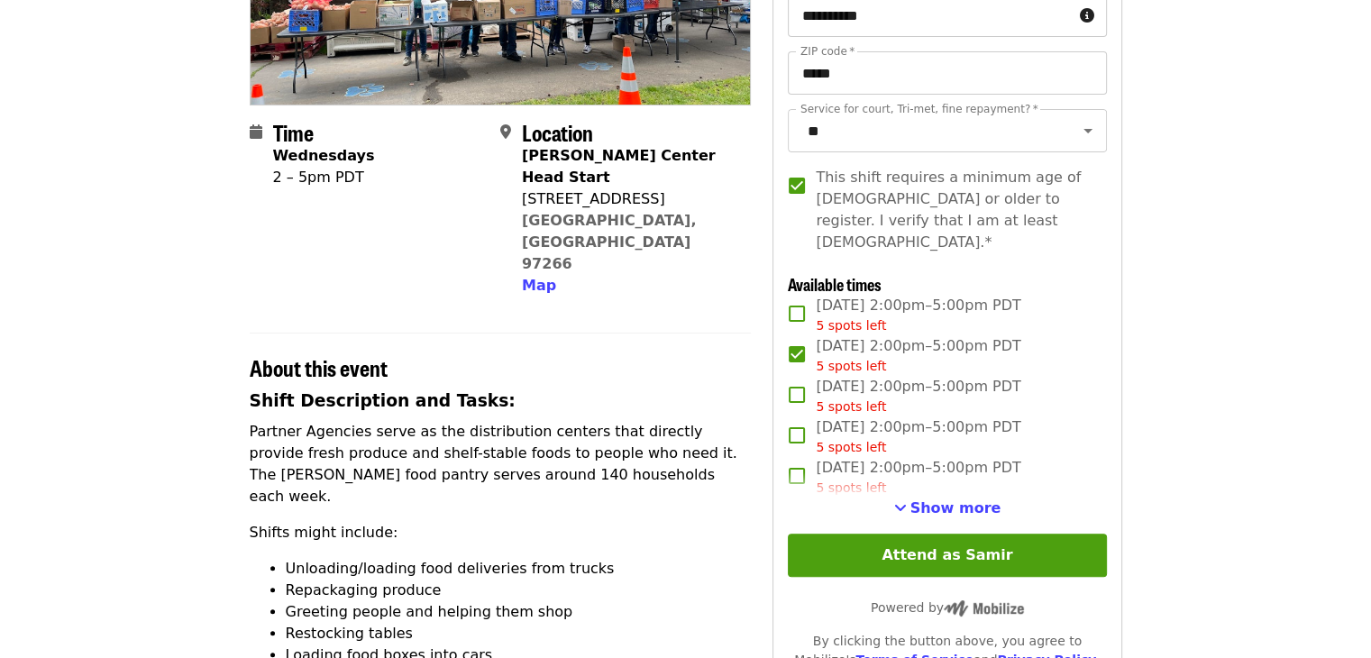
scroll to position [451, 0]
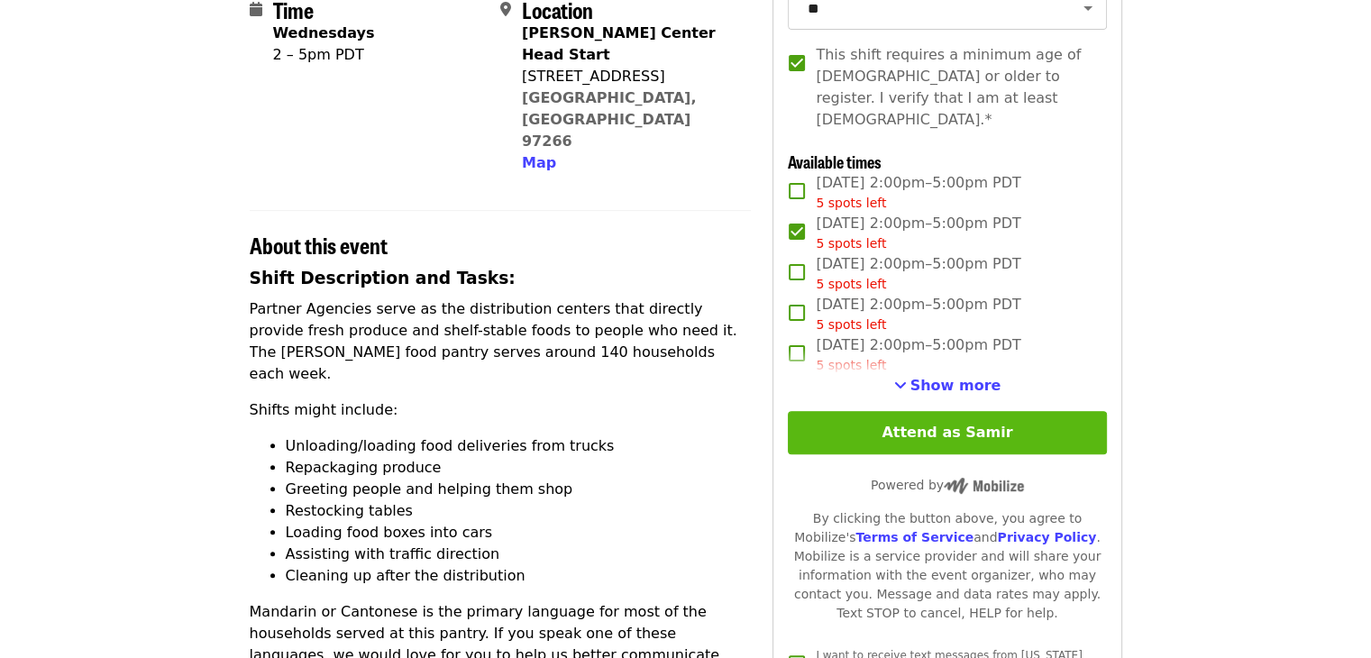
click at [1068, 434] on button "Attend as Samir" at bounding box center [947, 432] width 318 height 43
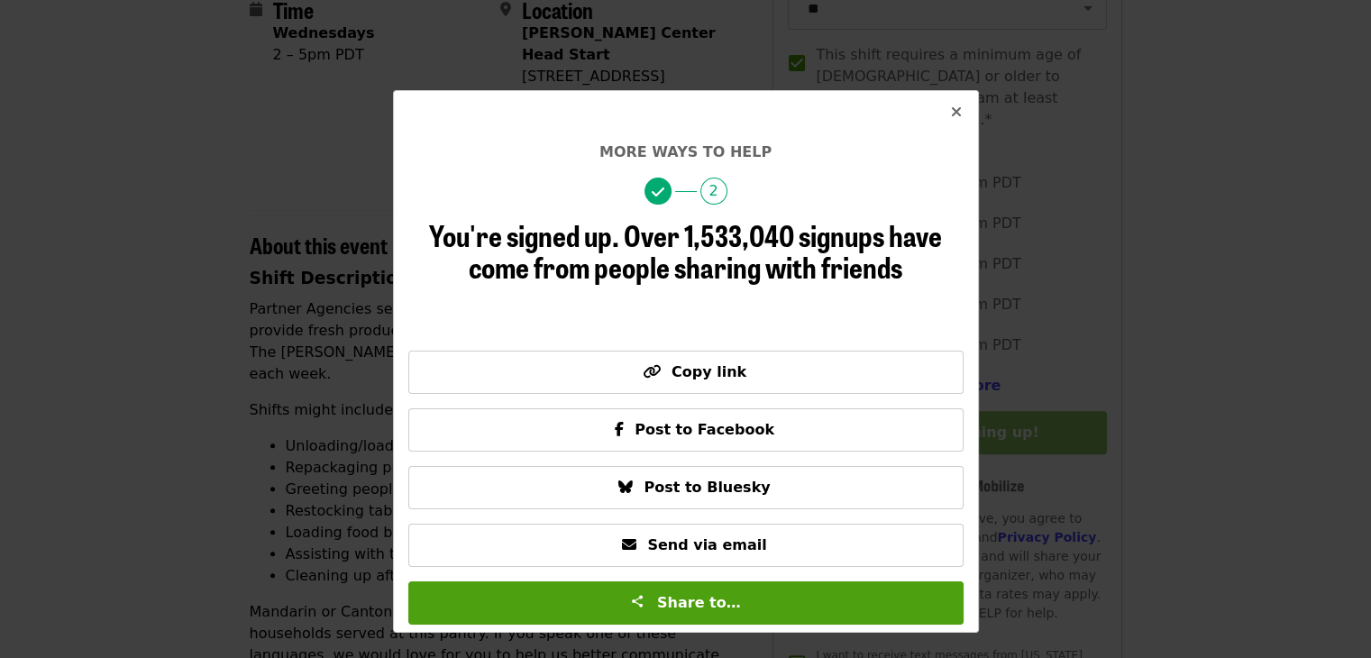
click at [954, 123] on span "Close" at bounding box center [956, 113] width 11 height 22
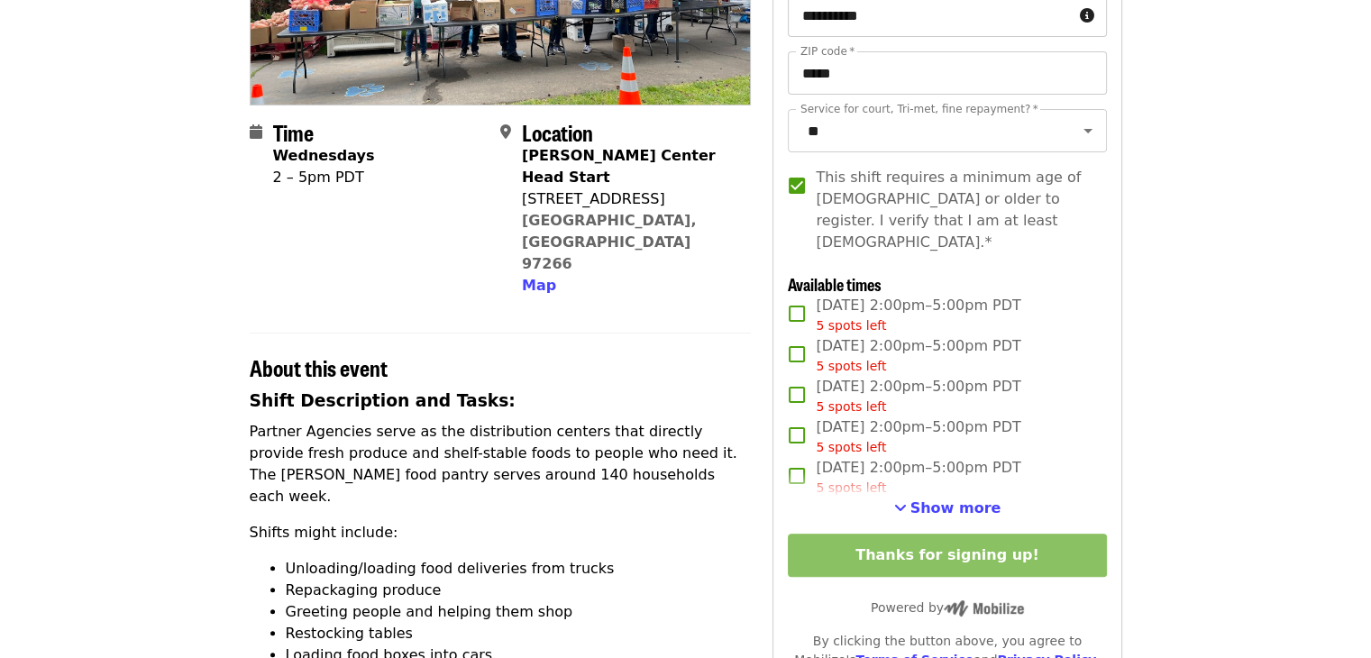
scroll to position [0, 0]
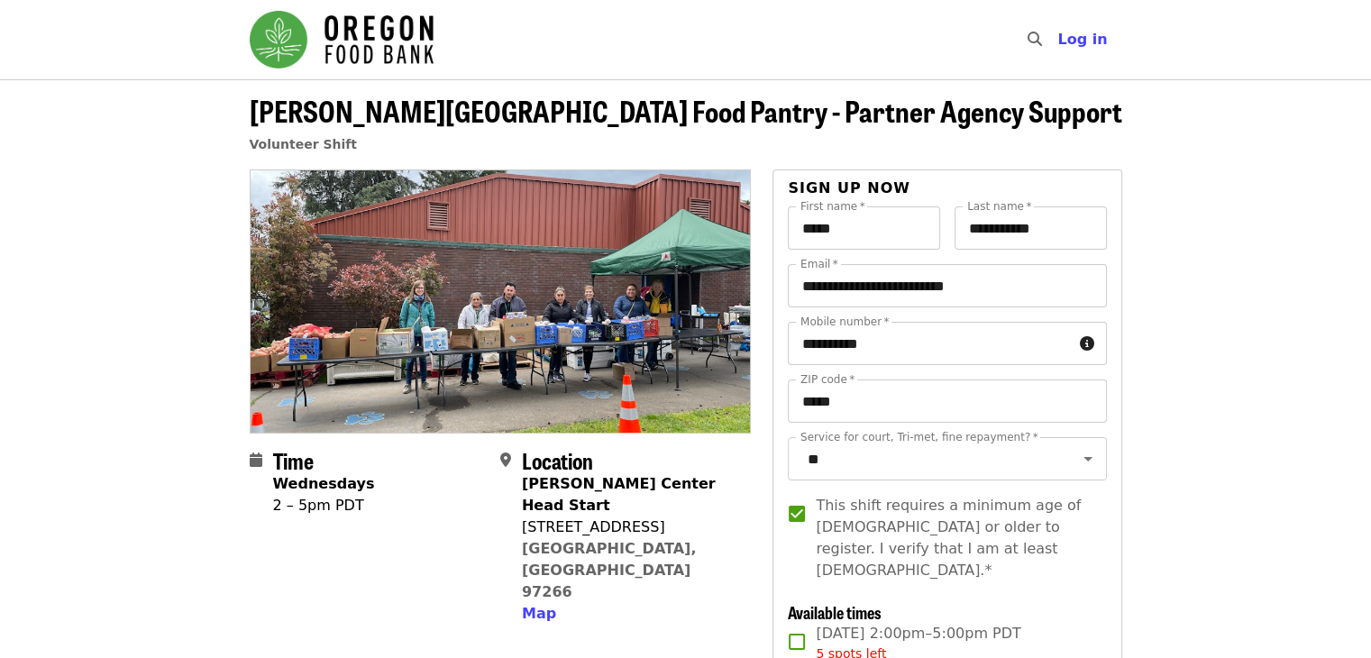
click at [372, 49] on img "Main navigation" at bounding box center [342, 40] width 184 height 58
